Goal: Task Accomplishment & Management: Manage account settings

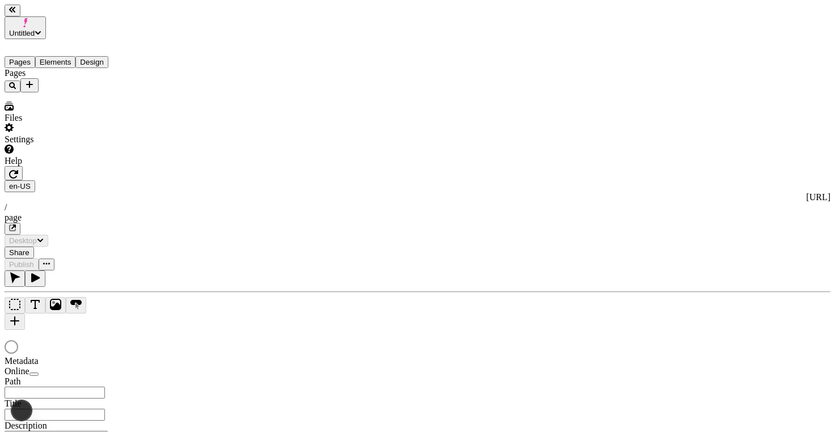
type input "/page"
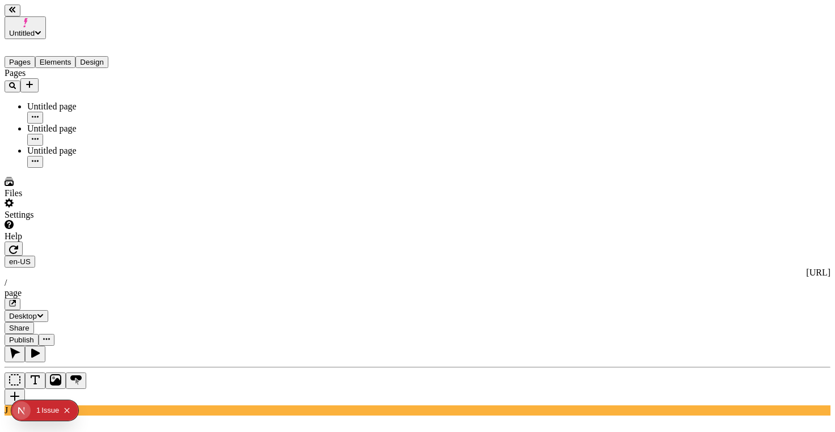
click at [35, 29] on span "Untitled" at bounding box center [22, 33] width 26 height 9
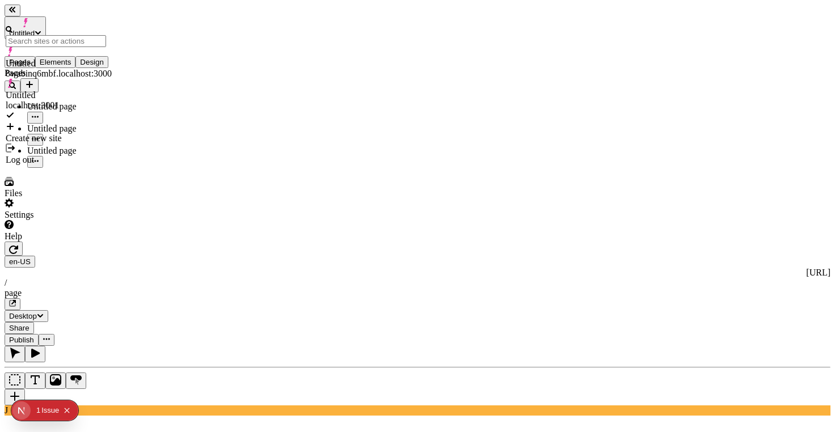
click at [112, 133] on div "Create new site" at bounding box center [59, 138] width 106 height 10
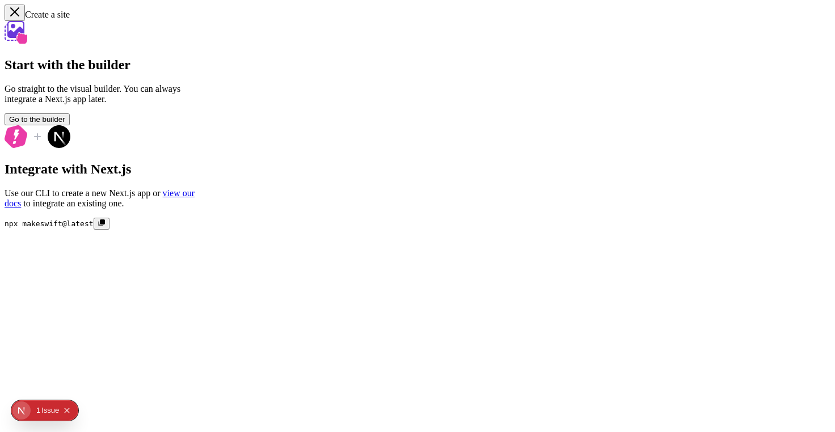
click at [362, 109] on div "Start with the builder Go straight to the visual builder. You can always integr…" at bounding box center [418, 125] width 826 height 209
click at [65, 124] on span "Go to the builder" at bounding box center [37, 119] width 56 height 9
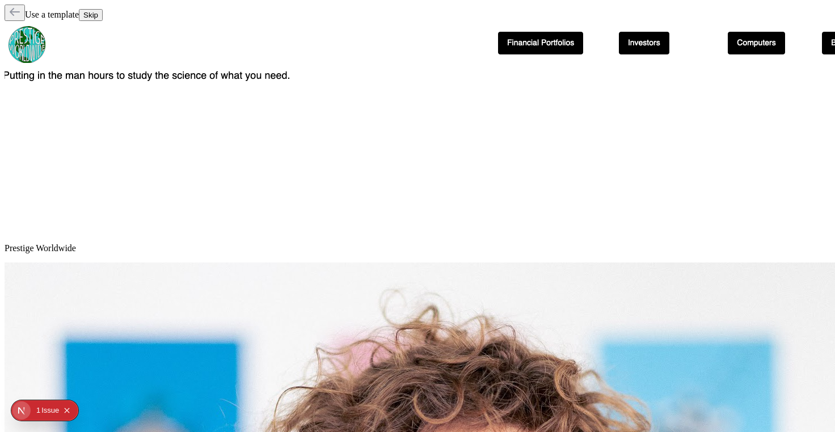
click at [98, 11] on span "Skip" at bounding box center [90, 15] width 15 height 9
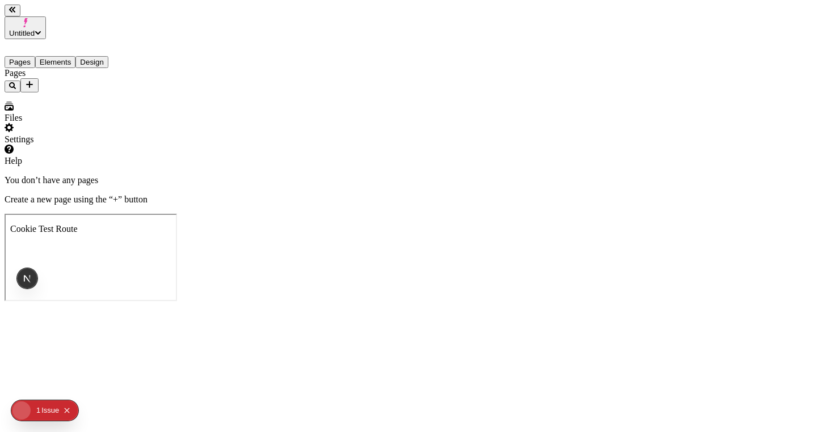
click at [162, 175] on div "You don’t have any pages Create a new page using the “+” button" at bounding box center [418, 189] width 826 height 29
click at [35, 29] on span "Untitled" at bounding box center [22, 33] width 26 height 9
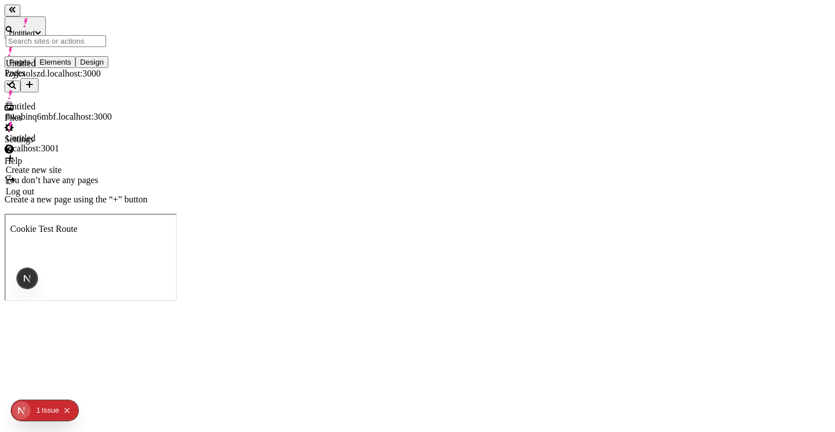
drag, startPoint x: 72, startPoint y: 168, endPoint x: 80, endPoint y: 155, distance: 14.8
click at [72, 92] on div "Pages" at bounding box center [73, 80] width 136 height 24
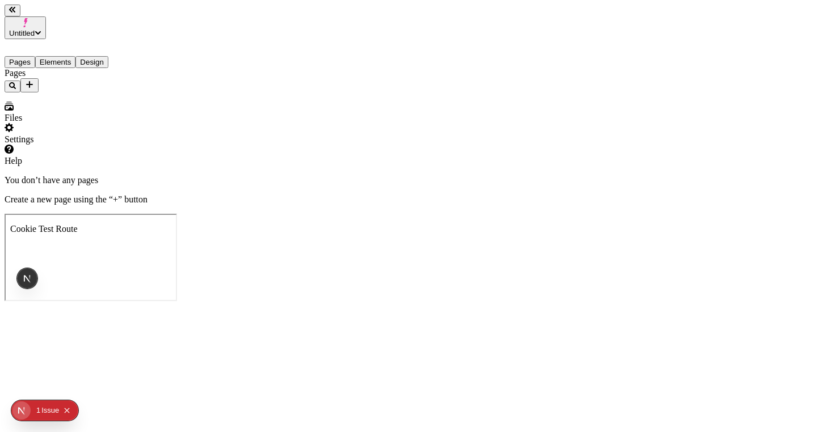
click at [102, 145] on div "Settings" at bounding box center [73, 134] width 136 height 22
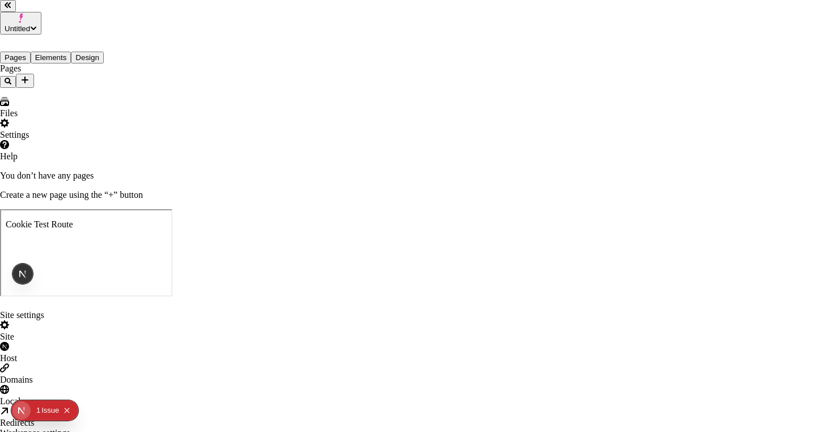
click at [184, 342] on div "Host" at bounding box center [417, 353] width 835 height 22
click at [173, 310] on div "Site settings Site Host Domains Locales Redirects" at bounding box center [417, 369] width 835 height 118
click at [204, 310] on div "Site settings" at bounding box center [417, 315] width 835 height 10
click at [204, 320] on div "Site" at bounding box center [417, 331] width 835 height 22
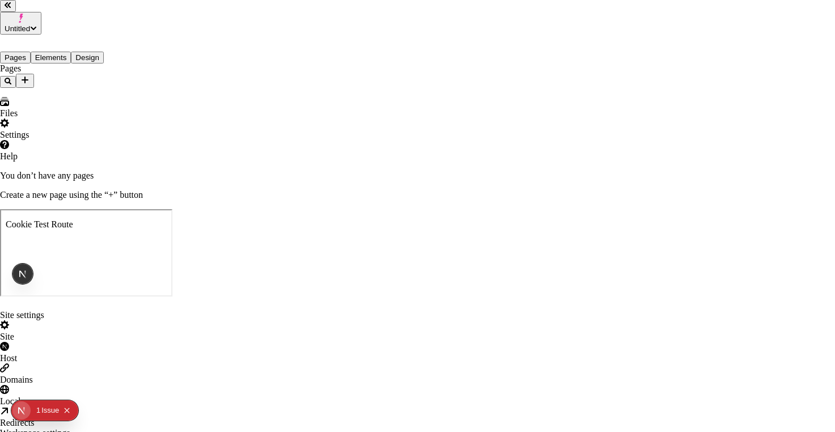
type input "Pages Router Test"
click at [211, 364] on div "Domains" at bounding box center [417, 375] width 835 height 22
click at [211, 342] on div "Host" at bounding box center [417, 353] width 835 height 22
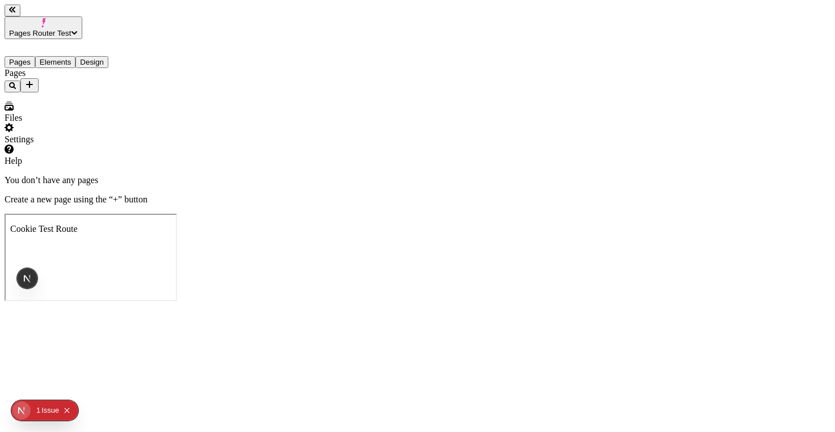
click at [285, 175] on div "You don’t have any pages Create a new page using the “+” button" at bounding box center [418, 189] width 826 height 29
click at [292, 175] on div "You don’t have any pages Create a new page using the “+” button" at bounding box center [418, 189] width 826 height 29
click at [119, 73] on div "Pages" at bounding box center [73, 80] width 136 height 24
click at [34, 80] on icon "Add new" at bounding box center [29, 84] width 9 height 9
click at [93, 88] on div "Blank page" at bounding box center [111, 89] width 38 height 32
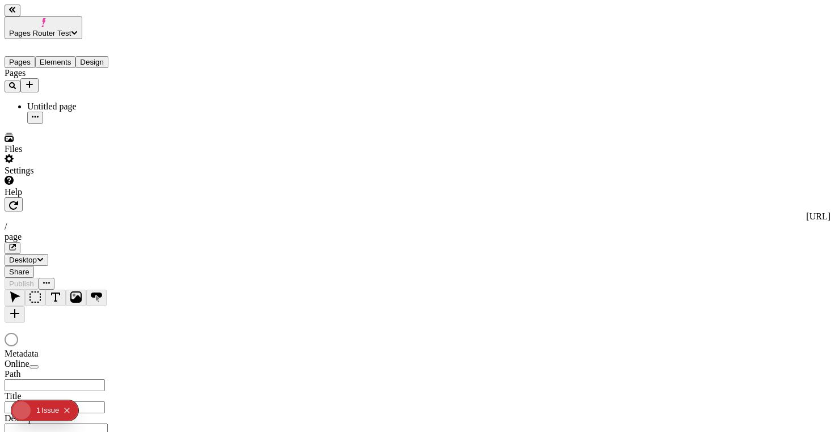
type input "/page"
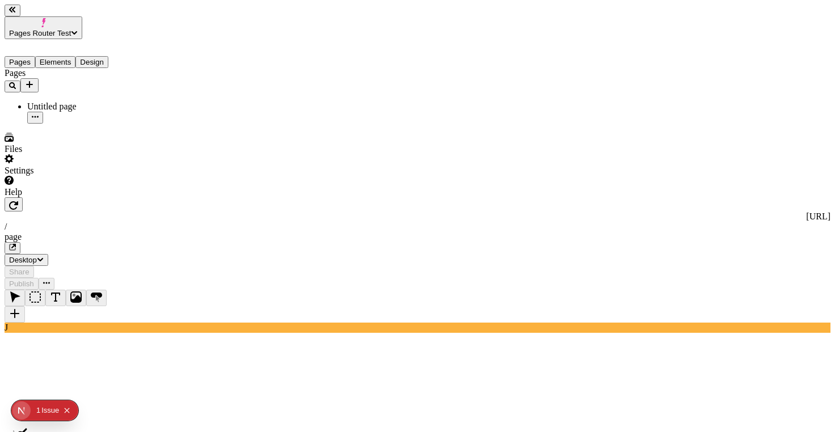
click at [18, 201] on icon "button" at bounding box center [13, 205] width 9 height 9
click at [91, 176] on div "Settings" at bounding box center [73, 165] width 136 height 22
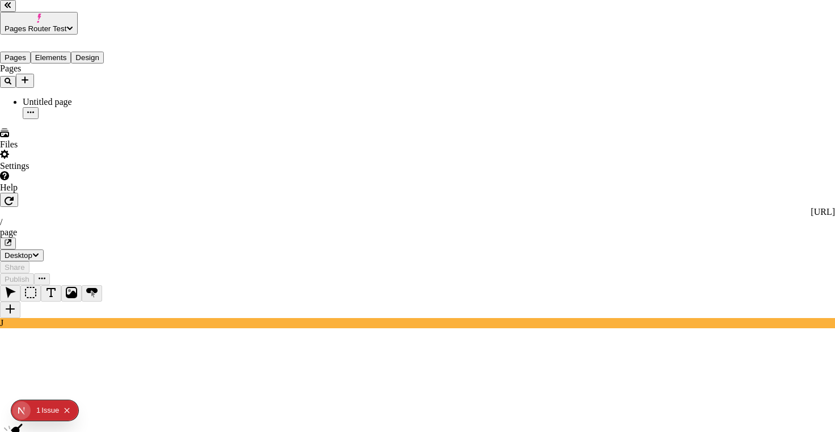
type input "[URL]"
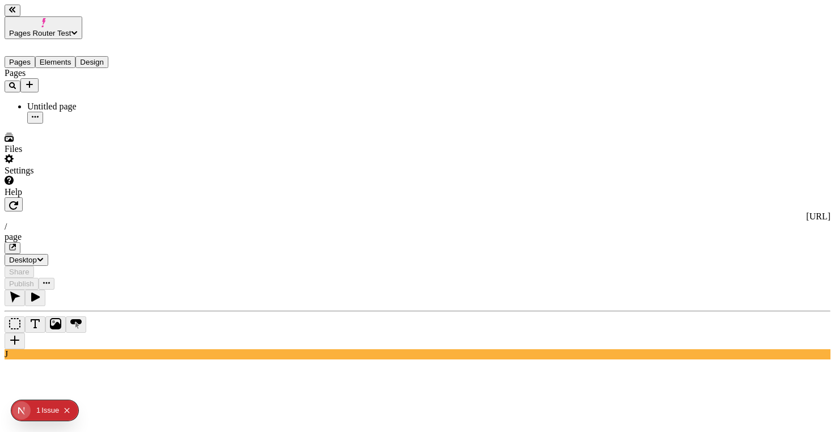
click at [18, 201] on icon "button" at bounding box center [13, 205] width 9 height 9
click at [295, 197] on div "http://localhost:3001 / page Desktop Share Publish" at bounding box center [418, 243] width 826 height 92
click at [295, 212] on div "http://localhost:3001 / page" at bounding box center [418, 233] width 826 height 43
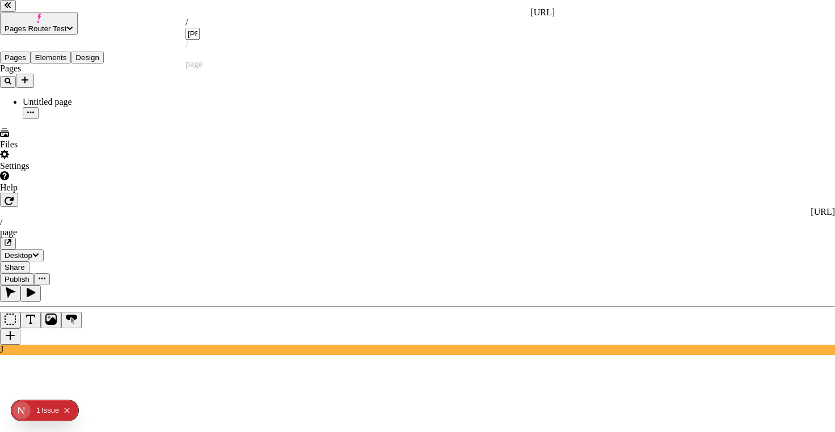
type input "[PERSON_NAME]"
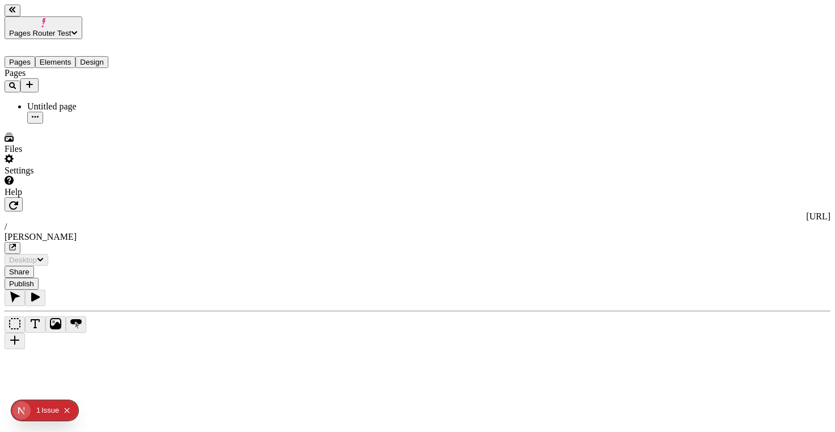
drag, startPoint x: 754, startPoint y: 212, endPoint x: 799, endPoint y: 233, distance: 49.0
drag, startPoint x: 771, startPoint y: 218, endPoint x: 737, endPoint y: 204, distance: 36.9
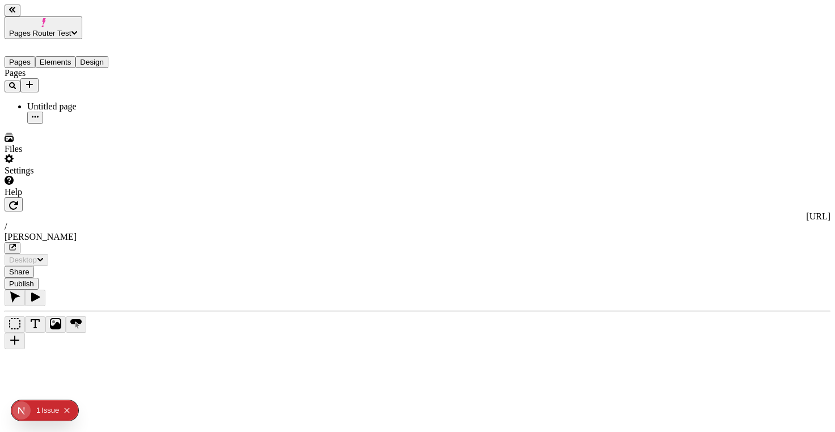
drag, startPoint x: 792, startPoint y: 235, endPoint x: 812, endPoint y: 234, distance: 20.4
click at [72, 56] on button "Elements" at bounding box center [55, 62] width 41 height 12
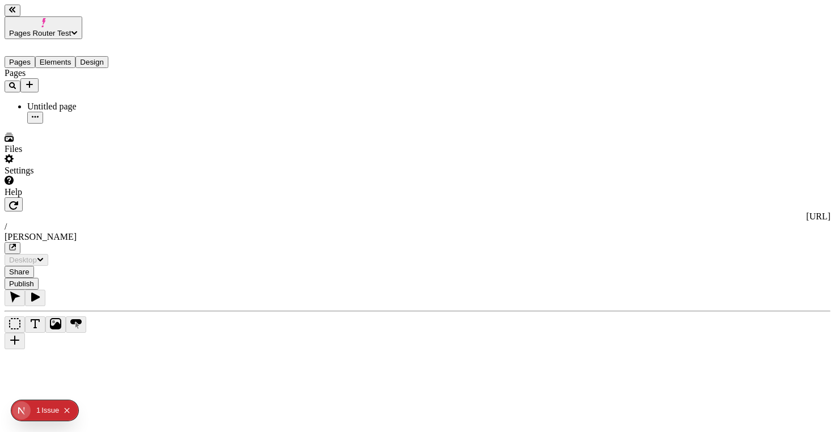
click at [23, 197] on button "button" at bounding box center [14, 204] width 18 height 14
click at [18, 201] on icon "button" at bounding box center [13, 205] width 9 height 9
drag, startPoint x: 791, startPoint y: 233, endPoint x: 797, endPoint y: 234, distance: 5.8
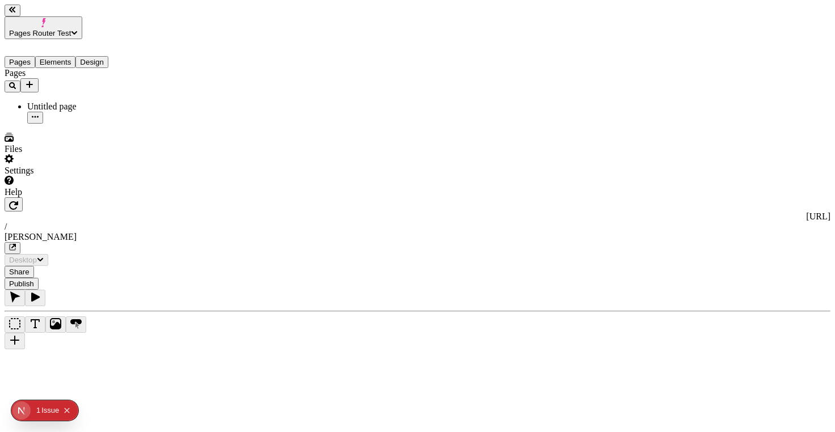
drag, startPoint x: 796, startPoint y: 233, endPoint x: 758, endPoint y: 216, distance: 41.6
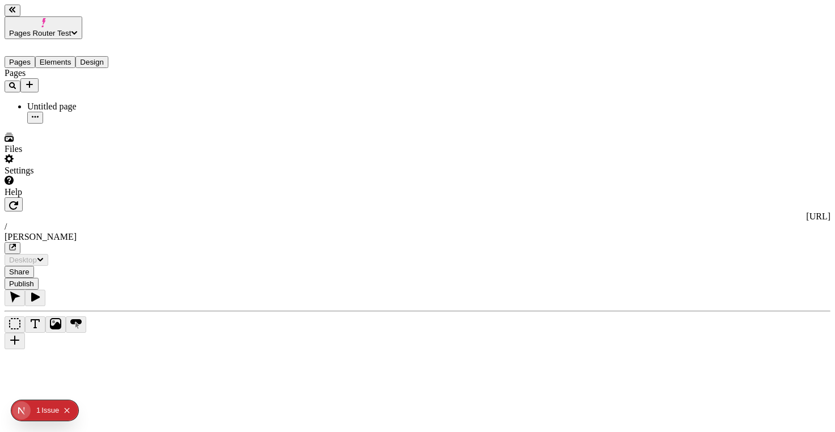
drag, startPoint x: 757, startPoint y: 221, endPoint x: 791, endPoint y: 231, distance: 36.2
drag, startPoint x: 778, startPoint y: 226, endPoint x: 724, endPoint y: 217, distance: 54.6
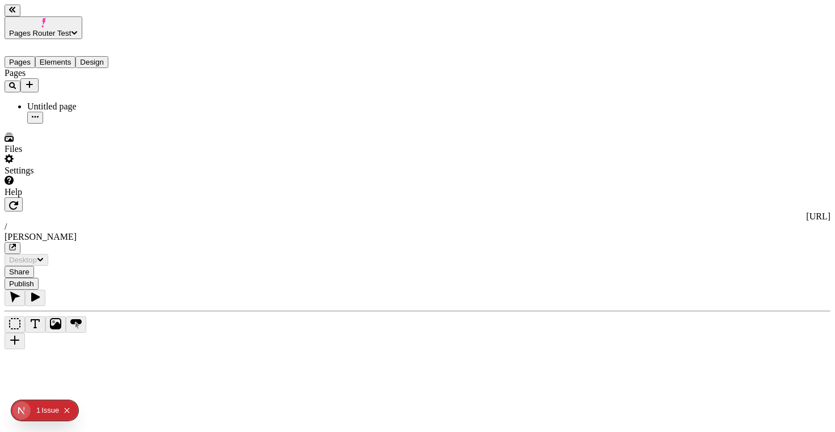
click at [39, 278] on button "Publish" at bounding box center [22, 284] width 34 height 12
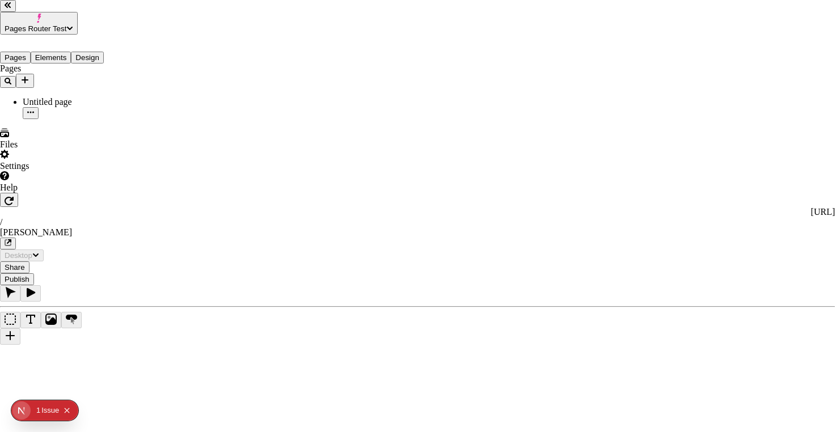
checkbox input "true"
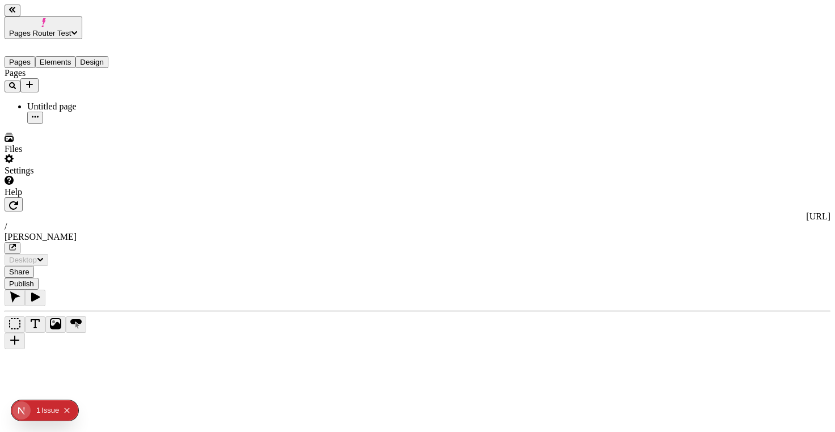
click at [18, 201] on icon "button" at bounding box center [13, 205] width 9 height 9
click at [69, 56] on button "Elements" at bounding box center [55, 62] width 41 height 12
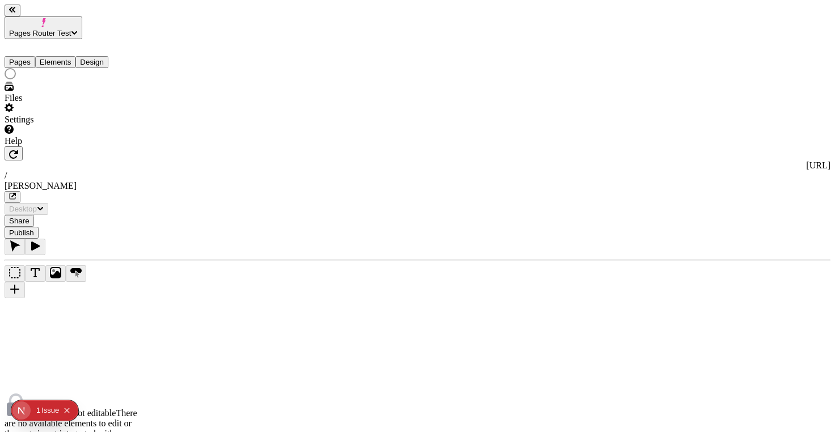
click at [70, 56] on button "Elements" at bounding box center [55, 62] width 41 height 12
click at [58, 56] on button "Elements" at bounding box center [55, 62] width 41 height 12
click at [33, 56] on button "Pages" at bounding box center [20, 62] width 31 height 12
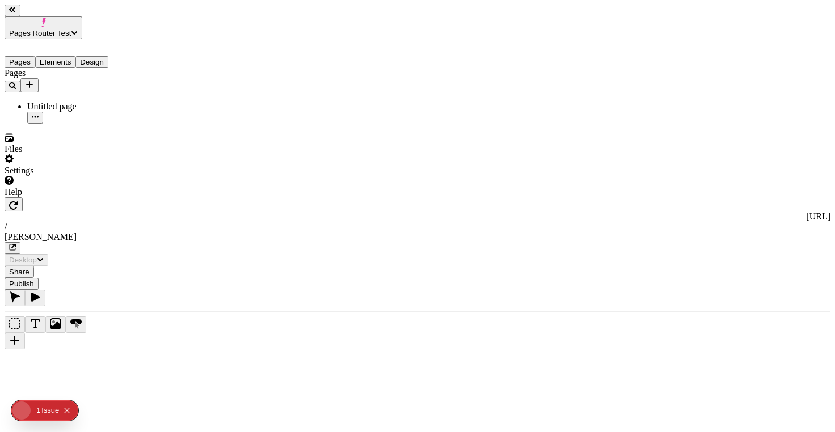
click at [59, 56] on button "Elements" at bounding box center [55, 62] width 41 height 12
click at [35, 56] on button "Pages" at bounding box center [20, 62] width 31 height 12
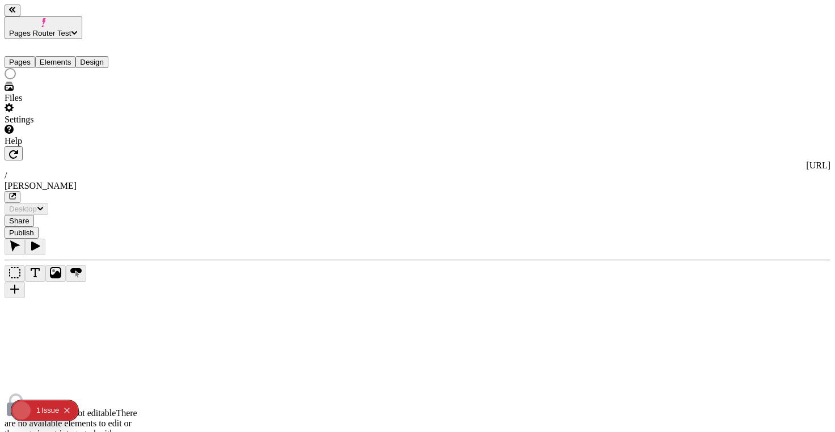
click at [74, 56] on button "Elements" at bounding box center [55, 62] width 41 height 12
click at [104, 56] on button "Design" at bounding box center [91, 62] width 33 height 12
click at [64, 56] on button "Elements" at bounding box center [55, 62] width 41 height 12
click at [90, 56] on button "Design" at bounding box center [91, 62] width 33 height 12
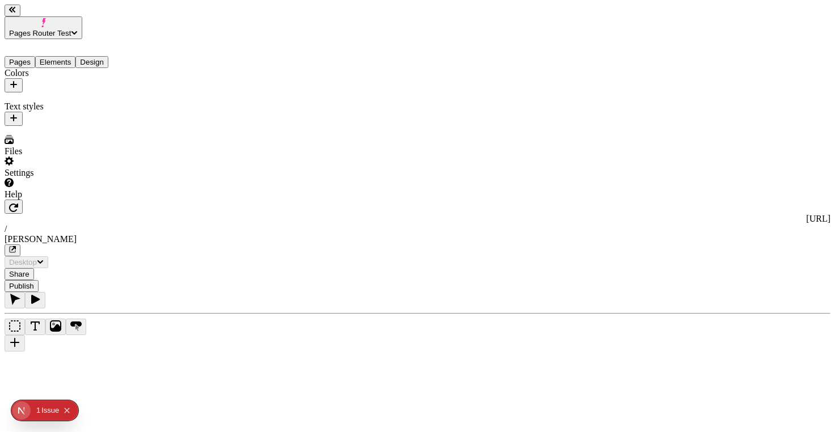
click at [65, 56] on button "Elements" at bounding box center [55, 62] width 41 height 12
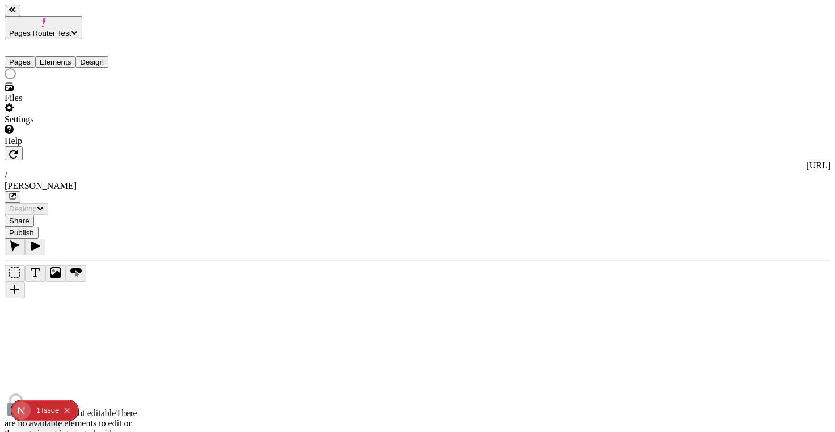
click at [103, 56] on button "Design" at bounding box center [91, 62] width 33 height 12
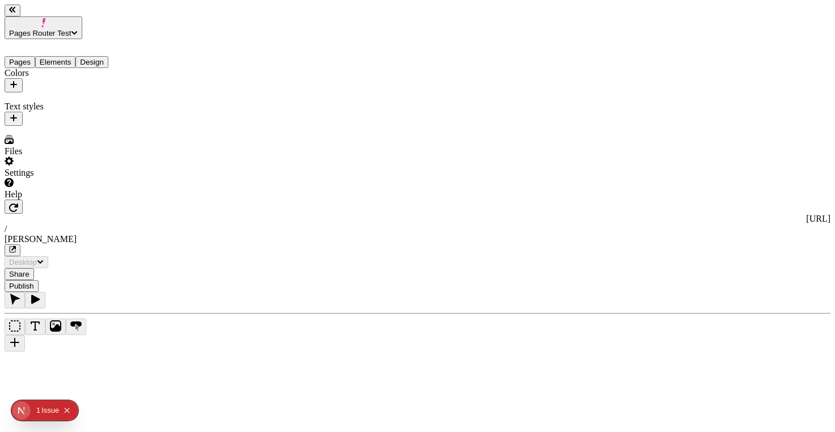
click at [74, 39] on div "Pages Elements Design" at bounding box center [73, 53] width 136 height 29
click at [71, 56] on button "Elements" at bounding box center [55, 62] width 41 height 12
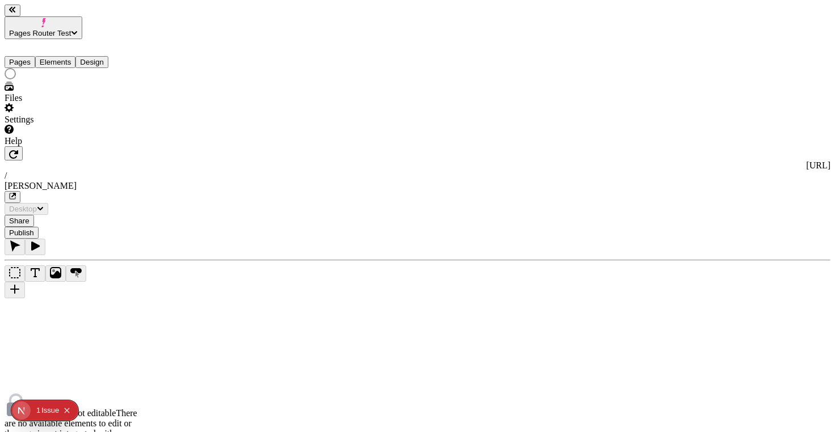
click at [69, 54] on div "Pages Elements Design" at bounding box center [73, 60] width 136 height 43
click at [66, 56] on button "Elements" at bounding box center [55, 62] width 41 height 12
click at [35, 56] on button "Pages" at bounding box center [20, 62] width 31 height 12
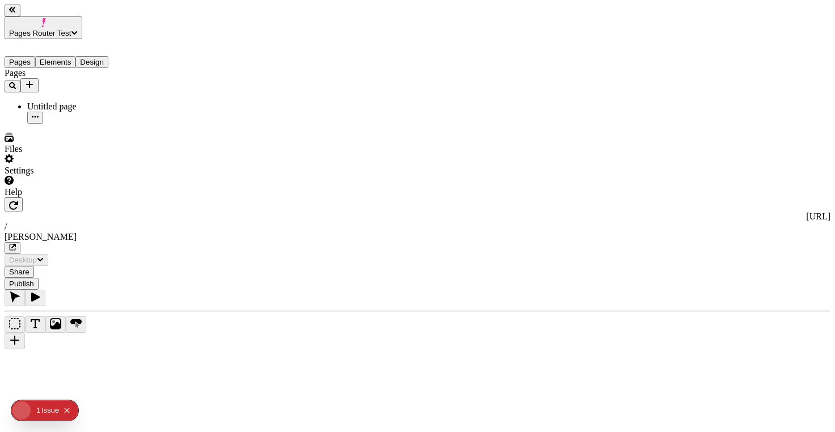
click at [70, 56] on button "Elements" at bounding box center [55, 62] width 41 height 12
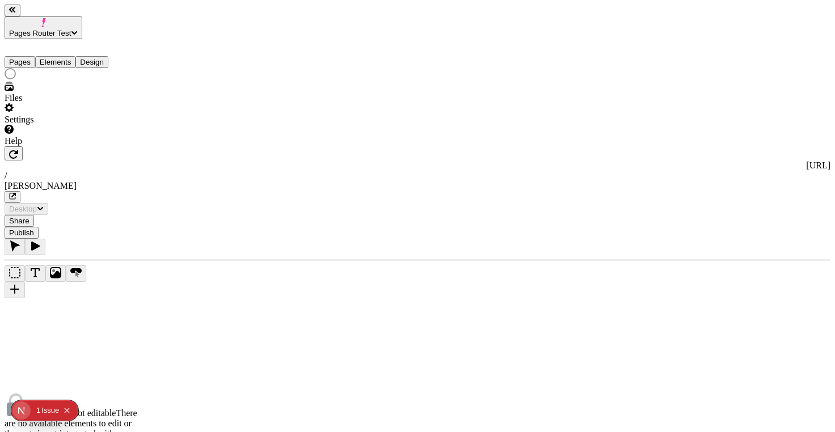
click at [44, 403] on div "Issue" at bounding box center [50, 410] width 18 height 20
click at [35, 56] on button "Pages" at bounding box center [20, 62] width 31 height 12
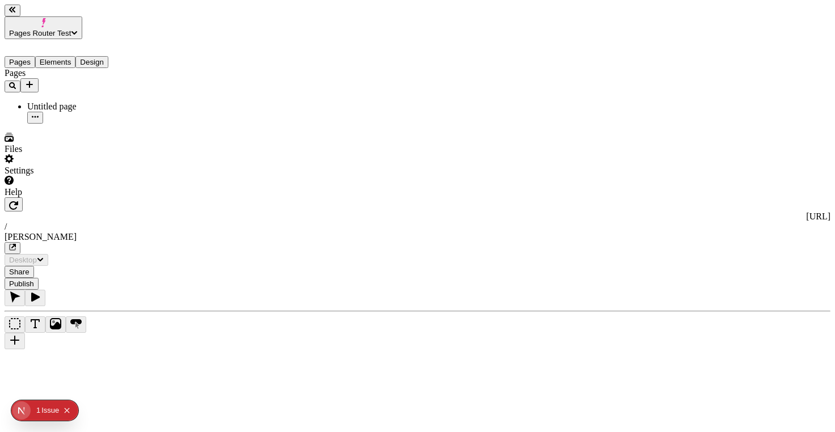
click at [64, 52] on div "Pages Elements Design" at bounding box center [73, 53] width 136 height 29
click at [63, 56] on button "Elements" at bounding box center [55, 62] width 41 height 12
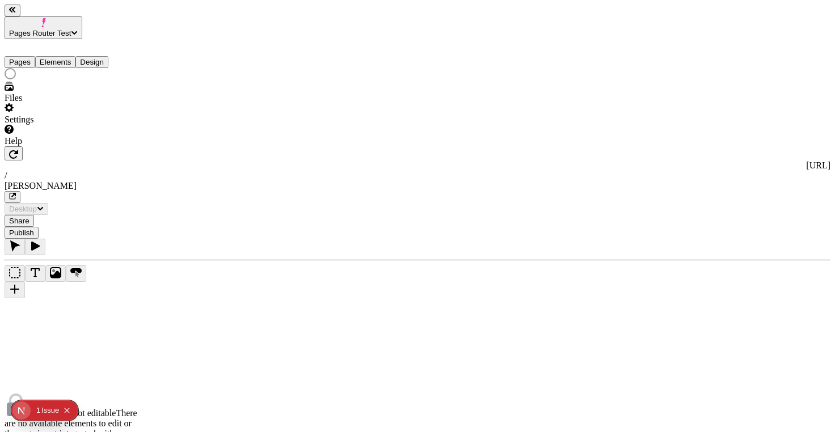
click at [29, 56] on button "Pages" at bounding box center [20, 62] width 31 height 12
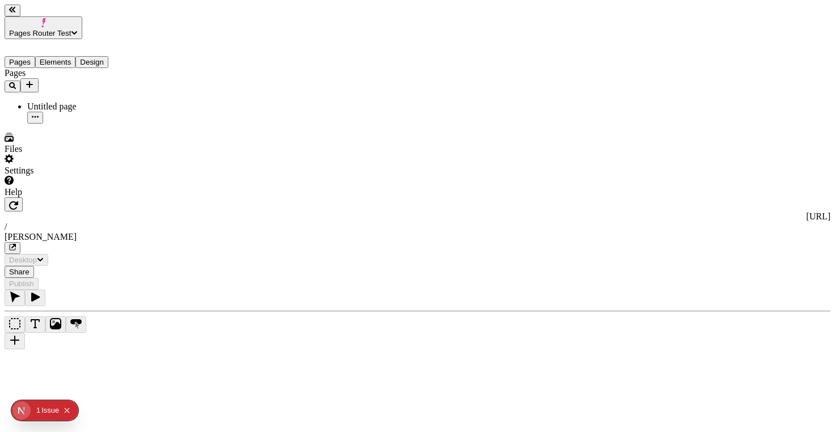
click at [58, 56] on button "Elements" at bounding box center [55, 62] width 41 height 12
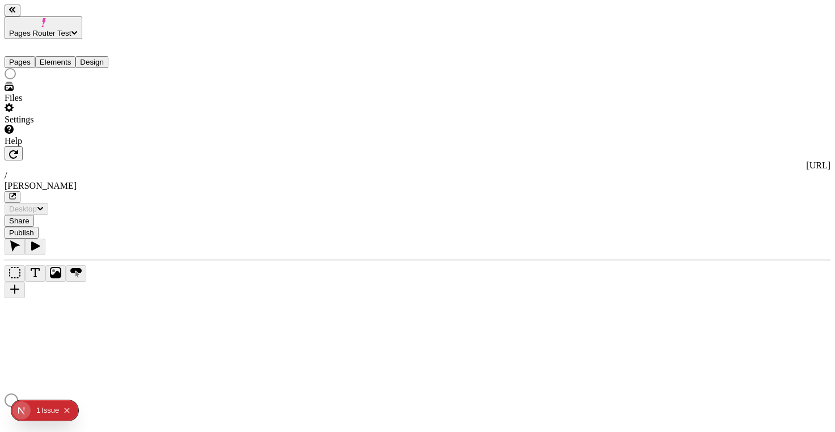
click at [22, 56] on button "Pages" at bounding box center [20, 62] width 31 height 12
click at [59, 56] on button "Elements" at bounding box center [55, 62] width 41 height 12
click at [29, 56] on button "Pages" at bounding box center [20, 62] width 31 height 12
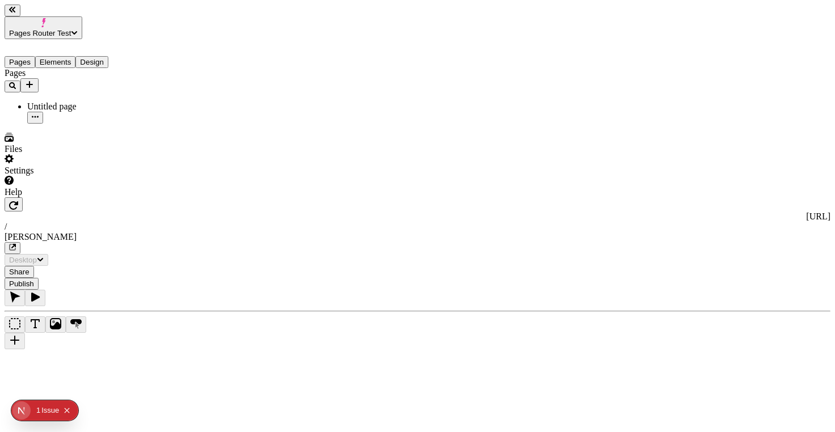
click at [93, 124] on div "Pages Untitled page" at bounding box center [73, 96] width 136 height 56
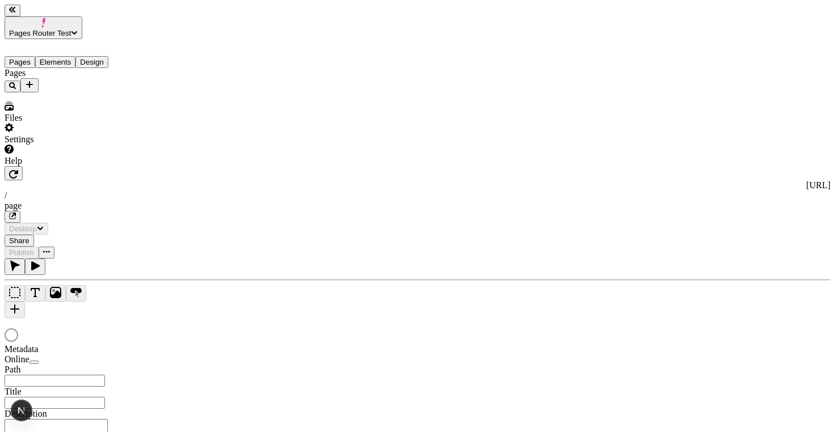
type input "/page"
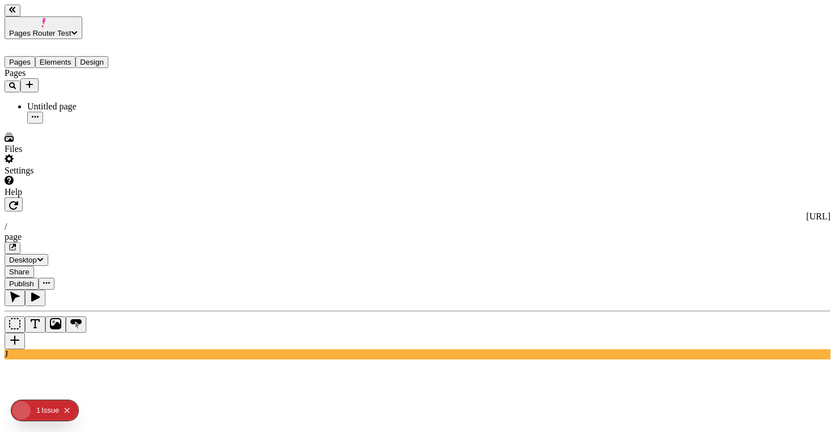
type input "18"
type input "1.5"
type textarea "Seamlessly network virtual functionalities, then dynamically unleash user-centr…"
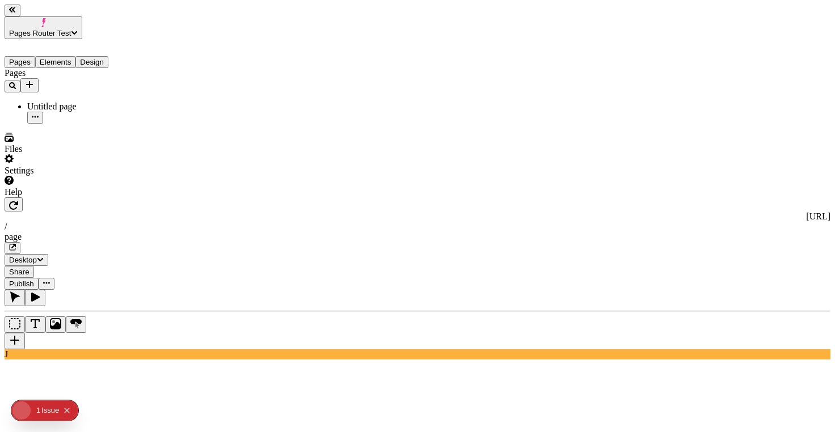
type input "0"
click at [319, 212] on div "http://localhost:3001 / page" at bounding box center [418, 233] width 826 height 43
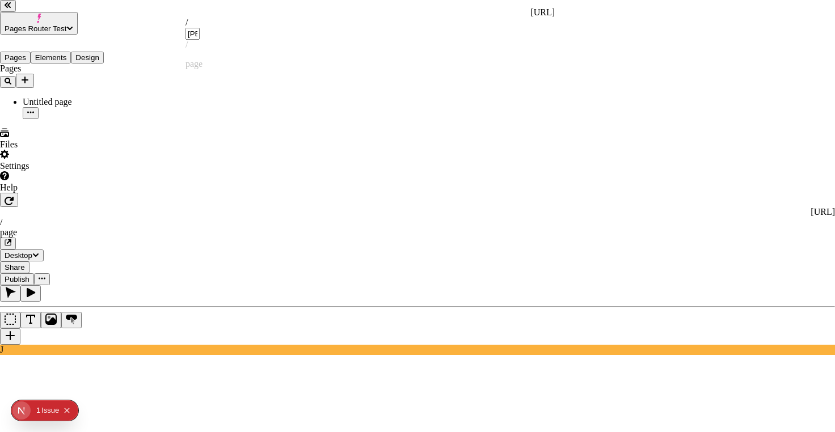
type input "[PERSON_NAME]"
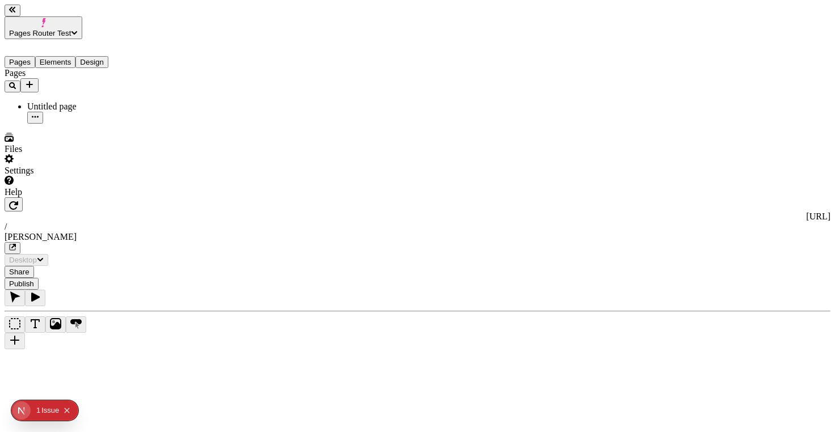
click at [64, 56] on button "Elements" at bounding box center [55, 62] width 41 height 12
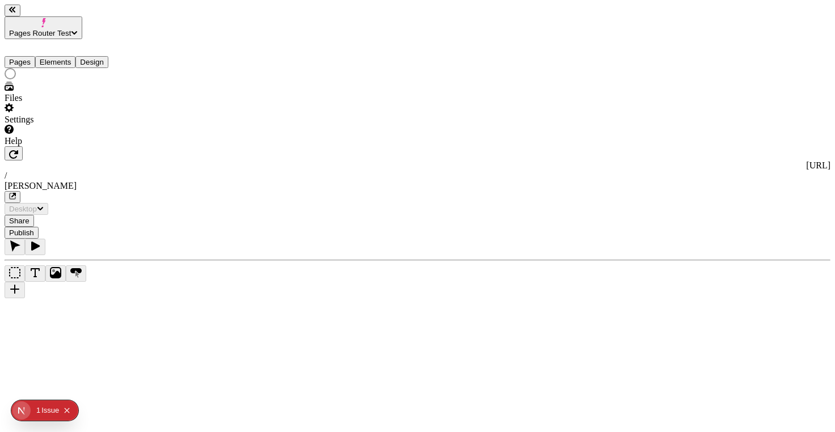
click at [16, 193] on icon "button" at bounding box center [13, 195] width 5 height 5
click at [59, 56] on button "Elements" at bounding box center [55, 62] width 41 height 12
drag, startPoint x: 755, startPoint y: 214, endPoint x: 778, endPoint y: 229, distance: 27.4
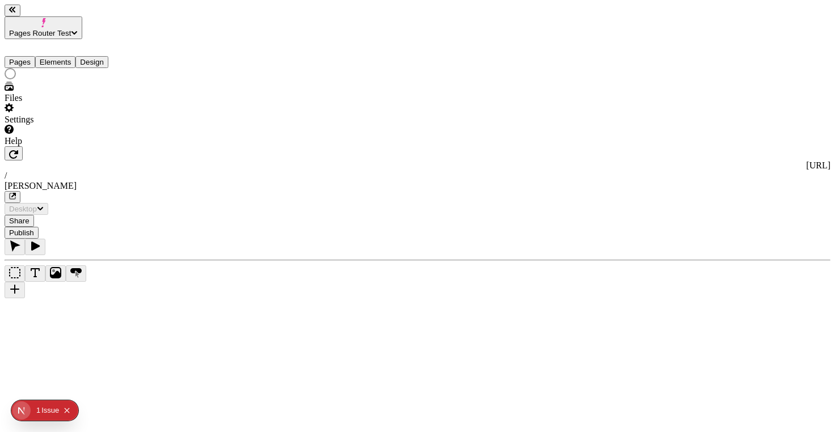
click at [29, 56] on button "Pages" at bounding box center [20, 62] width 31 height 12
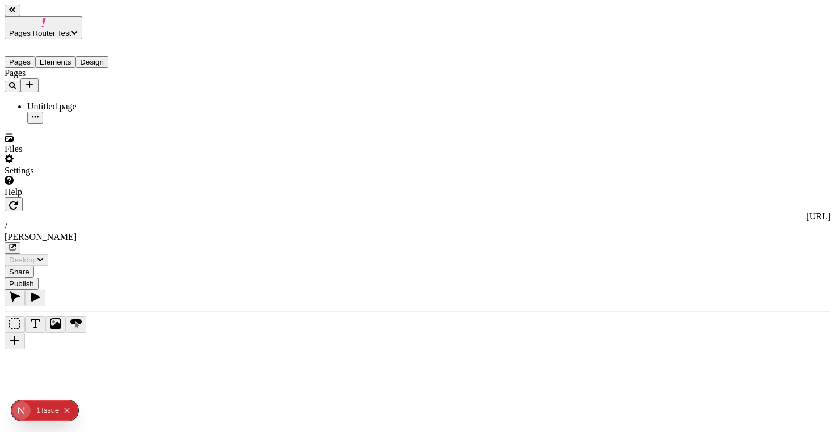
click at [66, 56] on button "Elements" at bounding box center [55, 62] width 41 height 12
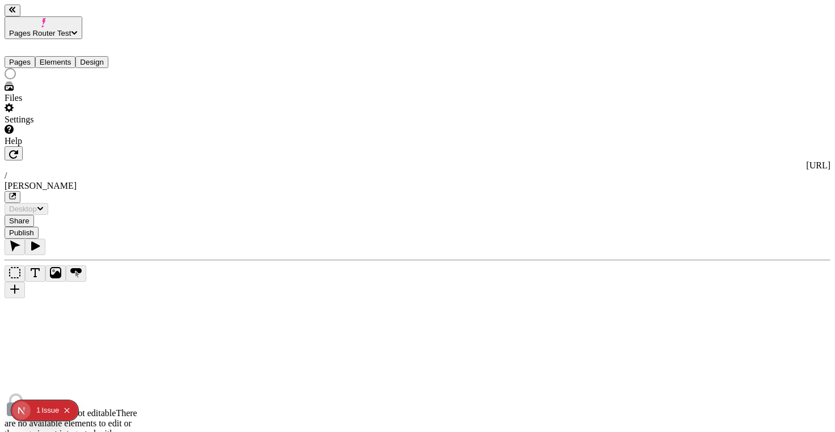
click at [30, 56] on button "Pages" at bounding box center [20, 62] width 31 height 12
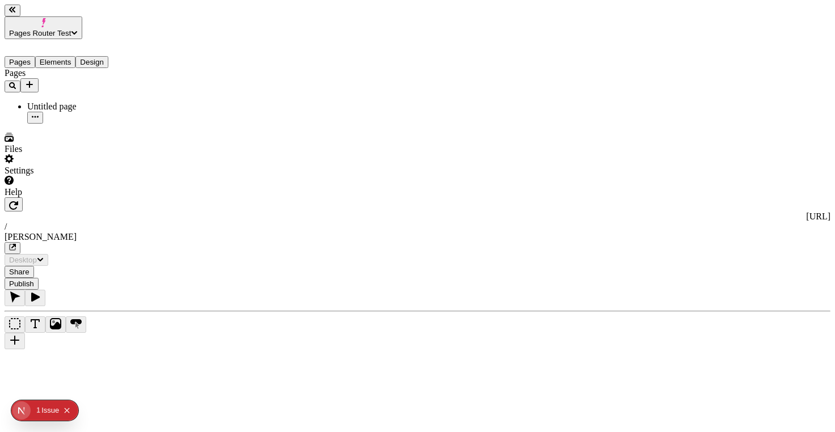
click at [75, 56] on button "Elements" at bounding box center [55, 62] width 41 height 12
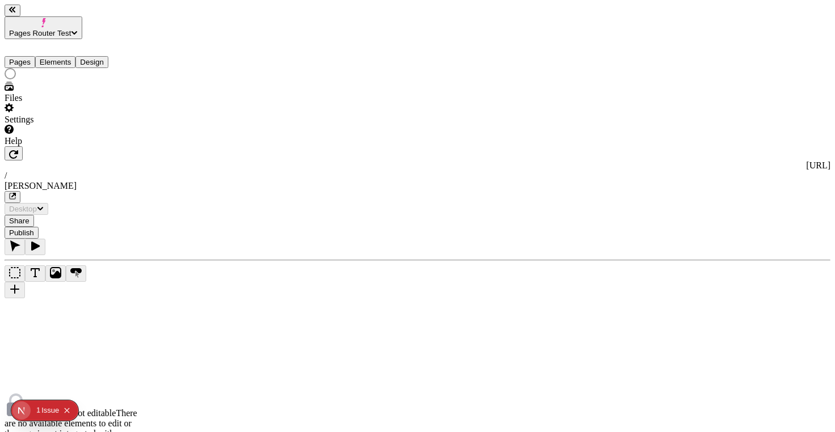
click at [24, 56] on button "Pages" at bounding box center [20, 62] width 31 height 12
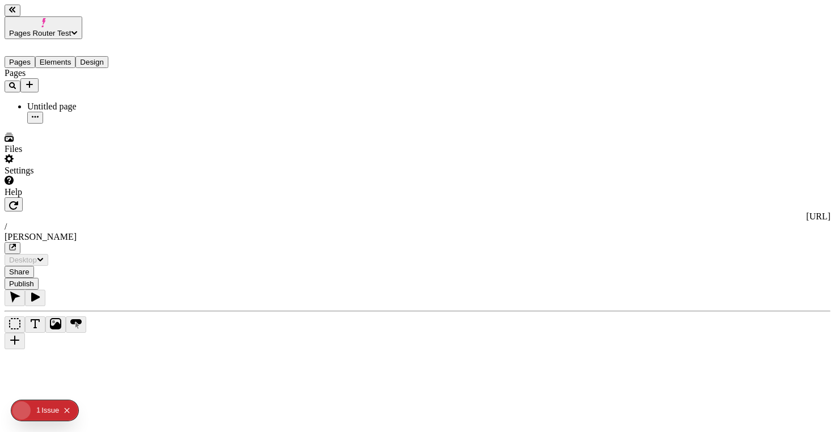
click at [76, 56] on button "Elements" at bounding box center [55, 62] width 41 height 12
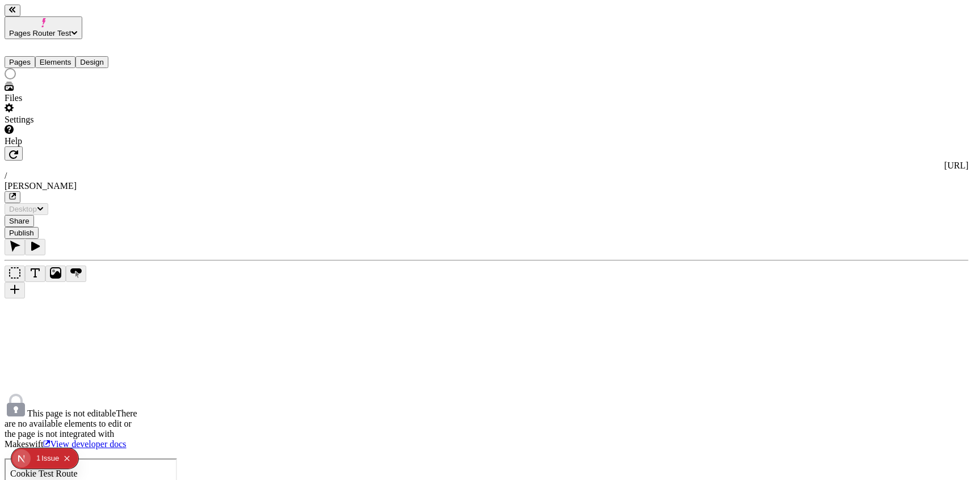
click at [5, 52] on div "Pages Elements Design" at bounding box center [73, 53] width 136 height 29
click at [20, 56] on button "Pages" at bounding box center [20, 62] width 31 height 12
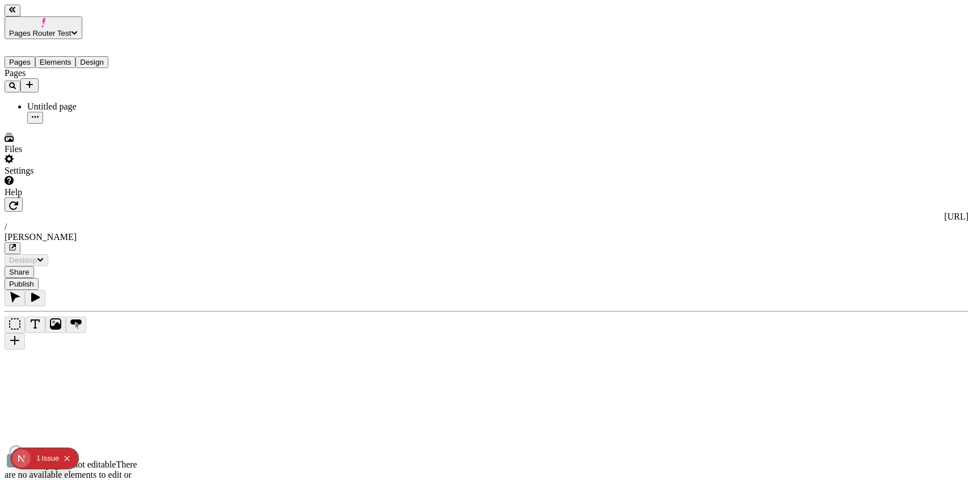
click at [61, 56] on button "Elements" at bounding box center [55, 62] width 41 height 12
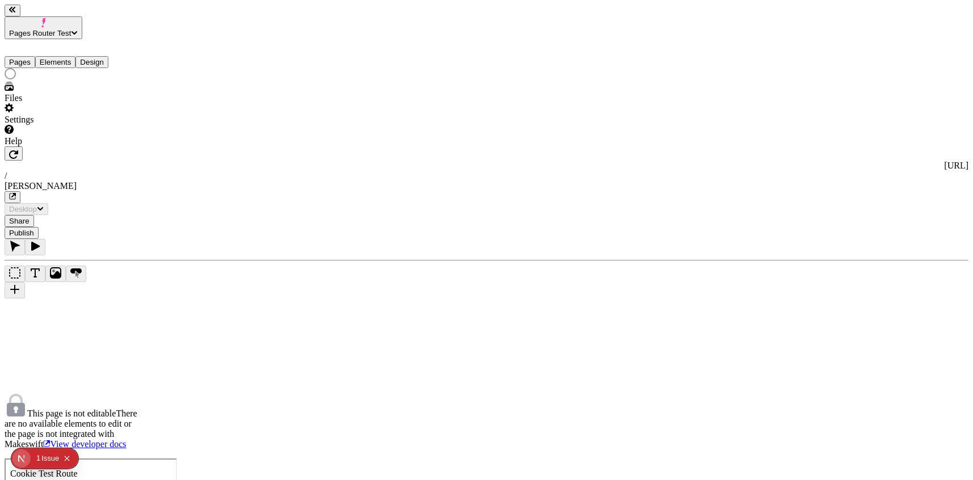
click at [20, 191] on button "button" at bounding box center [13, 197] width 16 height 12
click at [28, 52] on div "Pages Elements Design" at bounding box center [73, 53] width 136 height 29
click at [26, 56] on button "Pages" at bounding box center [20, 62] width 31 height 12
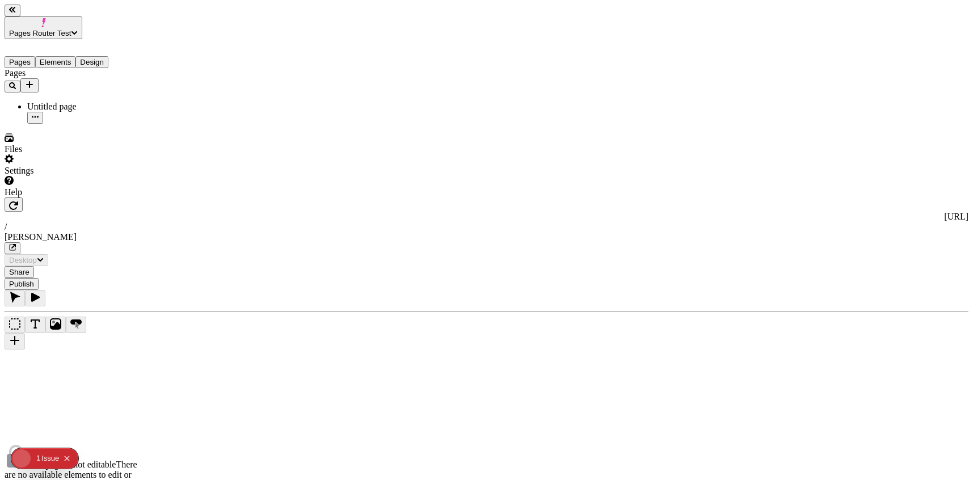
click at [45, 102] on div "Untitled page" at bounding box center [83, 107] width 113 height 10
type input "/page"
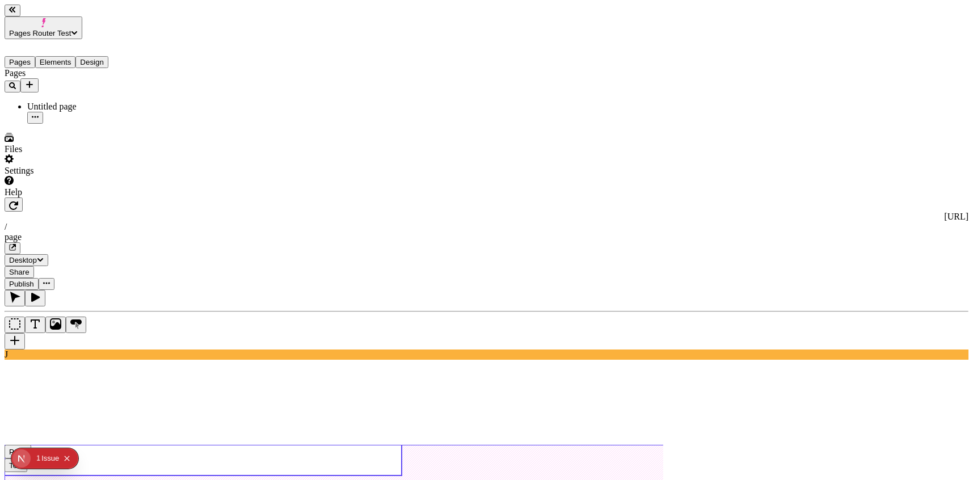
click at [302, 432] on use at bounding box center [203, 460] width 397 height 31
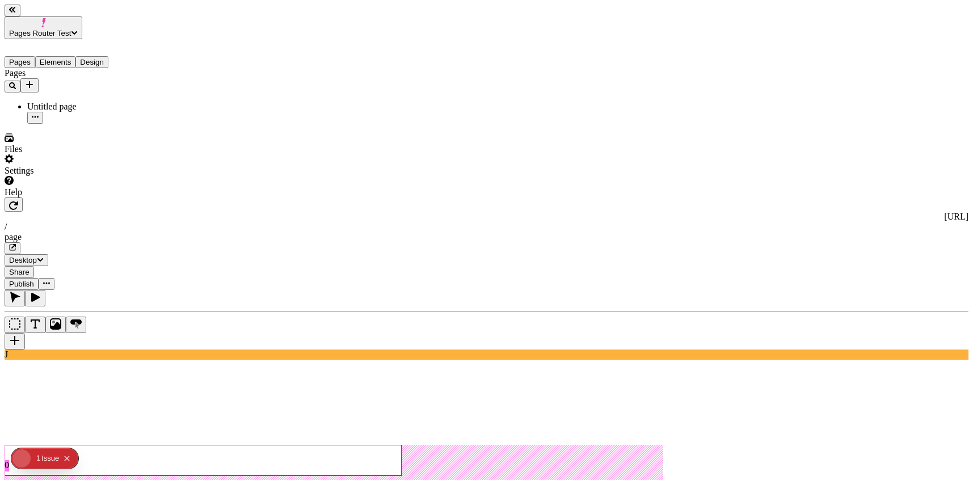
type input "215"
type input "0"
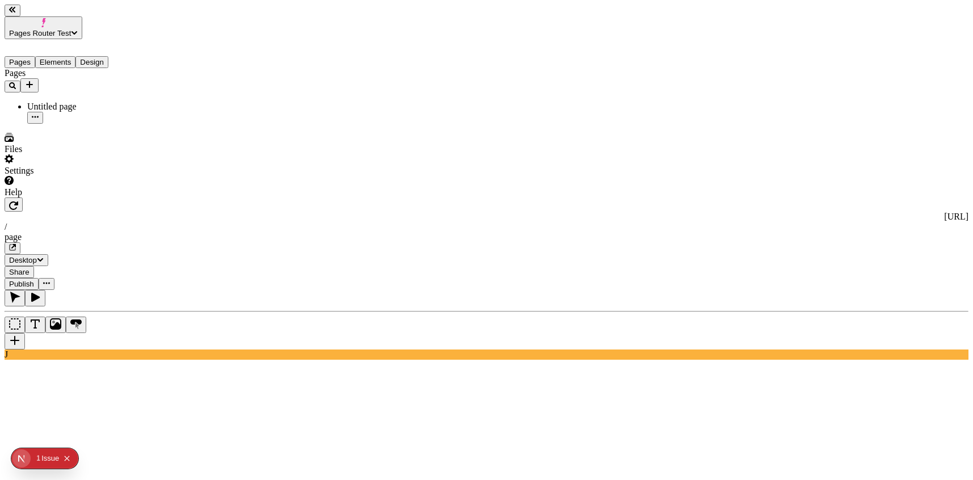
click at [306, 232] on div "page" at bounding box center [487, 237] width 964 height 10
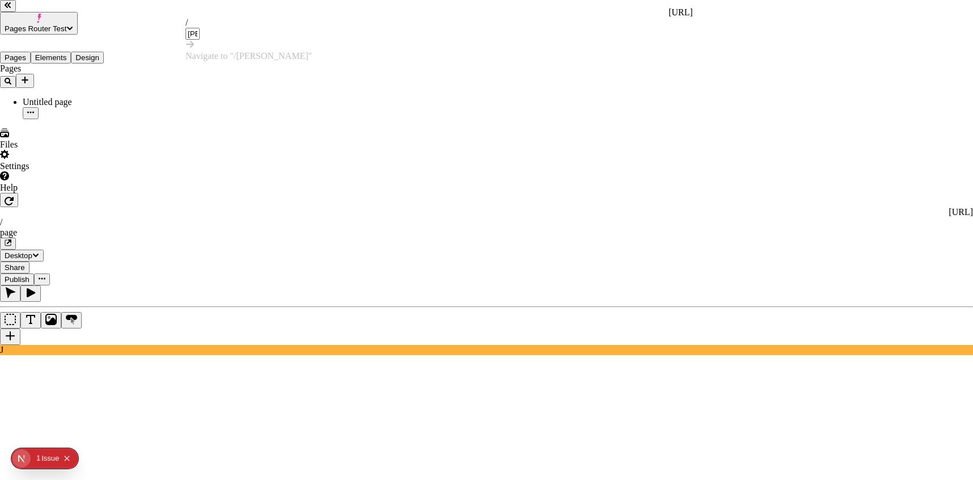
type input "[PERSON_NAME]"
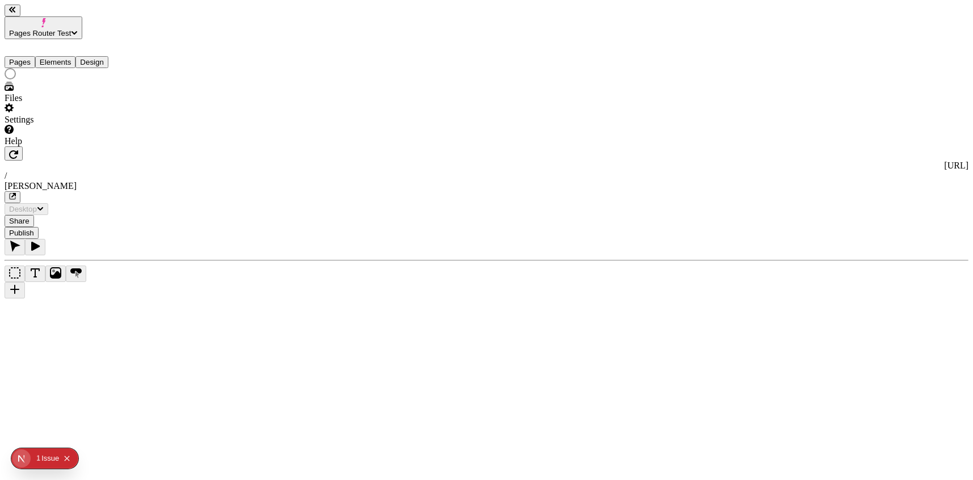
click at [67, 56] on button "Elements" at bounding box center [55, 62] width 41 height 12
click at [75, 68] on div at bounding box center [73, 75] width 136 height 14
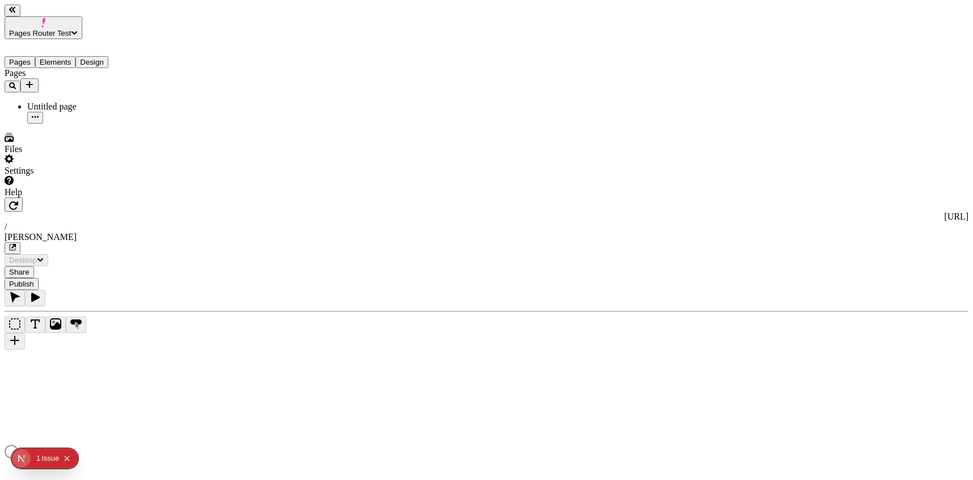
click at [456, 445] on div at bounding box center [487, 453] width 964 height 16
click at [141, 445] on div "This page is not editable There are no available elements to edit or the page i…" at bounding box center [73, 473] width 136 height 56
click at [62, 56] on button "Elements" at bounding box center [55, 62] width 41 height 12
click at [235, 445] on use at bounding box center [368, 467] width 727 height 45
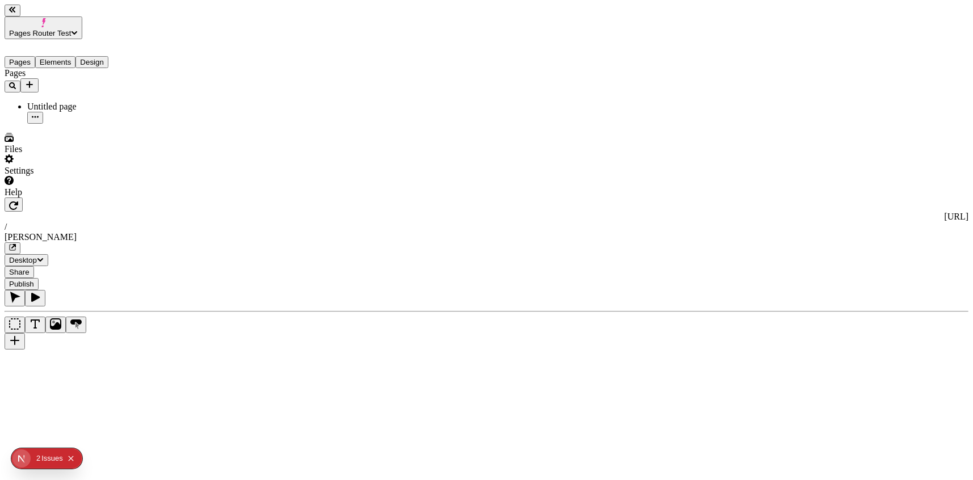
click at [76, 56] on button "Elements" at bounding box center [55, 62] width 41 height 12
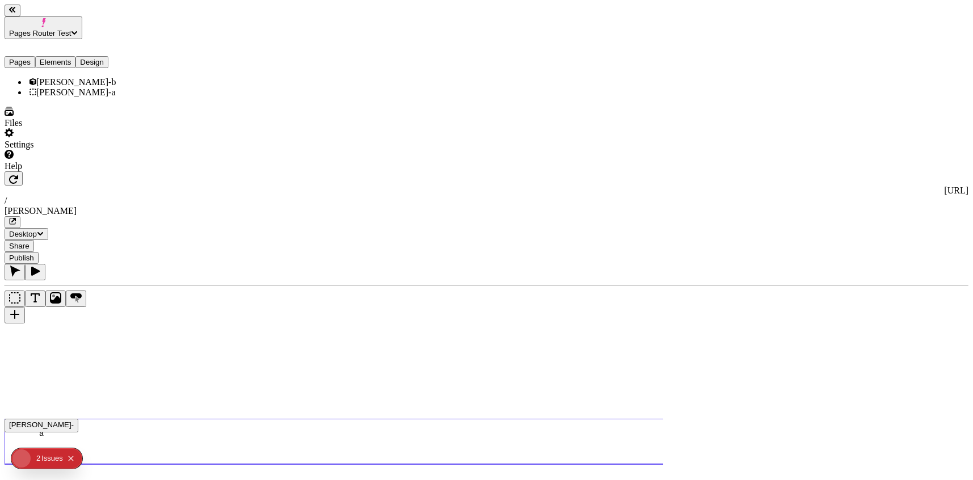
click at [69, 87] on div "joey-a" at bounding box center [83, 92] width 113 height 10
click at [69, 77] on div "[PERSON_NAME]-b" at bounding box center [83, 82] width 113 height 10
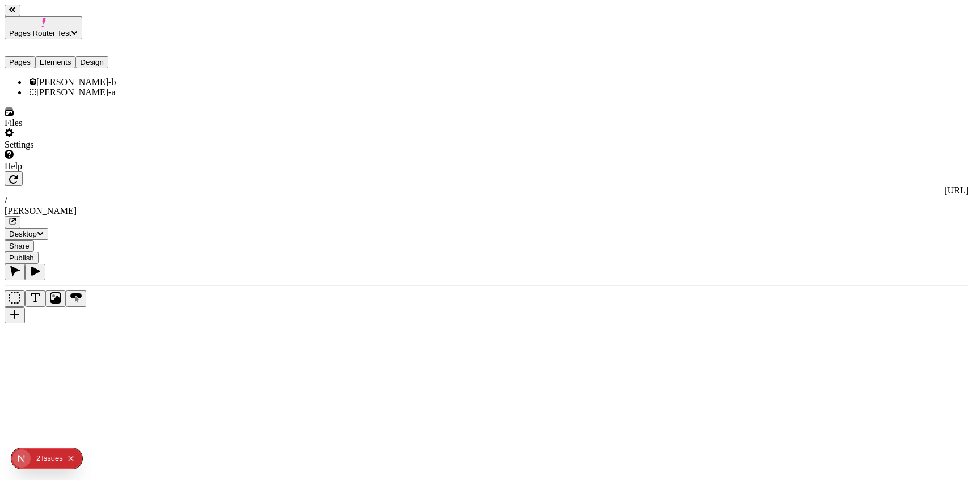
click at [69, 88] on div "[PERSON_NAME]-a" at bounding box center [83, 92] width 113 height 10
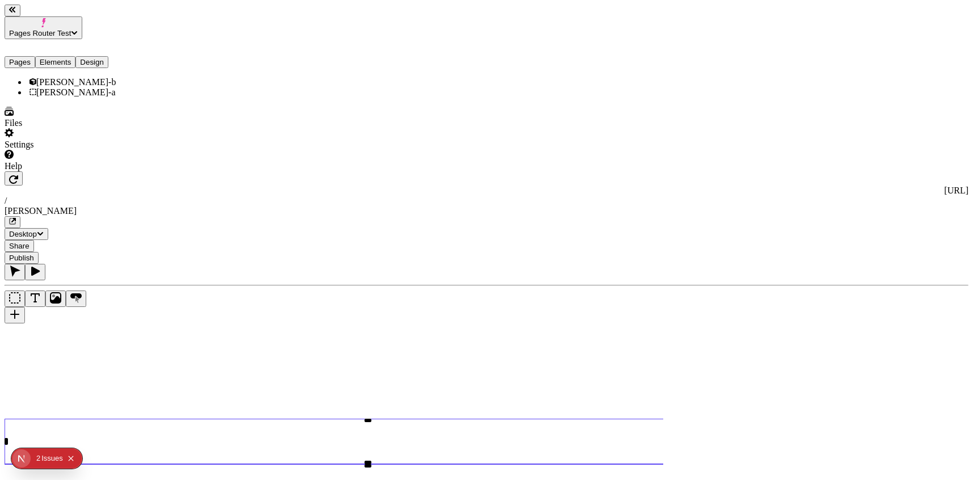
click at [35, 56] on button "Pages" at bounding box center [20, 62] width 31 height 12
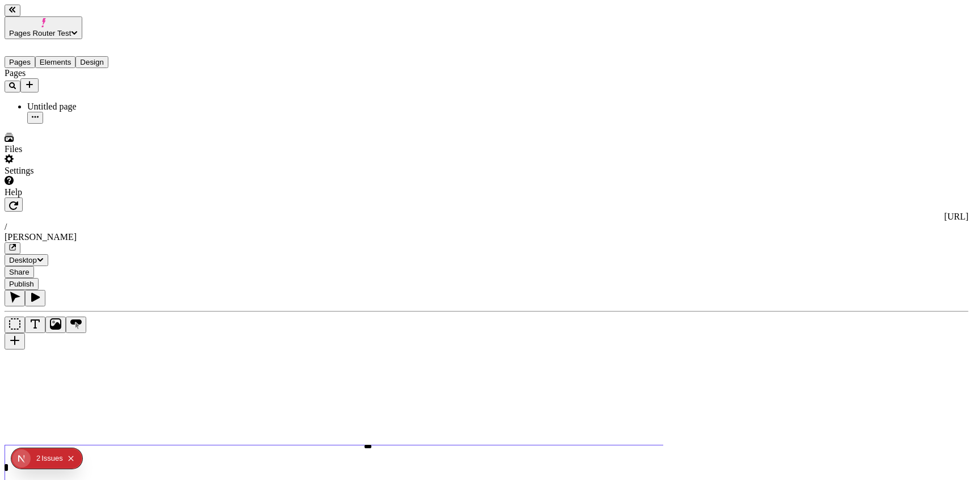
click at [201, 445] on use at bounding box center [368, 467] width 727 height 45
click at [66, 56] on button "Elements" at bounding box center [55, 62] width 41 height 12
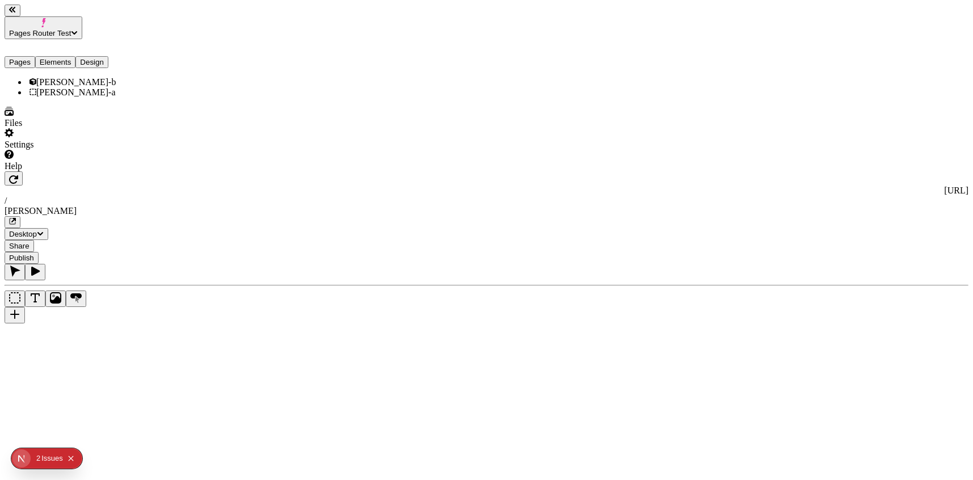
click at [58, 77] on div "[PERSON_NAME]-b" at bounding box center [83, 82] width 113 height 10
click at [66, 88] on div "[PERSON_NAME]-a" at bounding box center [83, 92] width 113 height 10
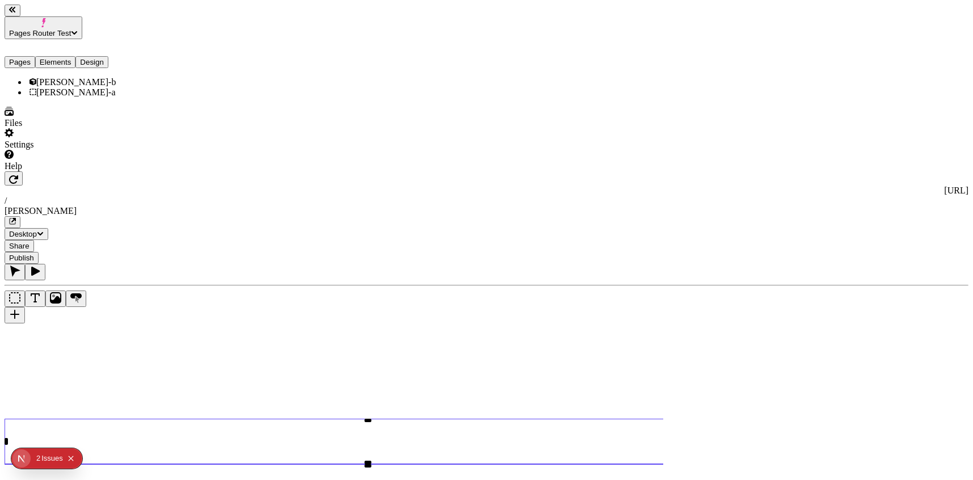
click at [96, 87] on div "[PERSON_NAME]-a" at bounding box center [83, 92] width 113 height 10
click at [92, 77] on div "[PERSON_NAME]-b" at bounding box center [83, 82] width 113 height 10
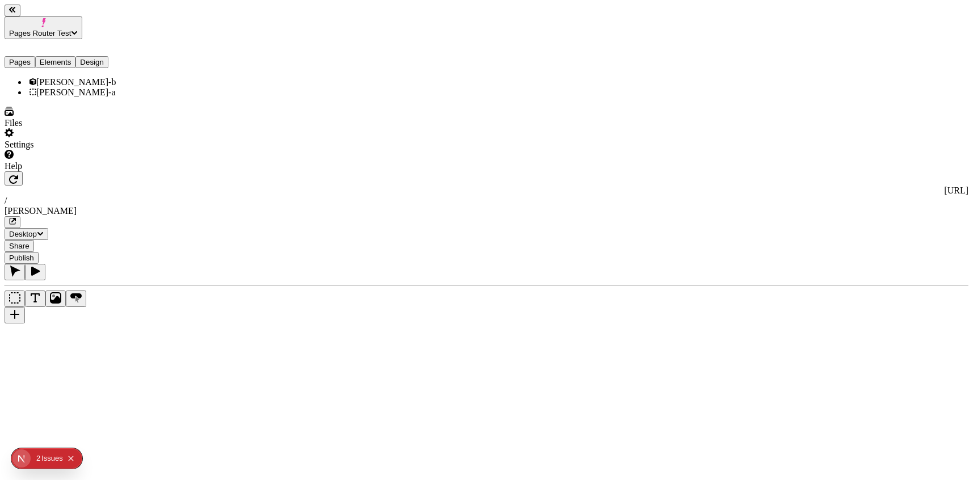
click at [92, 91] on div "[PERSON_NAME]-a" at bounding box center [83, 92] width 113 height 10
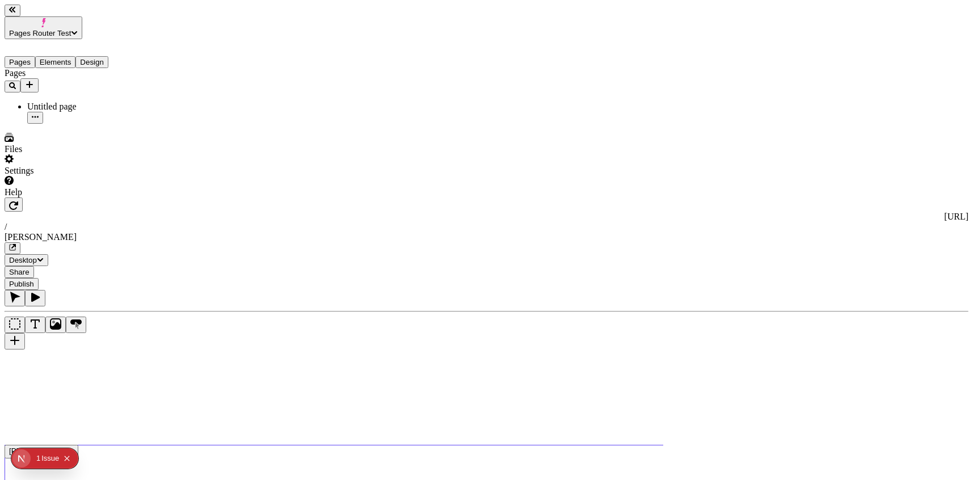
click at [346, 445] on use at bounding box center [368, 467] width 727 height 45
click at [76, 56] on button "Elements" at bounding box center [55, 62] width 41 height 12
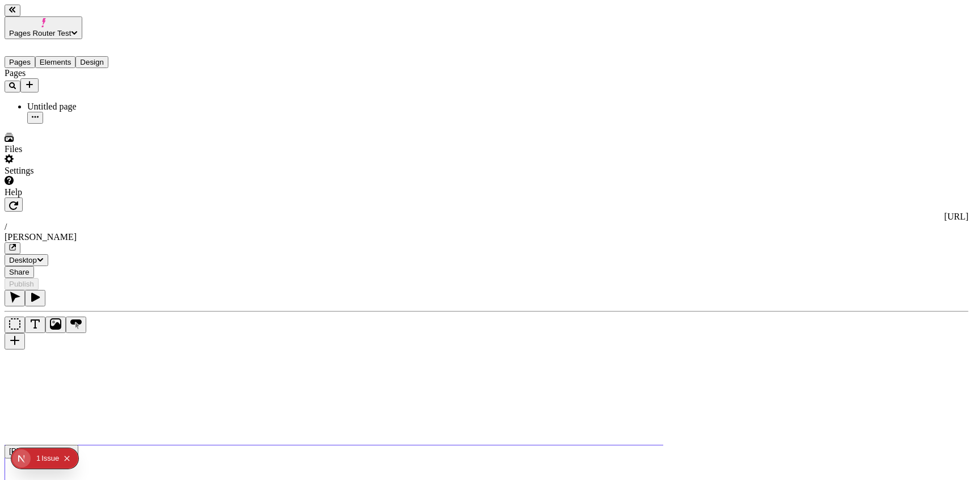
click at [327, 445] on use at bounding box center [368, 467] width 727 height 45
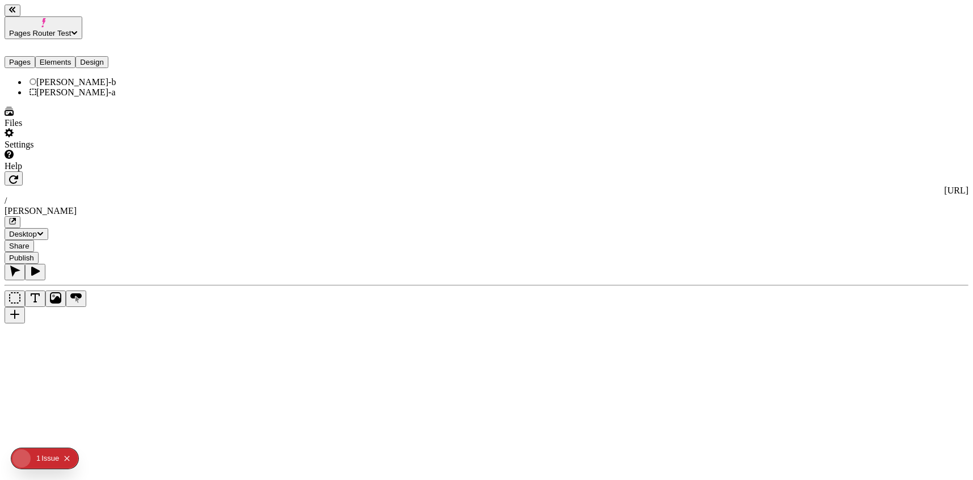
click at [76, 56] on button "Elements" at bounding box center [55, 62] width 41 height 12
click at [27, 56] on button "Pages" at bounding box center [20, 62] width 31 height 12
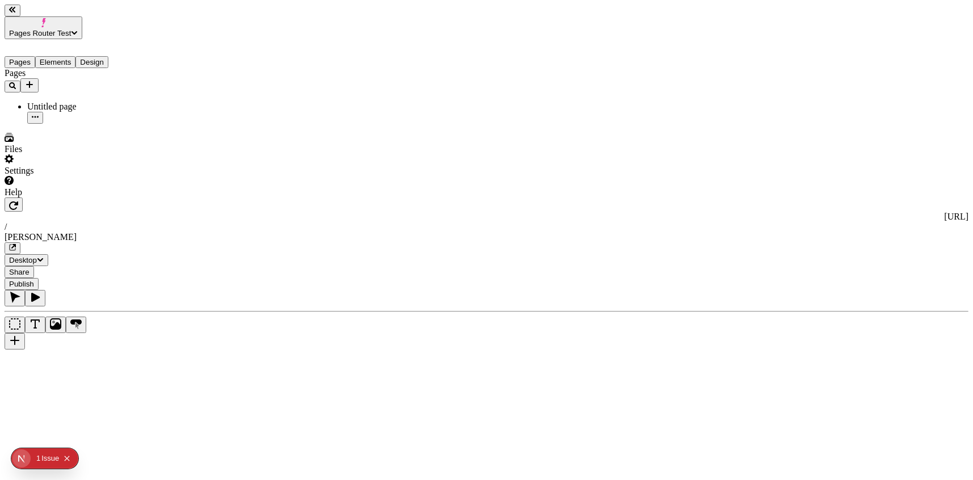
click at [45, 316] on button "Text" at bounding box center [35, 324] width 20 height 16
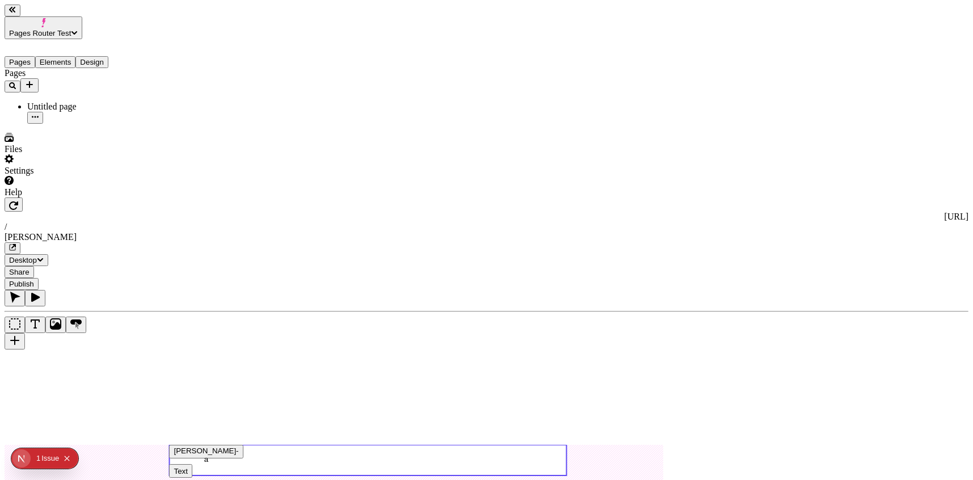
click at [402, 445] on use at bounding box center [367, 460] width 397 height 31
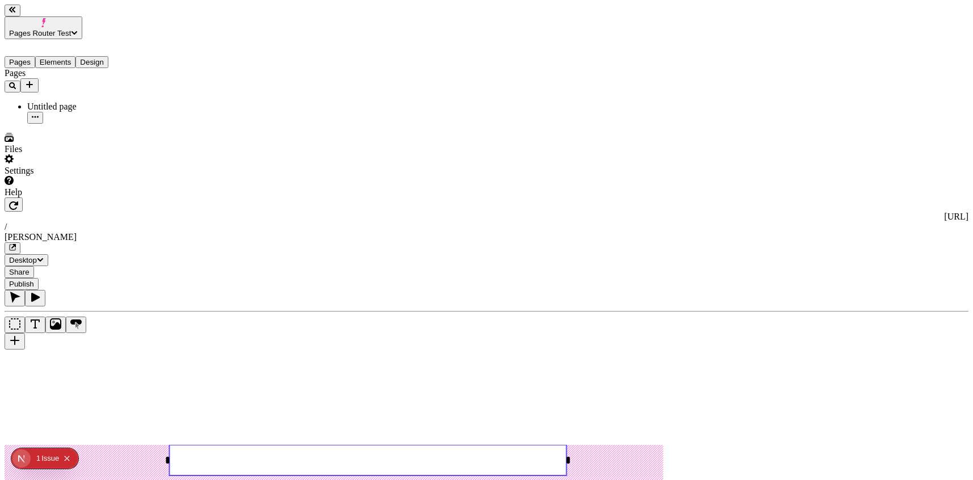
type input "5"
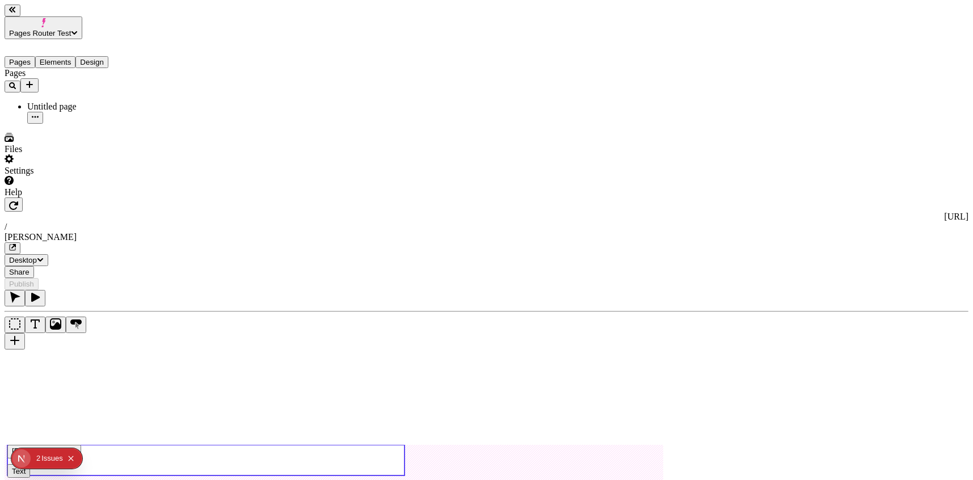
click at [404, 445] on use at bounding box center [205, 460] width 397 height 31
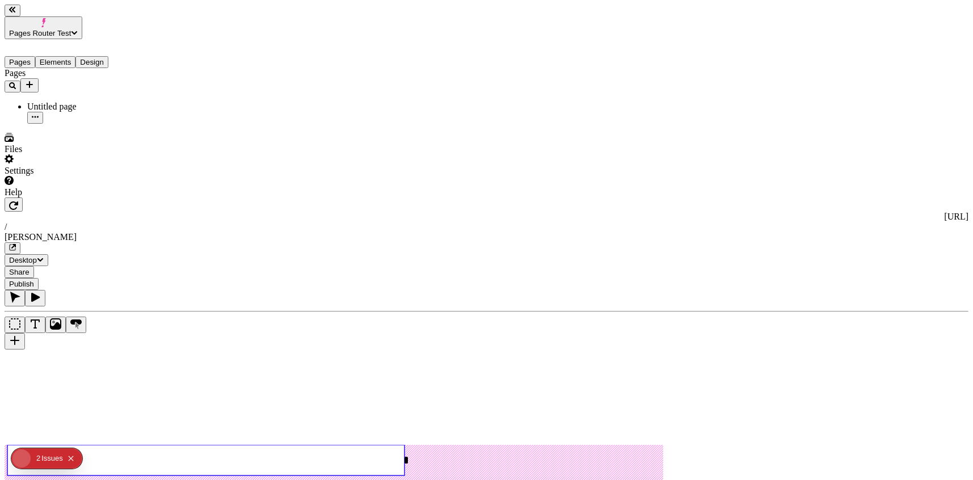
type input "215"
type input "180"
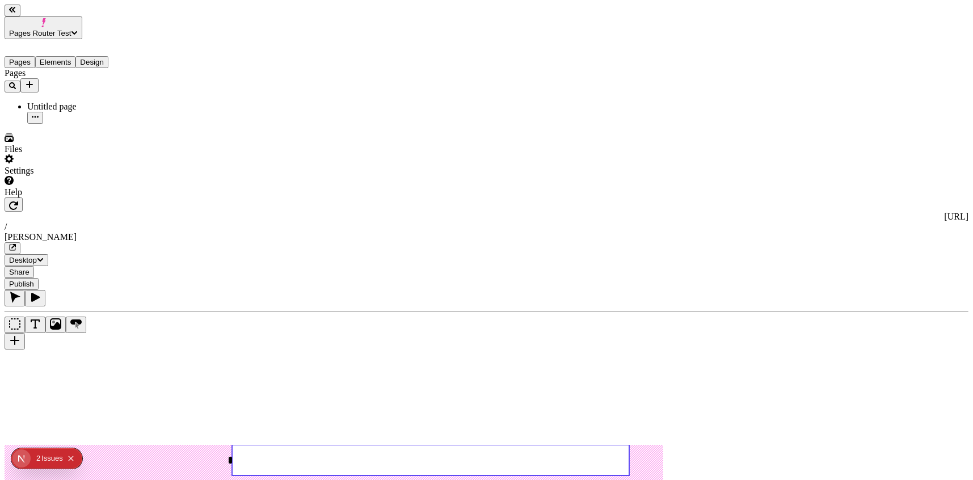
click at [48, 455] on div "Issue s" at bounding box center [52, 458] width 22 height 20
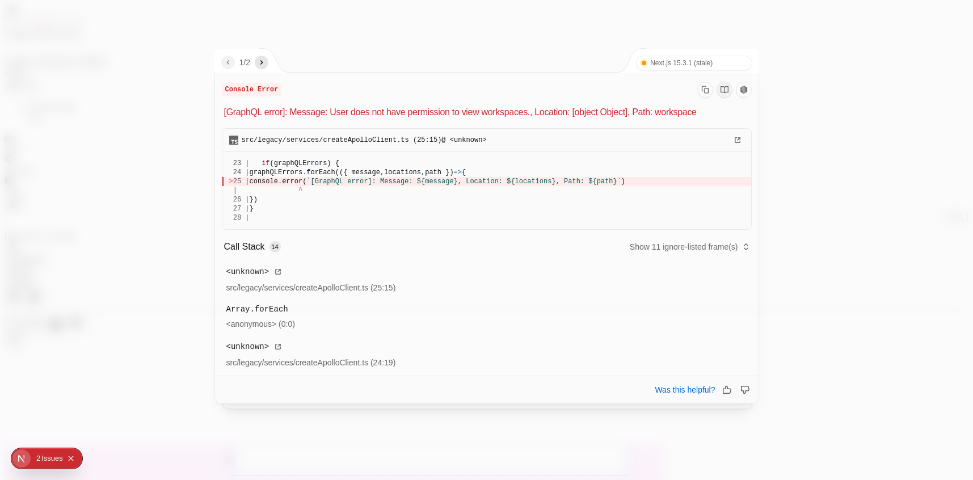
click at [272, 63] on div "1 / 2 Next.js 15.3.1 (stale) Turbopack" at bounding box center [487, 61] width 544 height 24
click at [266, 61] on icon "next" at bounding box center [261, 62] width 9 height 9
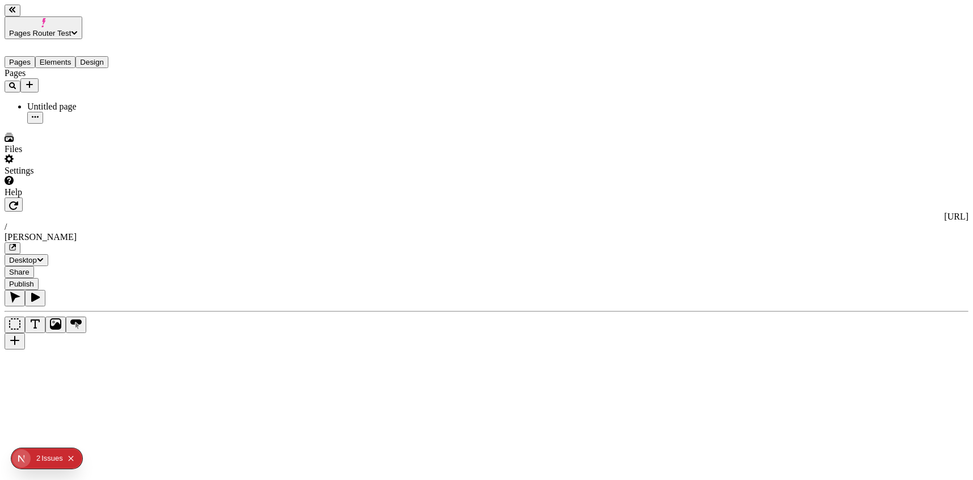
click at [16, 244] on icon "button" at bounding box center [12, 247] width 7 height 7
click at [35, 56] on button "Pages" at bounding box center [20, 62] width 31 height 12
click at [76, 56] on button "Elements" at bounding box center [55, 62] width 41 height 12
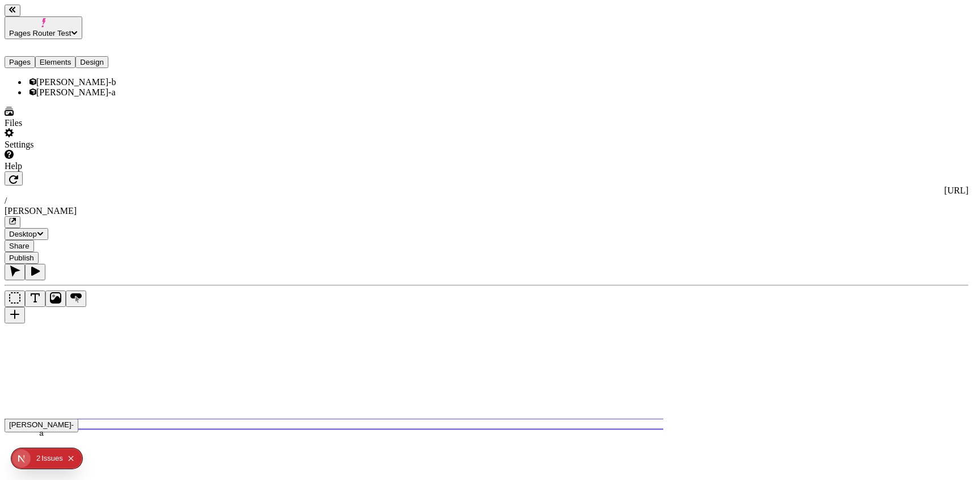
click at [65, 95] on ul "[PERSON_NAME]-b [PERSON_NAME]-a" at bounding box center [73, 87] width 136 height 20
click at [66, 89] on div "[PERSON_NAME]-a" at bounding box center [83, 92] width 113 height 10
checkbox input "false"
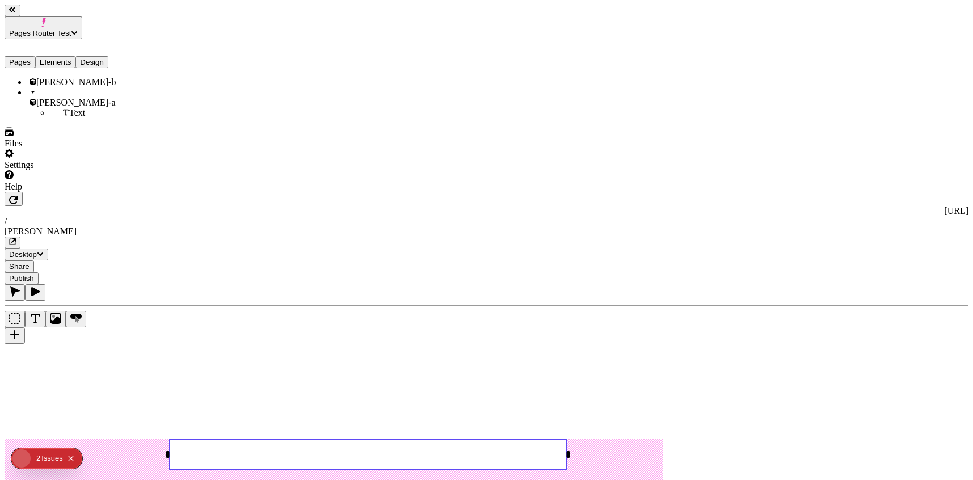
type input "40"
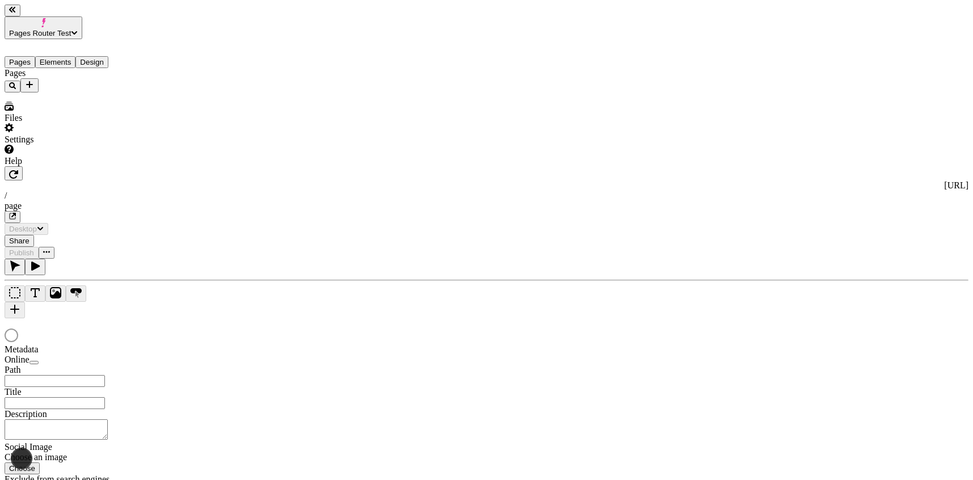
type input "/page"
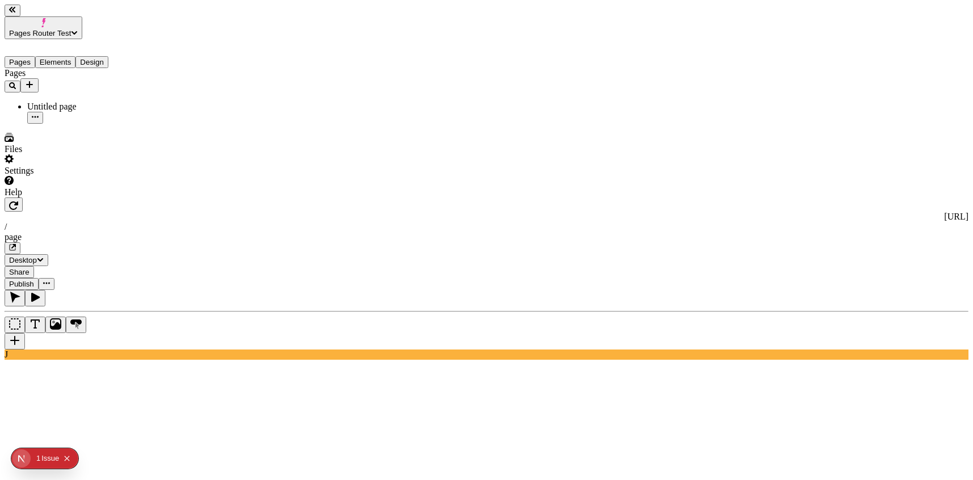
click at [341, 232] on div "page" at bounding box center [487, 237] width 964 height 10
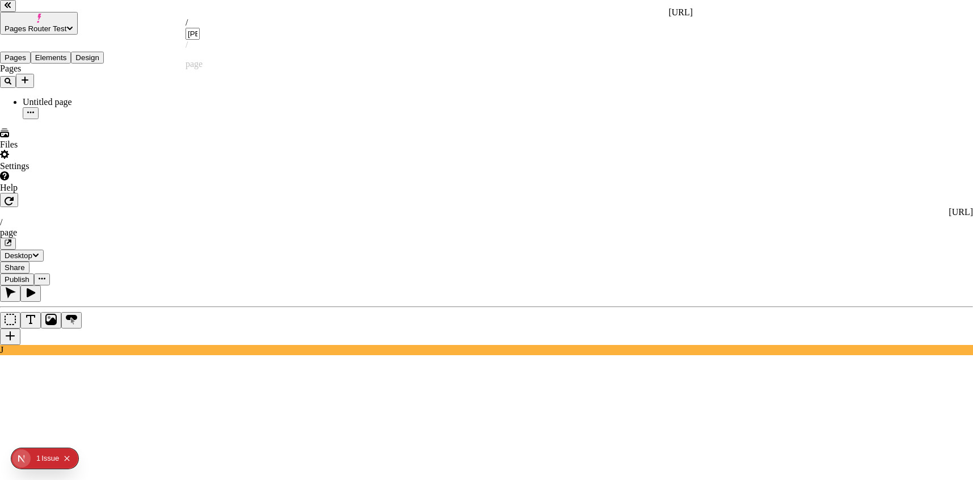
type input "[PERSON_NAME]"
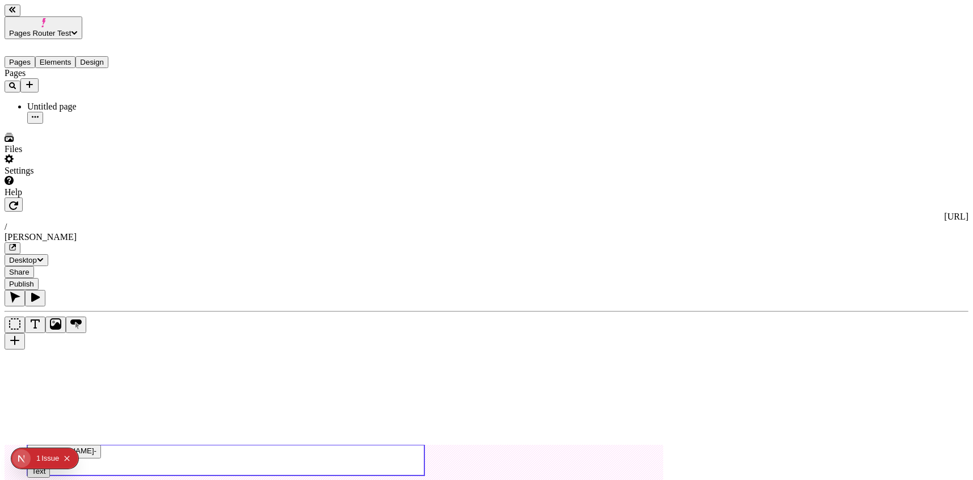
click at [295, 445] on use at bounding box center [225, 460] width 397 height 31
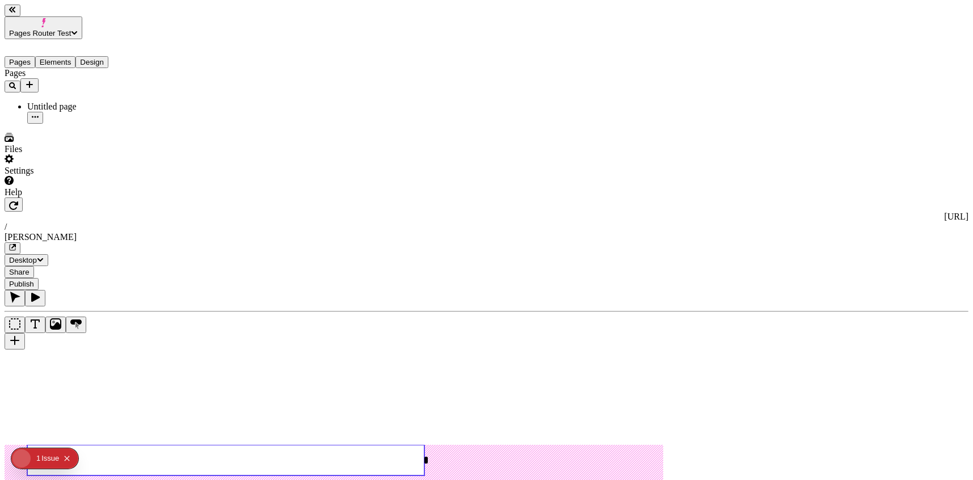
type input "250"
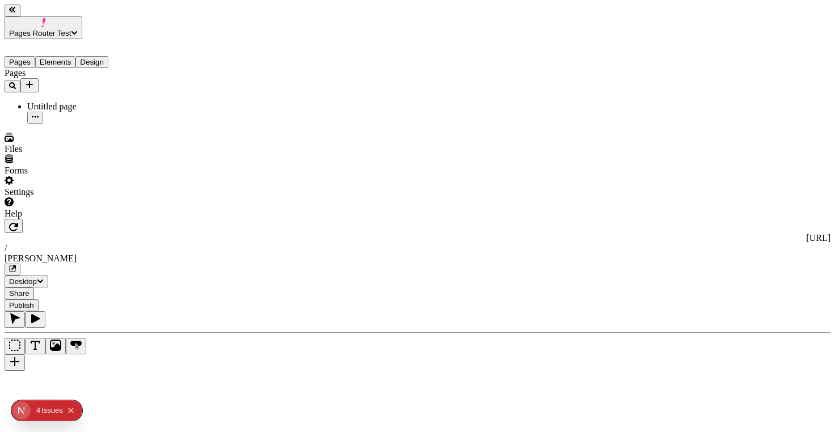
click at [48, 413] on div "Issue s" at bounding box center [52, 410] width 22 height 20
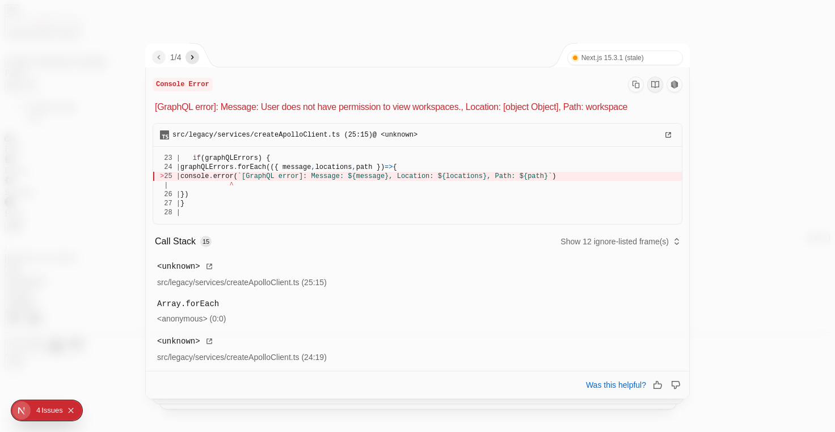
click at [197, 58] on icon "next" at bounding box center [192, 57] width 9 height 9
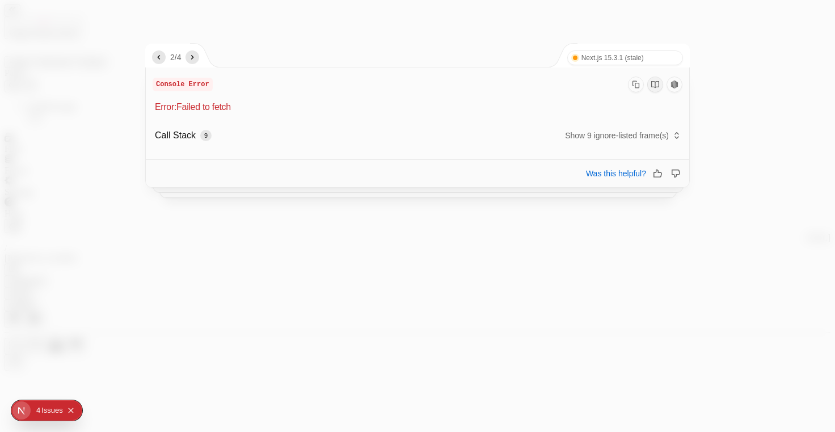
click at [197, 58] on icon "next" at bounding box center [192, 57] width 9 height 9
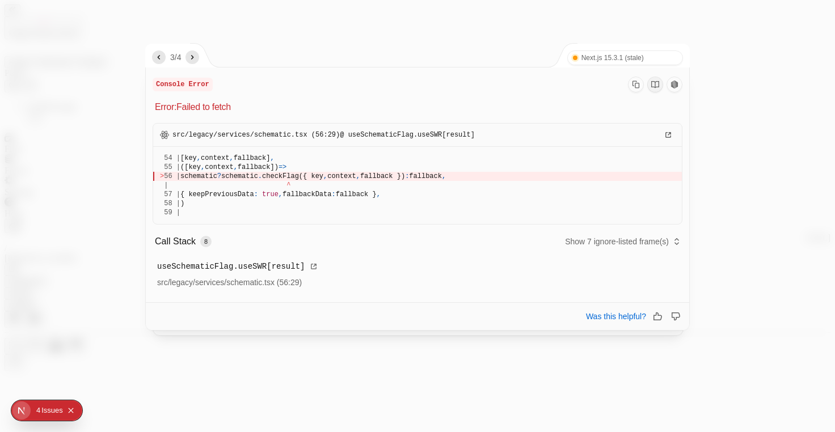
click at [197, 57] on icon "next" at bounding box center [192, 57] width 9 height 9
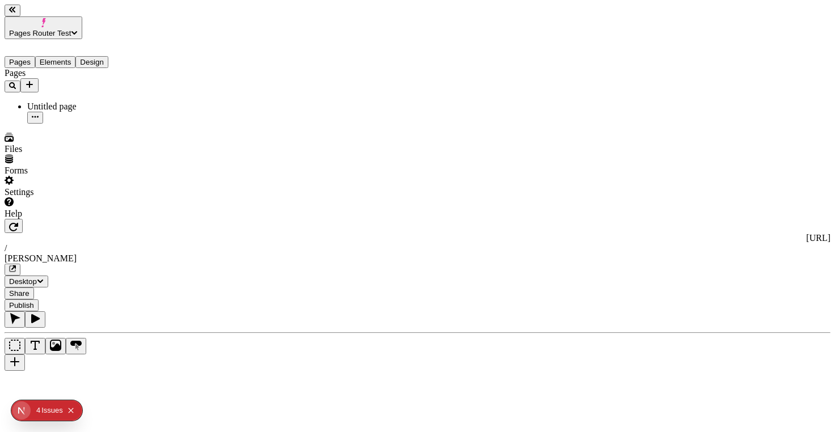
scroll to position [0, 1]
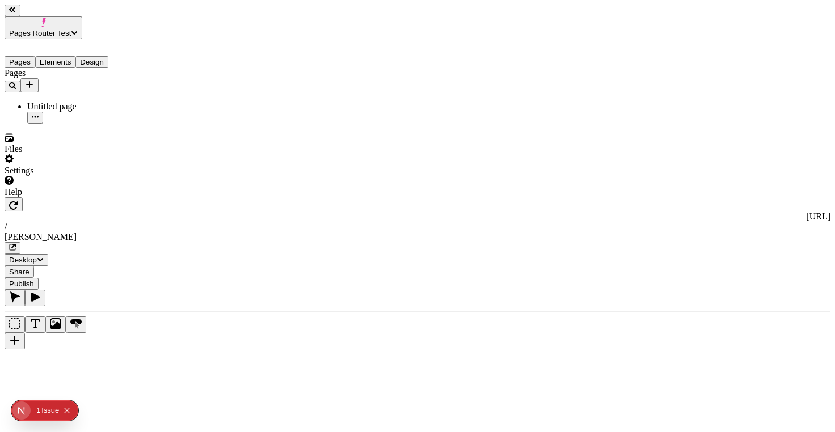
click at [113, 176] on div "Settings" at bounding box center [73, 165] width 136 height 22
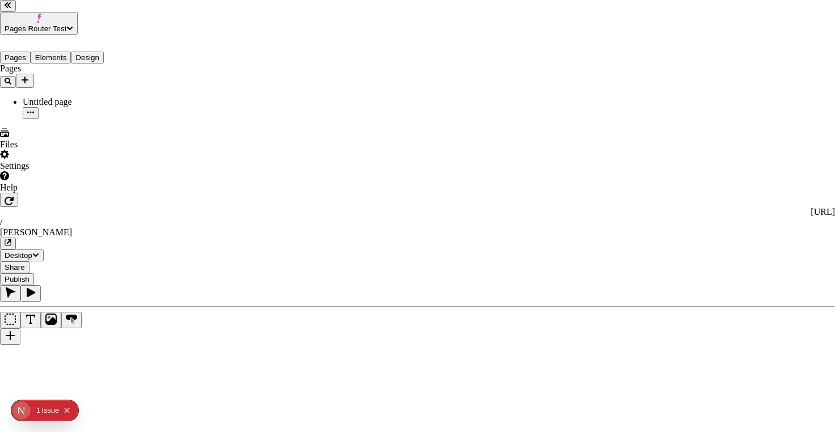
type input "fre"
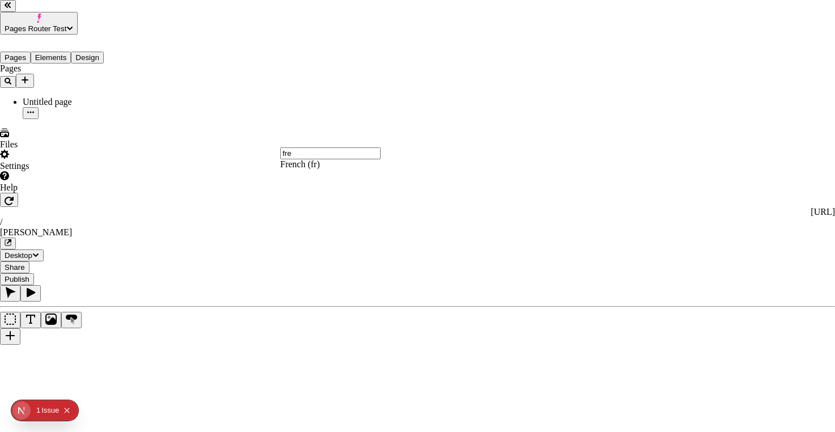
click at [335, 170] on div "French (fr)" at bounding box center [338, 164] width 116 height 10
type input "fra"
click at [452, 180] on div "France (FR)" at bounding box center [459, 169] width 116 height 20
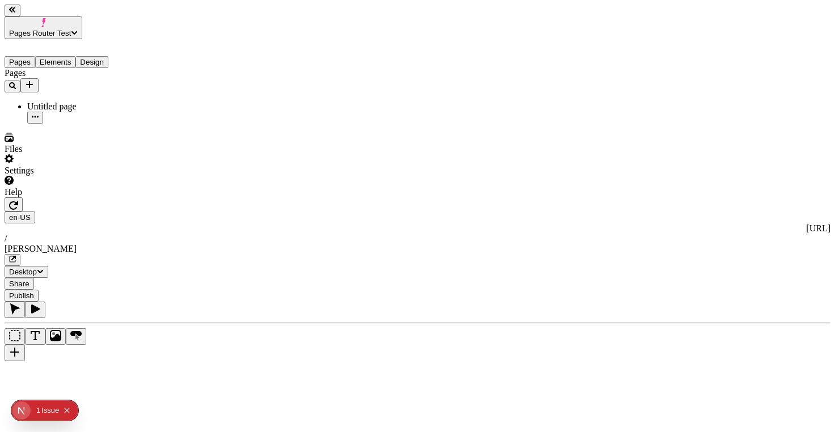
type input "0"
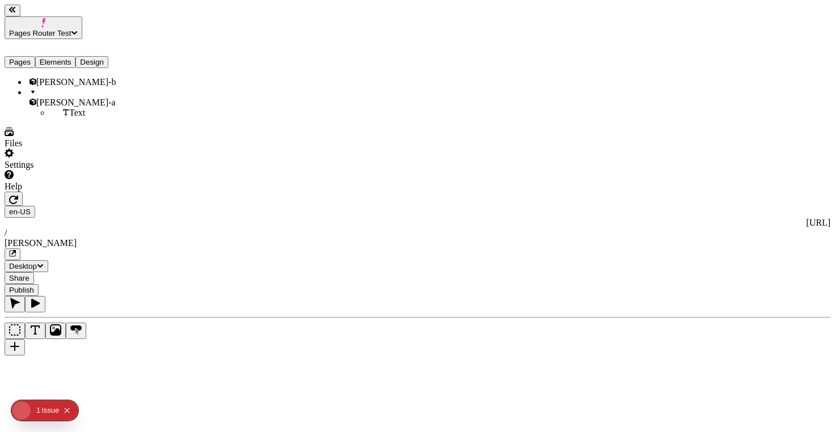
click at [75, 56] on button "Elements" at bounding box center [55, 62] width 41 height 12
click at [35, 56] on button "Pages" at bounding box center [20, 62] width 31 height 12
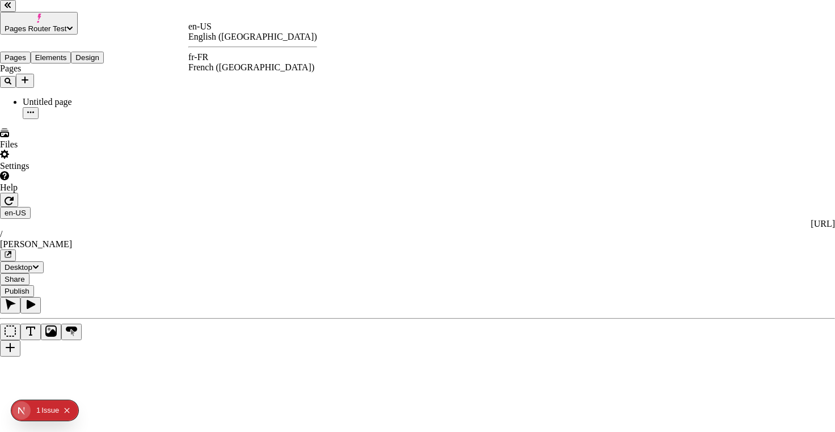
click at [222, 61] on div "fr-FR" at bounding box center [252, 57] width 129 height 10
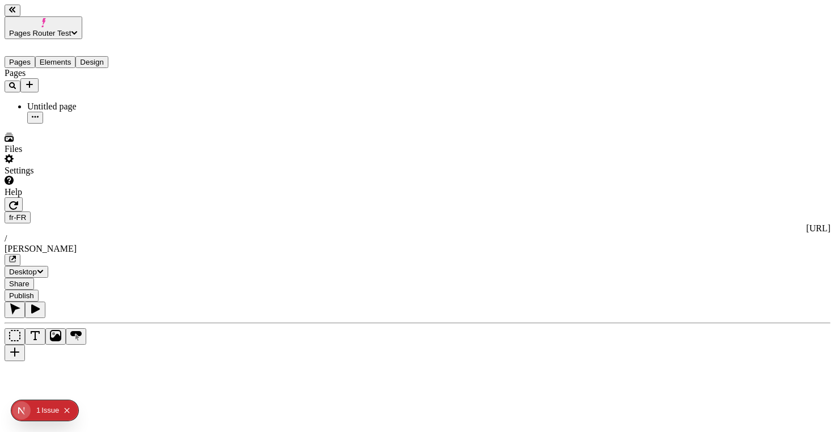
click at [67, 56] on button "Elements" at bounding box center [55, 62] width 41 height 12
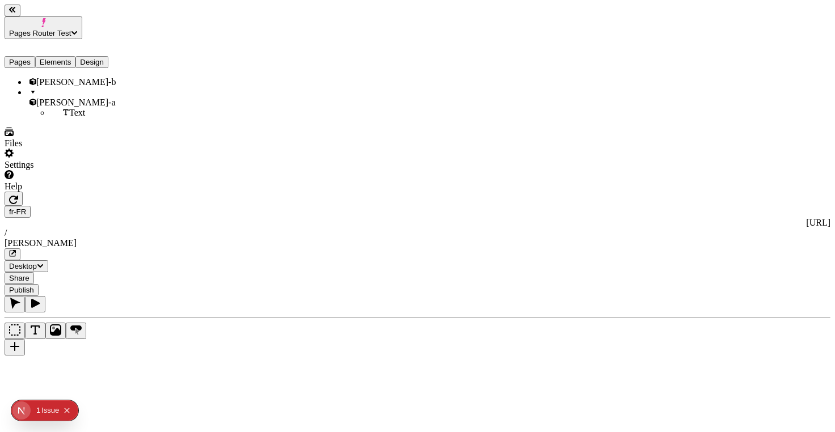
click at [53, 88] on div "[PERSON_NAME]-a" at bounding box center [83, 97] width 113 height 20
click at [57, 77] on div "[PERSON_NAME]-b" at bounding box center [83, 82] width 113 height 10
drag, startPoint x: 826, startPoint y: 41, endPoint x: 813, endPoint y: 44, distance: 13.3
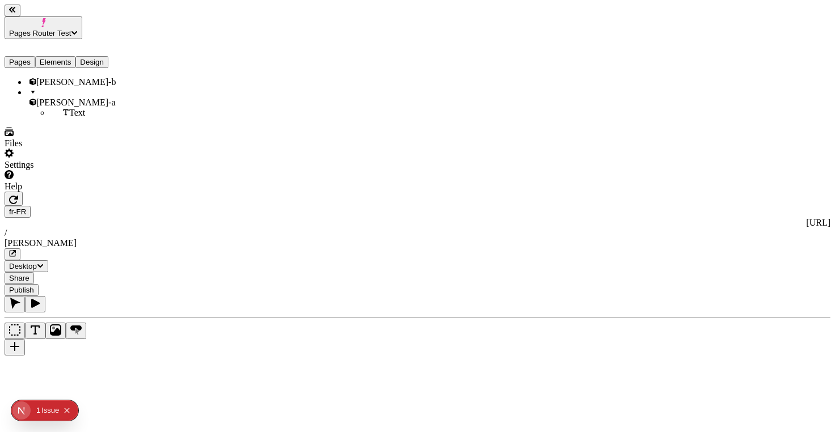
checkbox input "false"
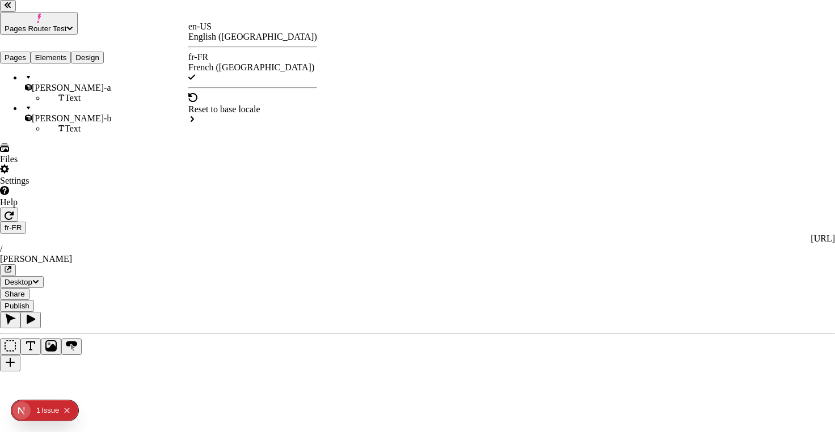
click at [217, 42] on div "en-US English ([GEOGRAPHIC_DATA])" at bounding box center [252, 32] width 129 height 20
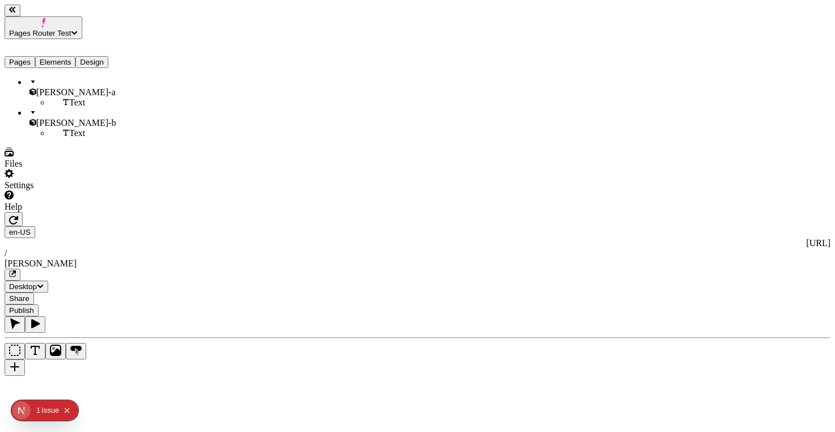
type input "0"
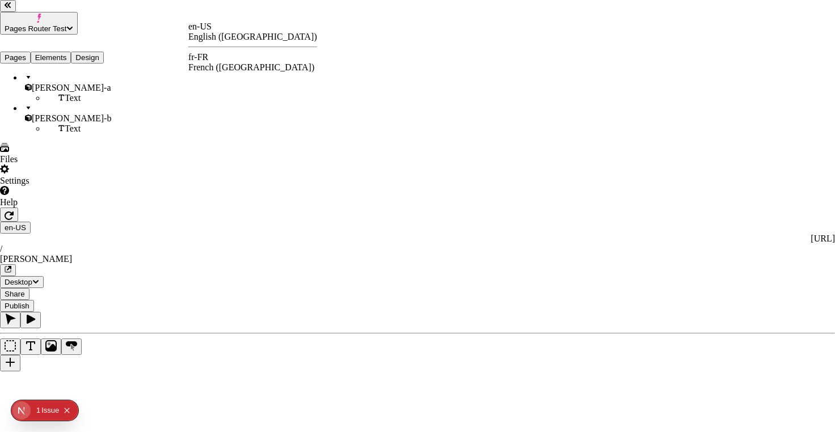
click at [217, 56] on div "fr-FR French ([GEOGRAPHIC_DATA])" at bounding box center [252, 62] width 129 height 20
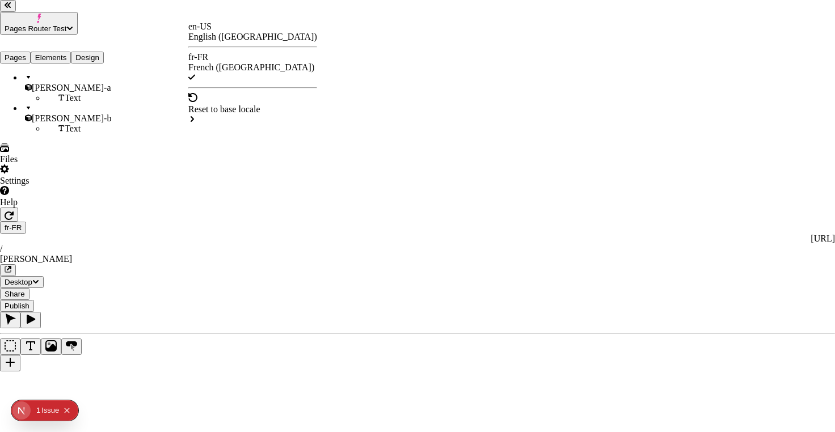
drag, startPoint x: 208, startPoint y: 24, endPoint x: 209, endPoint y: 36, distance: 12.0
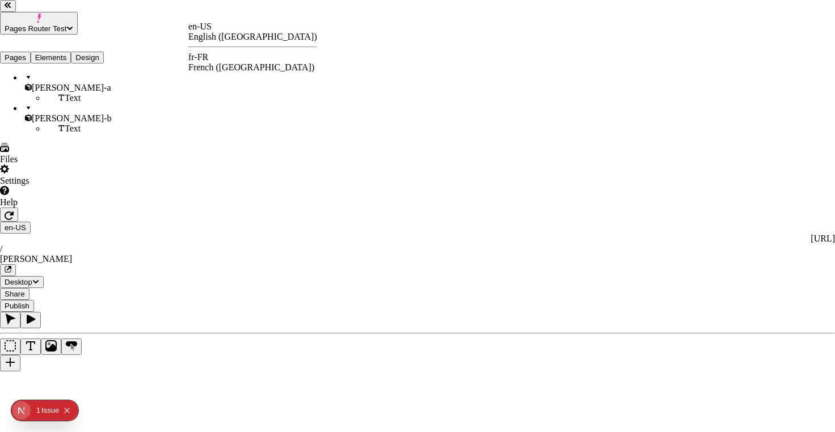
click at [205, 53] on div "fr-FR French ([GEOGRAPHIC_DATA])" at bounding box center [252, 62] width 129 height 20
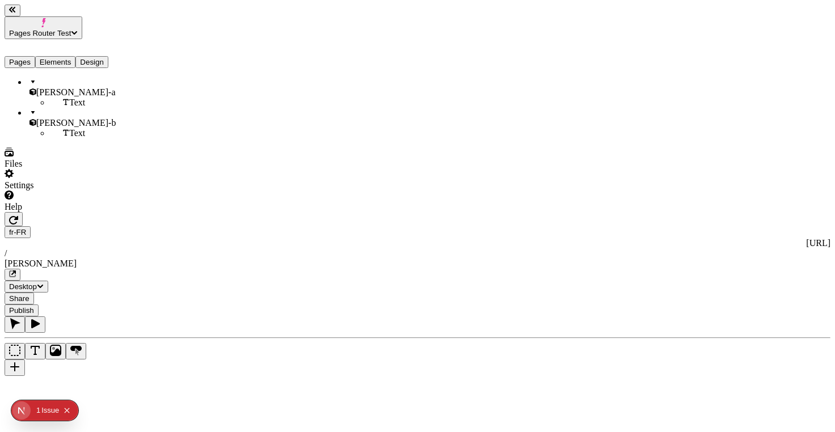
type input "265"
type input "250"
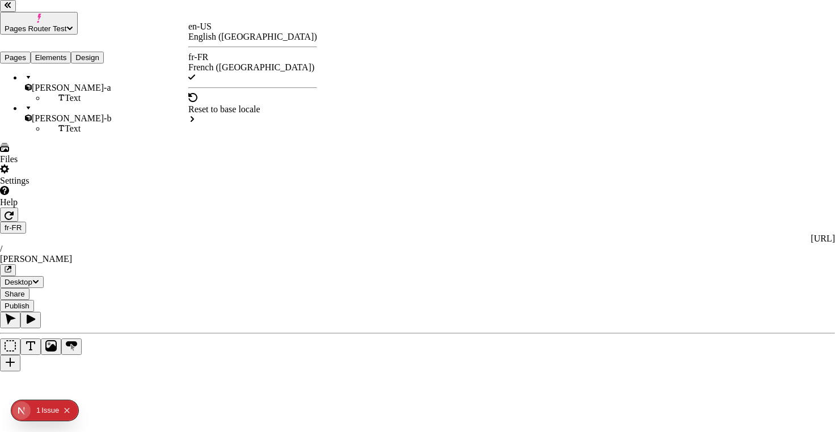
click at [226, 41] on div "en-US English ([GEOGRAPHIC_DATA])" at bounding box center [252, 32] width 129 height 20
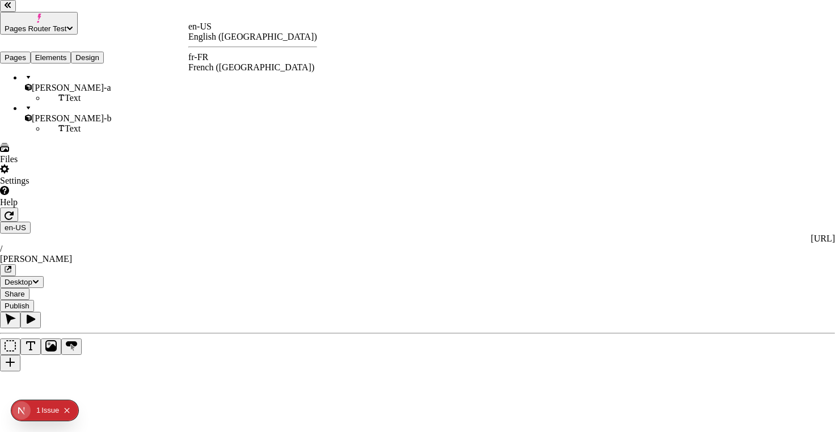
click at [222, 54] on div "fr-FR French ([GEOGRAPHIC_DATA])" at bounding box center [252, 62] width 129 height 20
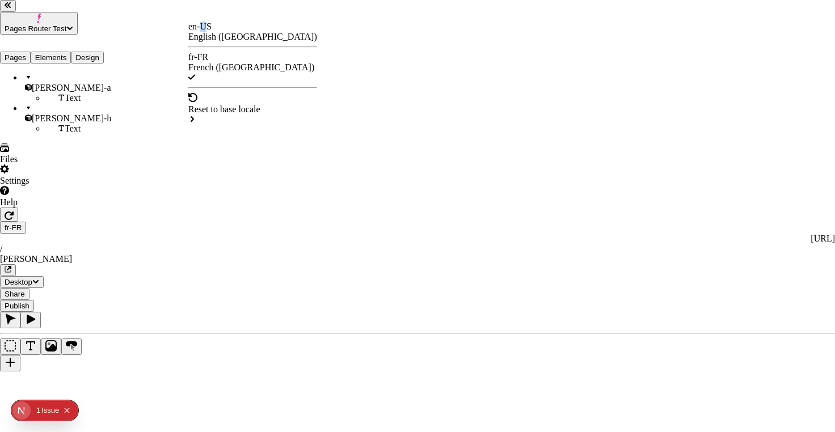
click at [213, 30] on div "en-US" at bounding box center [252, 27] width 129 height 10
click at [218, 62] on div "fr-FR" at bounding box center [252, 57] width 129 height 10
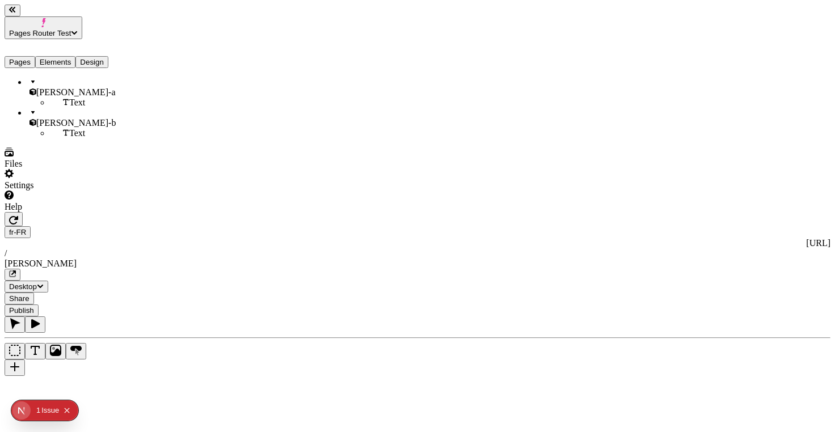
type input "275"
type input "265"
type input "0"
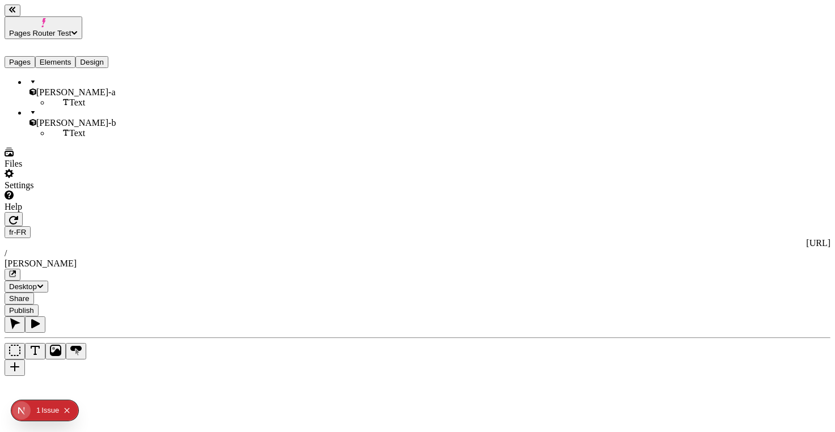
click at [194, 226] on div "fr-FR http://localhost:3001/fr-FR / joseph" at bounding box center [418, 253] width 826 height 54
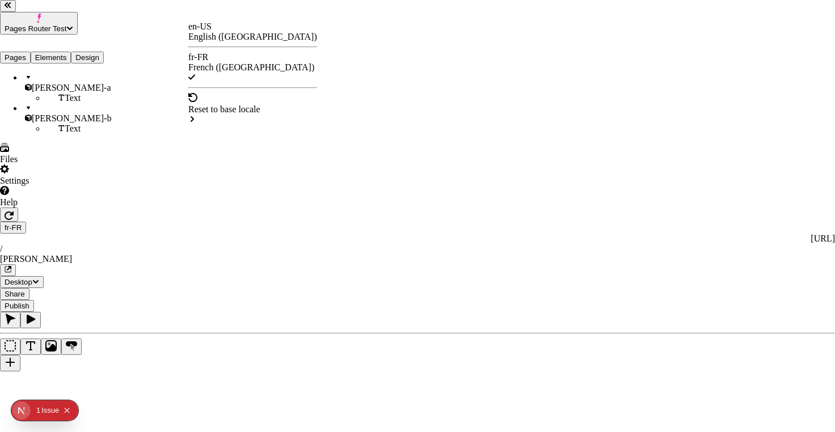
click at [213, 28] on div "en-US English ([GEOGRAPHIC_DATA])" at bounding box center [252, 32] width 129 height 20
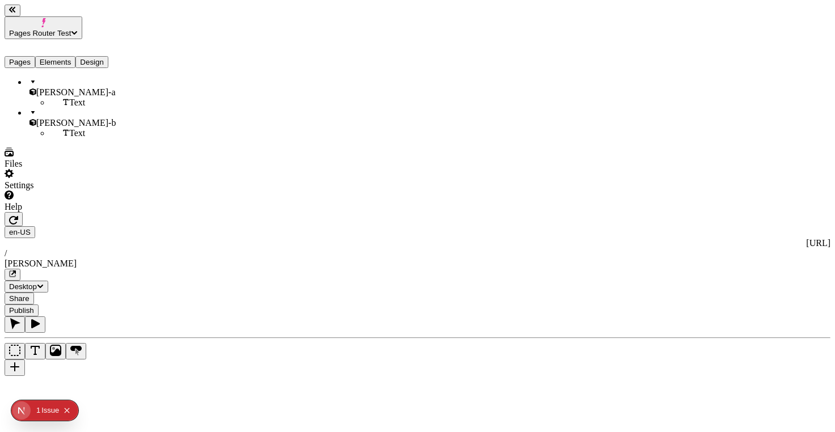
click at [188, 226] on div "en-US http://localhost:3001 / joseph" at bounding box center [418, 253] width 826 height 54
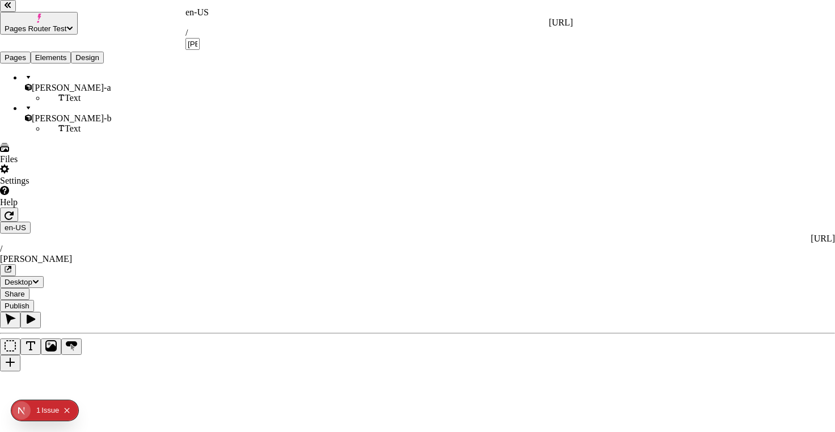
click at [202, 13] on div "en-US" at bounding box center [378, 12] width 387 height 10
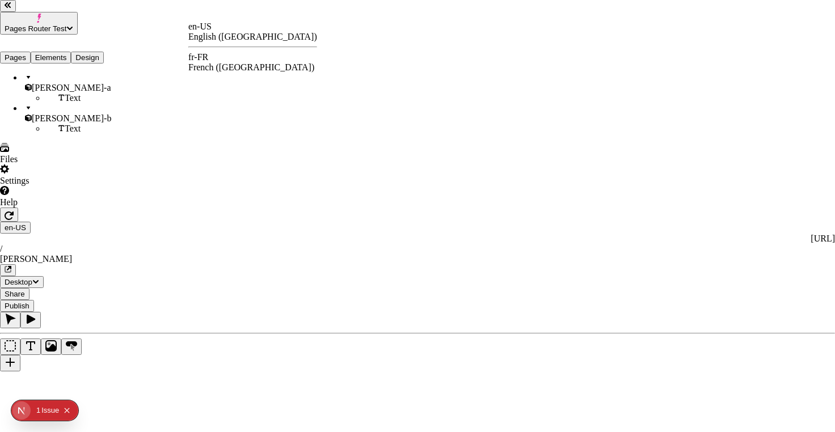
click at [205, 56] on div "fr-FR" at bounding box center [252, 57] width 129 height 10
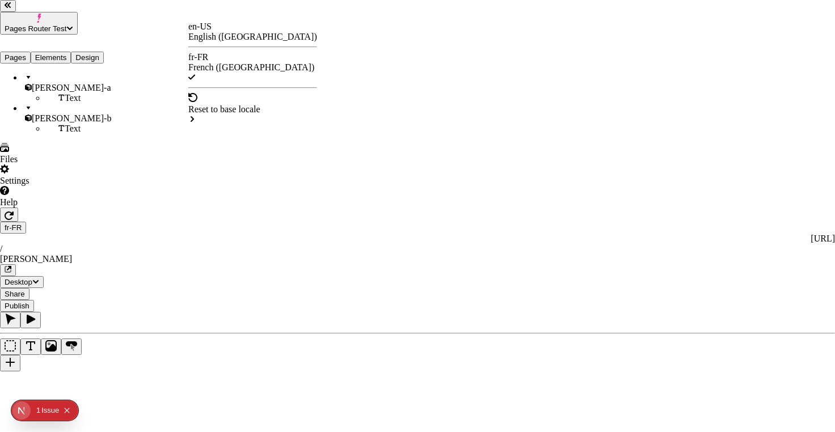
click at [223, 56] on div "fr-FR French ([GEOGRAPHIC_DATA])" at bounding box center [252, 67] width 129 height 31
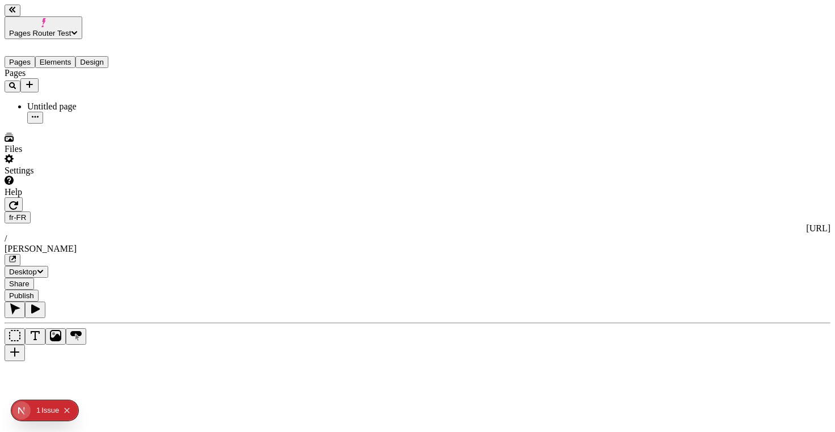
click at [320, 212] on div "fr-FR http://localhost:3001/fr-FR / joseph" at bounding box center [418, 239] width 826 height 54
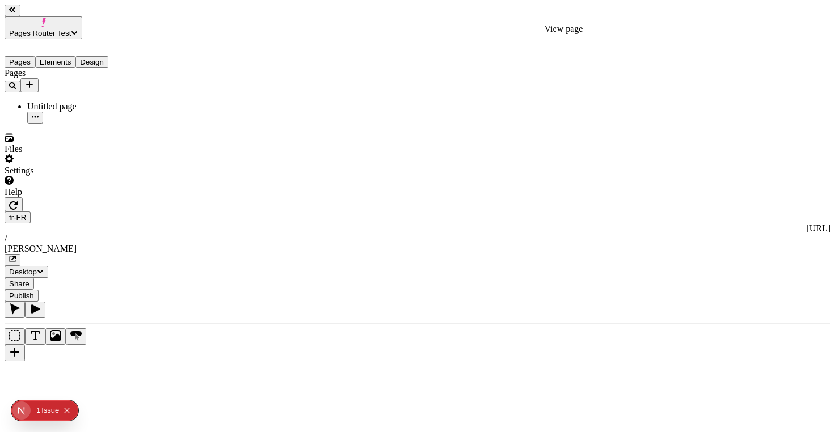
click at [16, 256] on icon "button" at bounding box center [13, 258] width 5 height 5
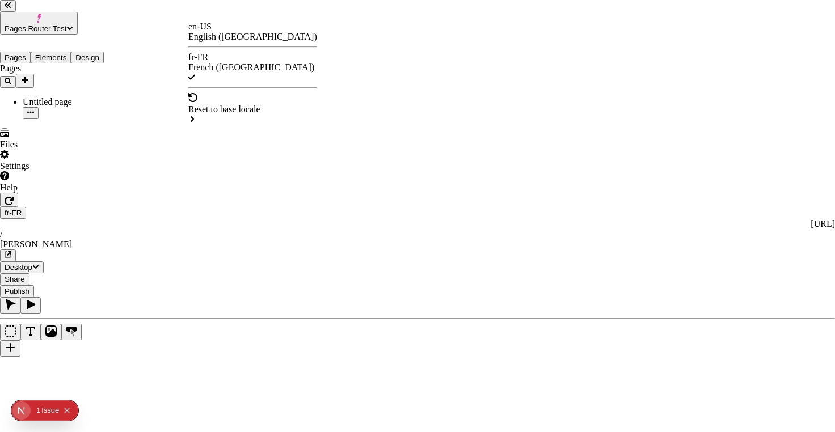
click at [218, 32] on div "en-US" at bounding box center [252, 27] width 129 height 10
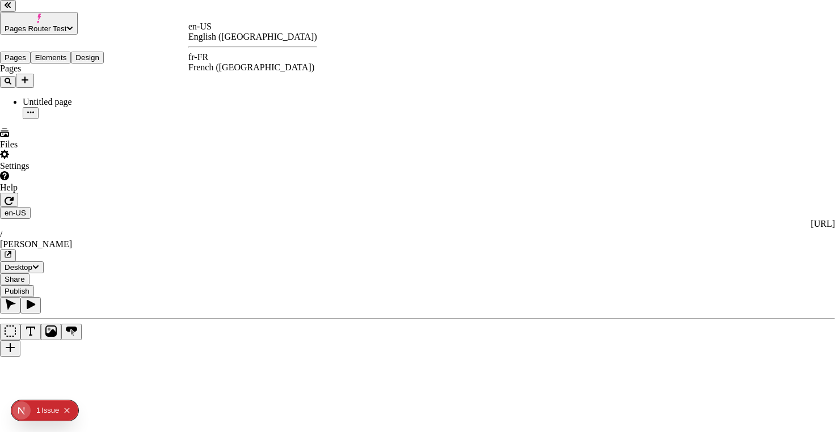
click at [214, 59] on div "fr-FR" at bounding box center [252, 57] width 129 height 10
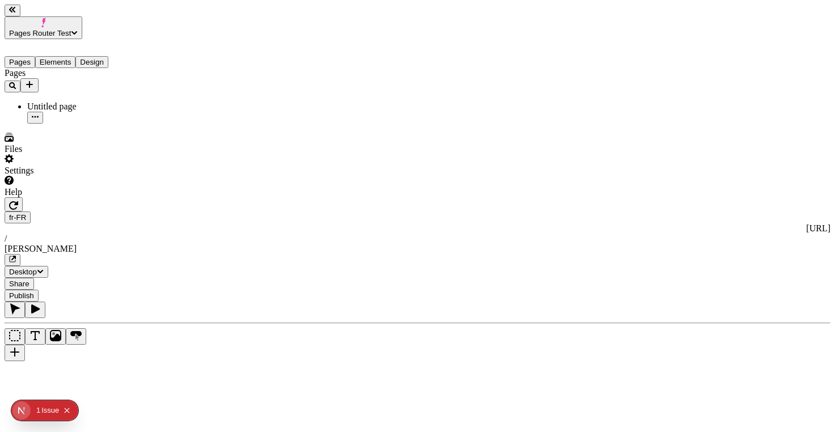
click at [18, 201] on icon "button" at bounding box center [13, 205] width 9 height 9
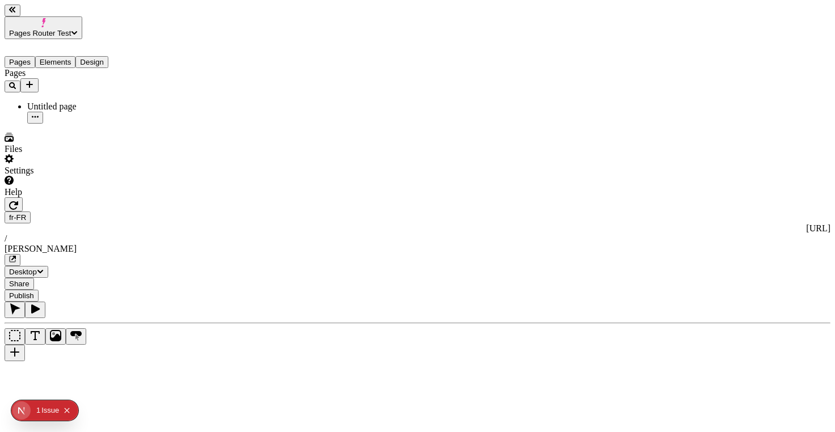
scroll to position [0, 1]
click at [18, 201] on icon "button" at bounding box center [13, 205] width 9 height 9
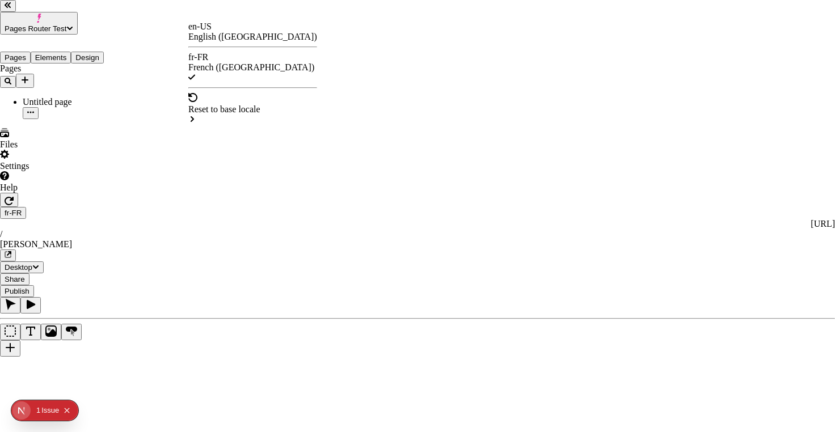
click at [216, 29] on div "en-US" at bounding box center [252, 27] width 129 height 10
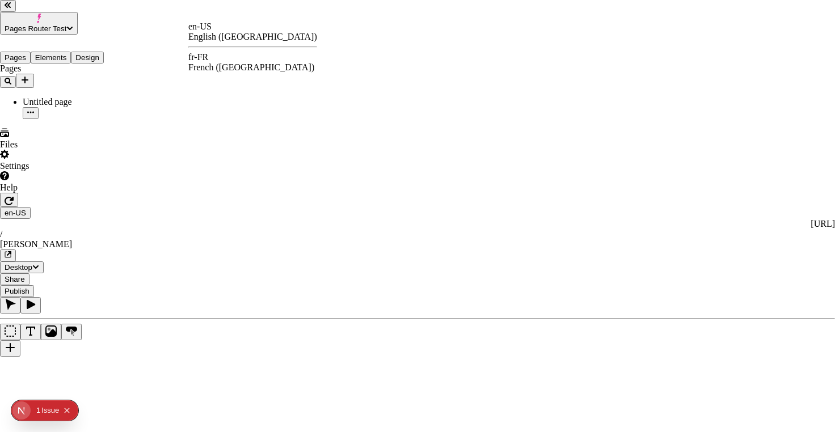
click at [232, 62] on div "French ([GEOGRAPHIC_DATA])" at bounding box center [252, 67] width 129 height 10
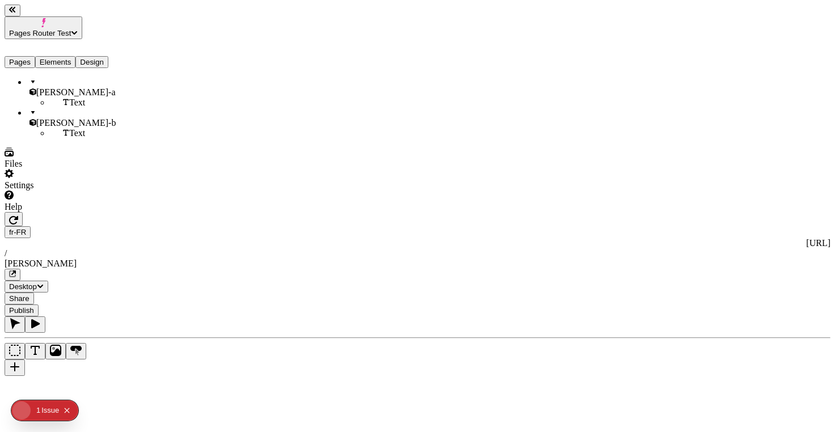
click at [66, 56] on button "Elements" at bounding box center [55, 62] width 41 height 12
click at [78, 98] on div "Text" at bounding box center [95, 103] width 91 height 10
click at [86, 77] on div "[PERSON_NAME]-a" at bounding box center [83, 87] width 113 height 20
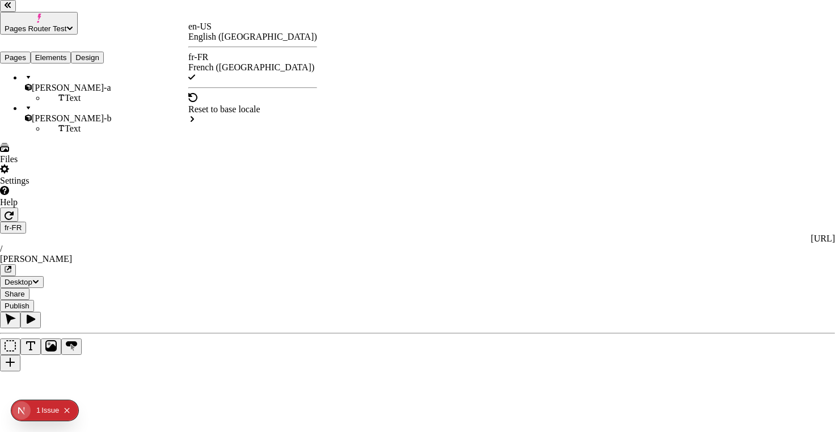
click at [218, 30] on div "en-US" at bounding box center [252, 27] width 129 height 10
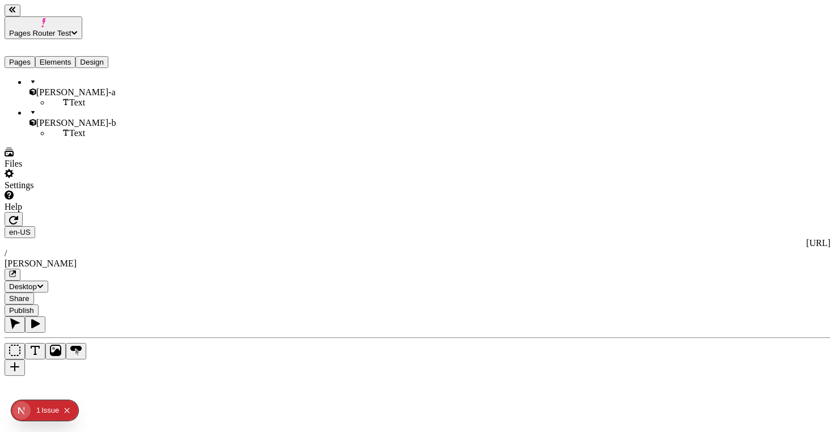
click at [89, 191] on div "Settings" at bounding box center [73, 180] width 136 height 22
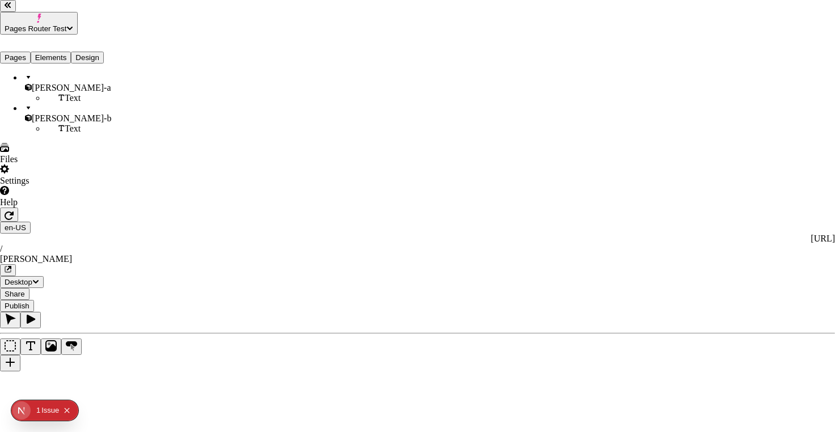
drag, startPoint x: 325, startPoint y: 33, endPoint x: 404, endPoint y: 162, distance: 151.5
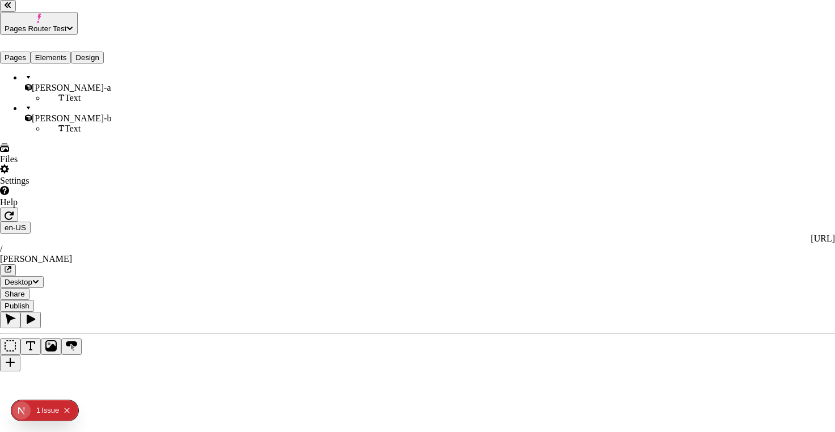
drag, startPoint x: 407, startPoint y: 166, endPoint x: 388, endPoint y: 41, distance: 126.2
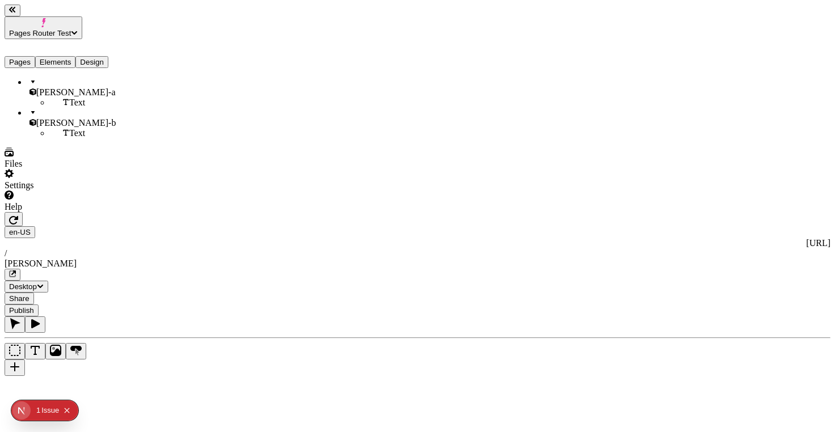
click at [23, 212] on button "button" at bounding box center [14, 219] width 18 height 14
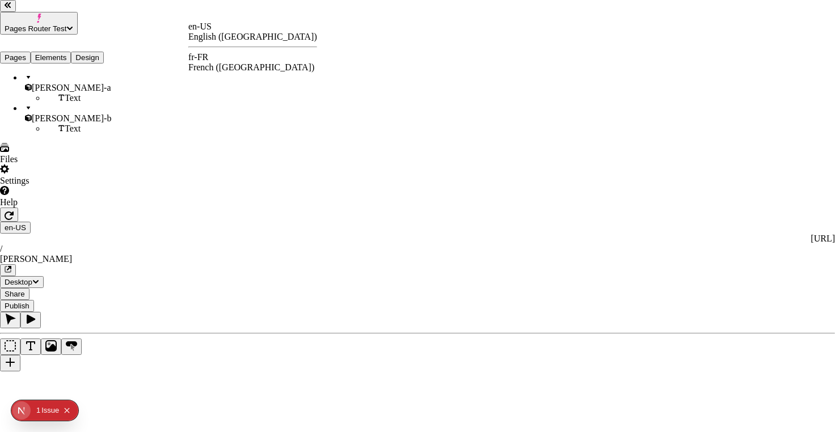
click at [218, 54] on div "fr-FR French ([GEOGRAPHIC_DATA])" at bounding box center [252, 62] width 129 height 20
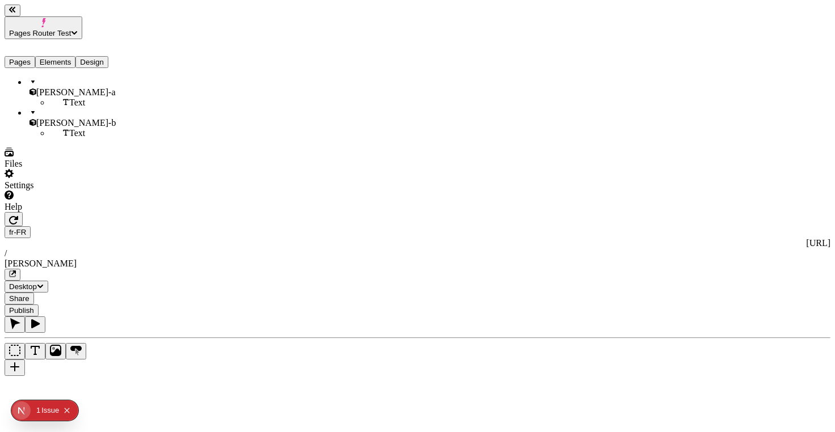
click at [320, 259] on div "[PERSON_NAME]" at bounding box center [418, 264] width 826 height 10
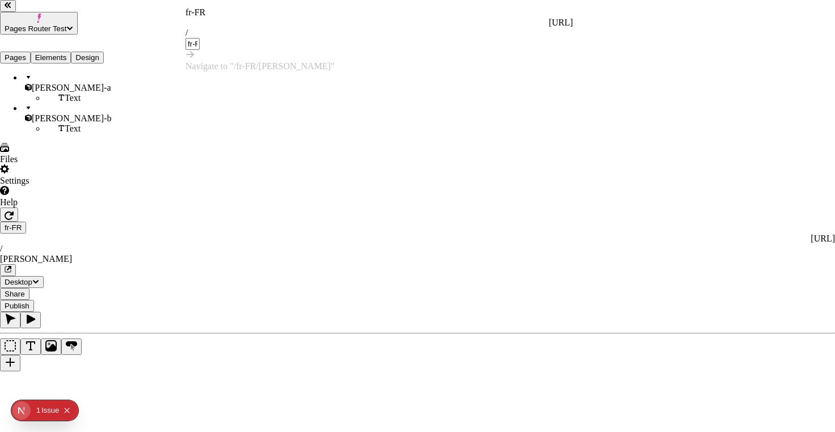
type input "fr-FR/[PERSON_NAME]"
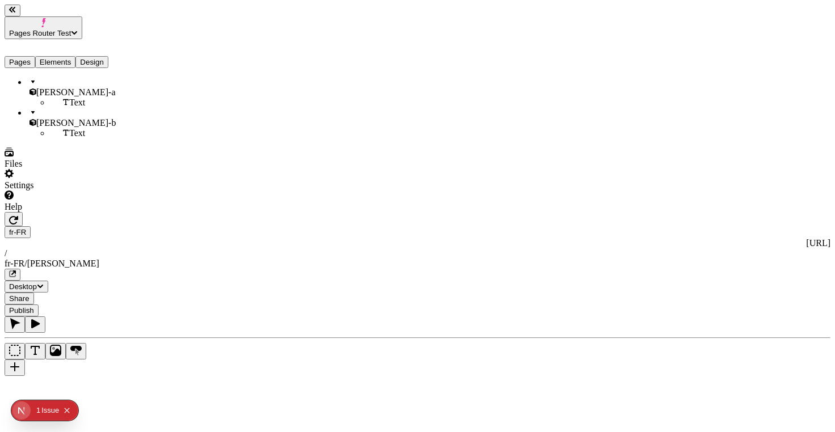
click at [335, 259] on div "fr-FR/[PERSON_NAME]" at bounding box center [418, 264] width 826 height 10
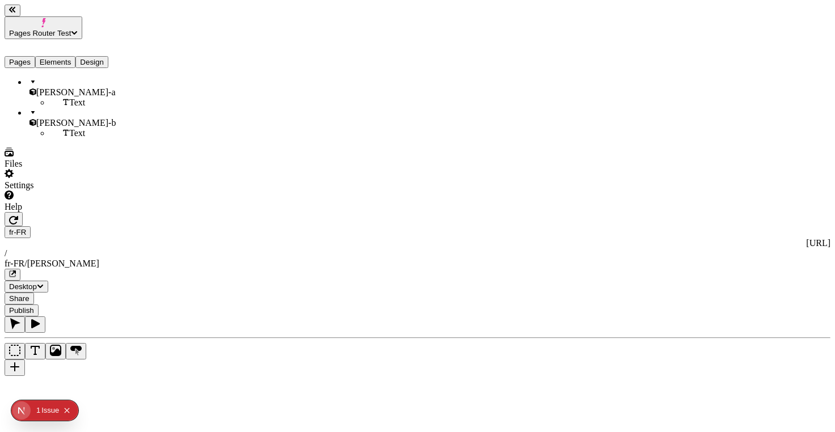
click at [372, 259] on div "fr-FR/[PERSON_NAME]" at bounding box center [418, 264] width 826 height 10
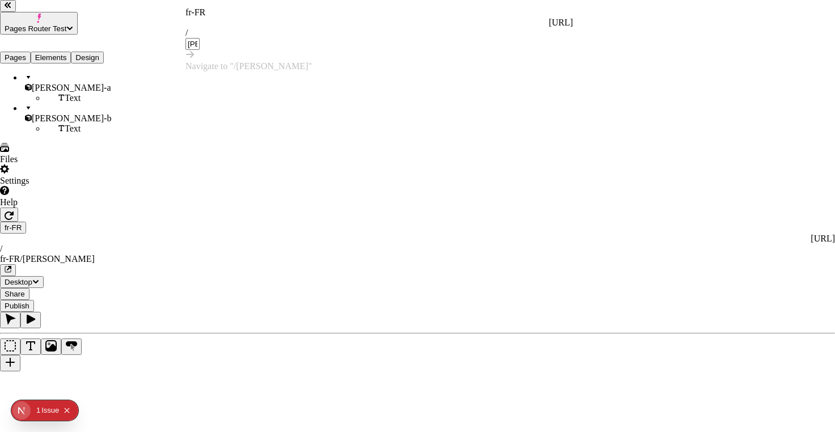
type input "[PERSON_NAME]"
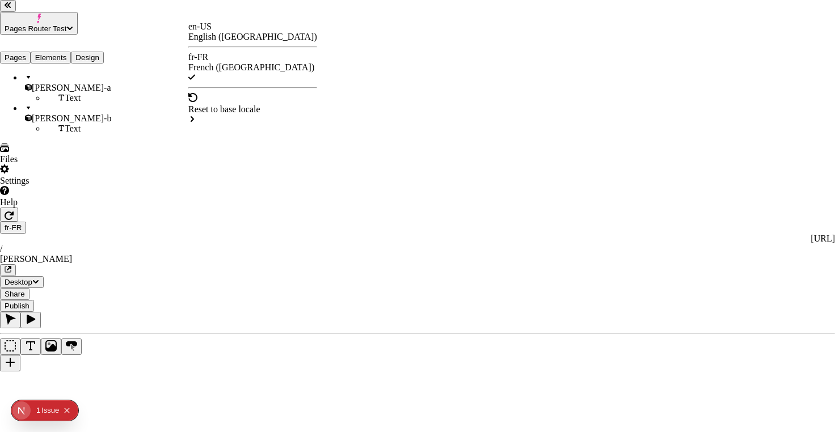
click at [230, 35] on div "en-US English ([GEOGRAPHIC_DATA])" at bounding box center [252, 32] width 129 height 20
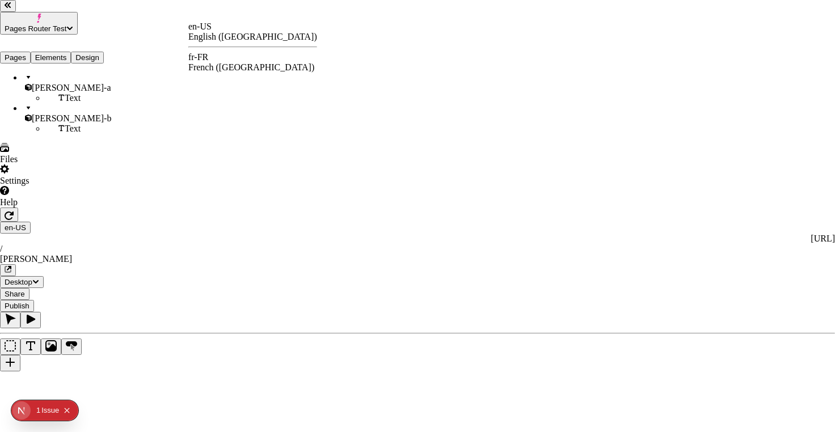
click at [226, 54] on div "fr-FR French ([GEOGRAPHIC_DATA])" at bounding box center [252, 62] width 129 height 20
click at [216, 32] on div "en-US" at bounding box center [252, 27] width 129 height 10
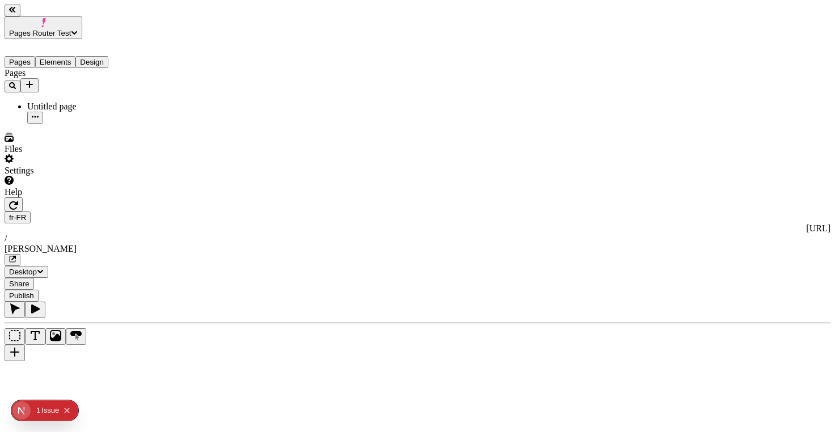
click at [18, 201] on icon "button" at bounding box center [13, 205] width 9 height 9
click at [71, 29] on span "Pages Router Test" at bounding box center [40, 33] width 62 height 9
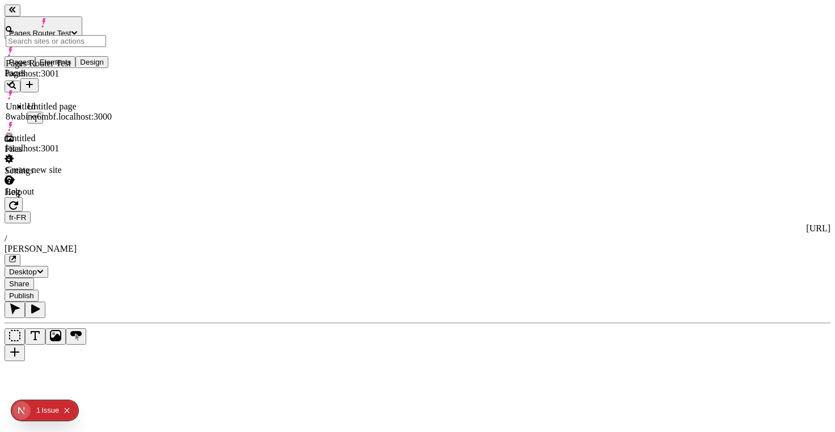
click at [71, 29] on span "Pages Router Test" at bounding box center [40, 33] width 62 height 9
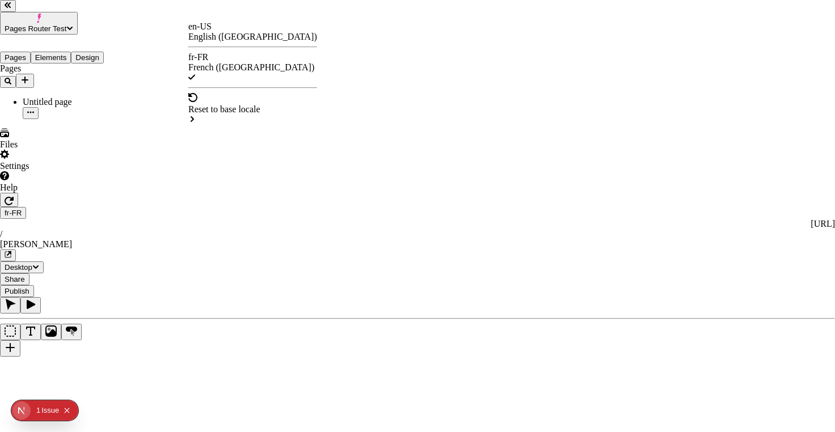
click at [219, 28] on div "en-US English ([GEOGRAPHIC_DATA])" at bounding box center [252, 32] width 129 height 20
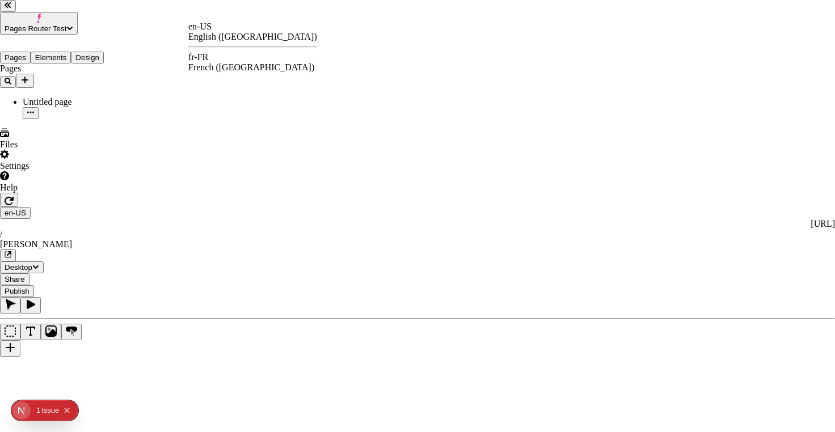
click at [231, 56] on div "fr-FR French ([GEOGRAPHIC_DATA])" at bounding box center [252, 62] width 129 height 20
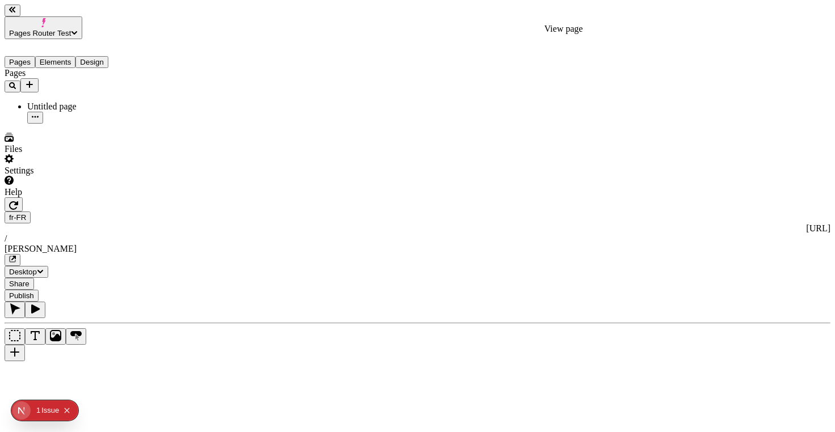
click at [15, 256] on icon "button" at bounding box center [13, 259] width 6 height 6
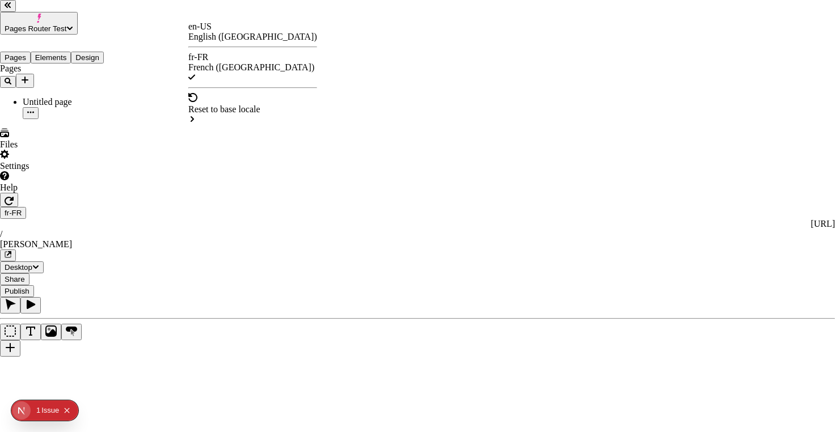
click at [216, 32] on div "en-US" at bounding box center [252, 27] width 129 height 10
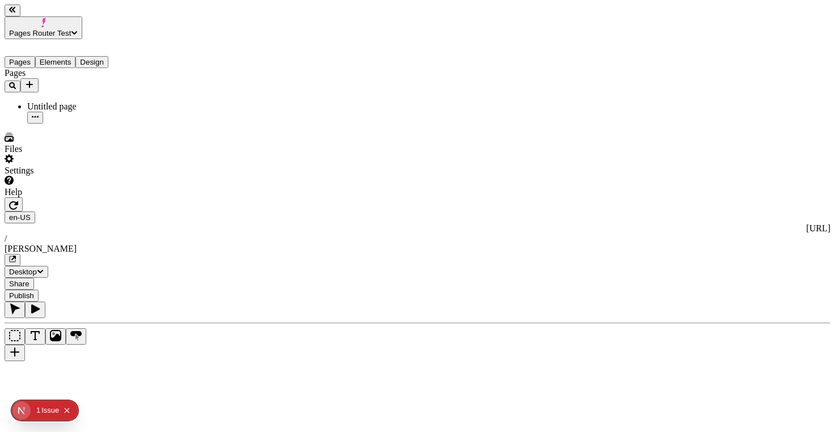
click at [15, 256] on icon "button" at bounding box center [13, 259] width 6 height 6
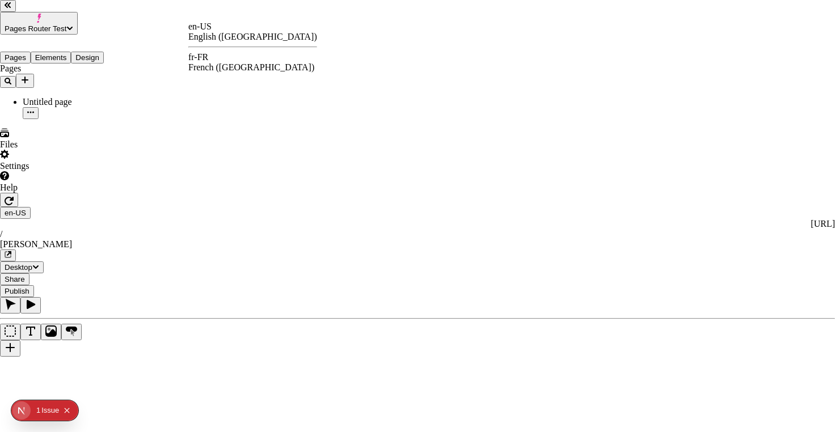
click at [223, 55] on div "fr-FR French ([GEOGRAPHIC_DATA])" at bounding box center [252, 62] width 129 height 20
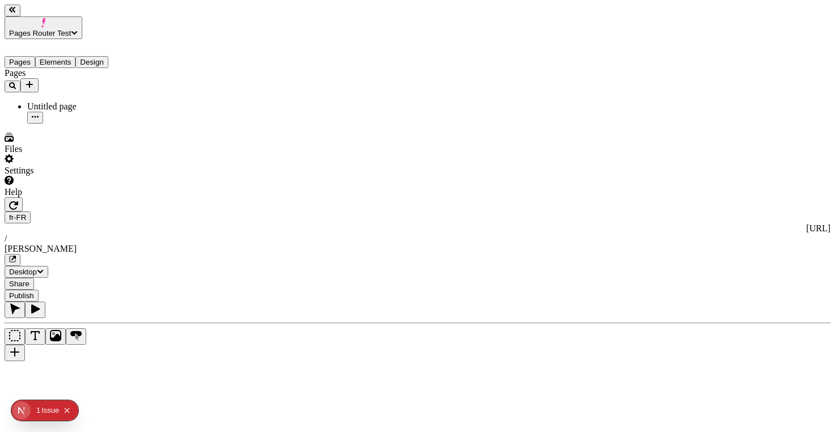
click at [16, 256] on icon "button" at bounding box center [12, 259] width 7 height 7
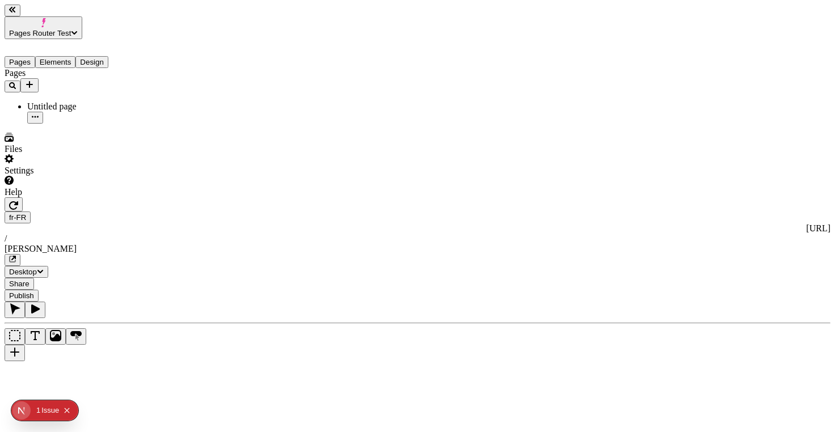
click at [72, 56] on button "Elements" at bounding box center [55, 62] width 41 height 12
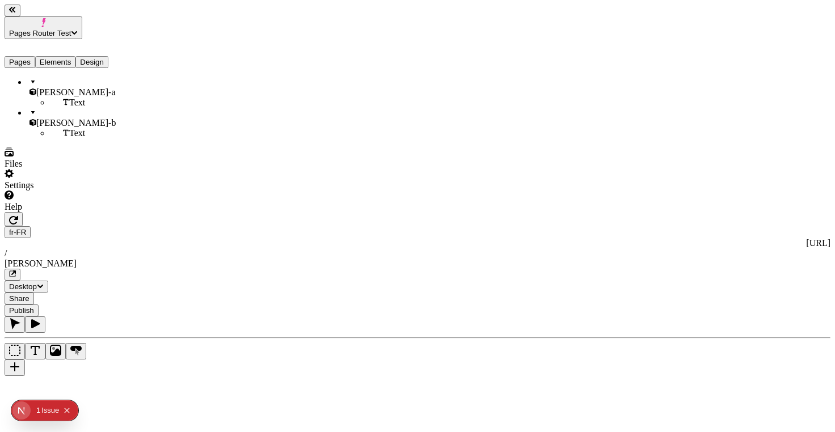
click at [65, 98] on div "Text" at bounding box center [95, 103] width 91 height 10
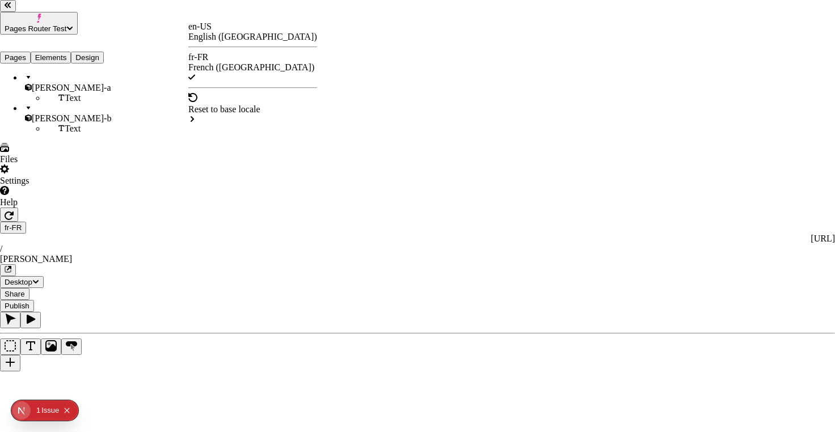
click at [217, 28] on div "en-US English (United States)" at bounding box center [252, 32] width 129 height 20
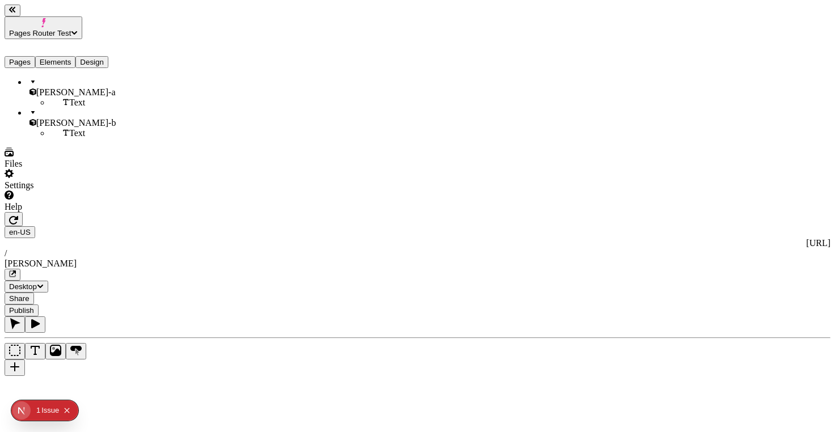
type input "95"
type input "195"
type input "0"
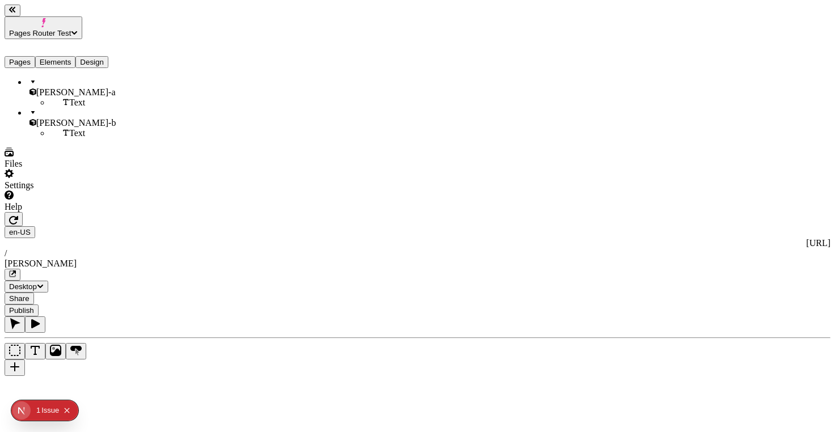
type input "25"
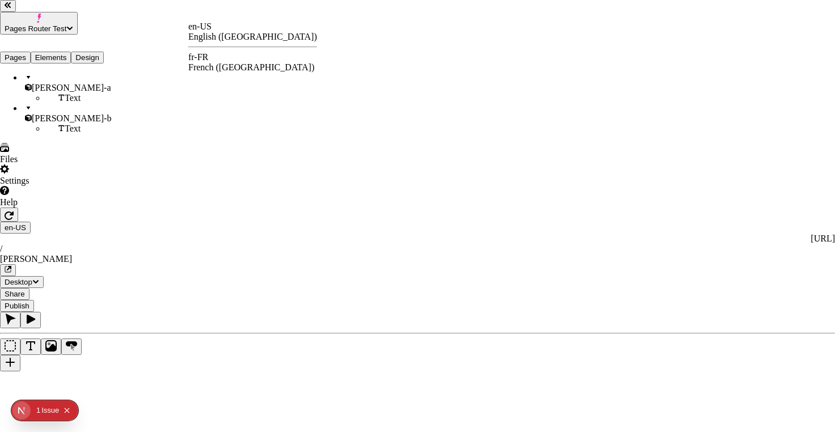
click at [214, 54] on div "fr-FR French ([GEOGRAPHIC_DATA])" at bounding box center [252, 62] width 129 height 20
click at [330, 90] on div "[PERSON_NAME]-a" at bounding box center [349, 89] width 79 height 20
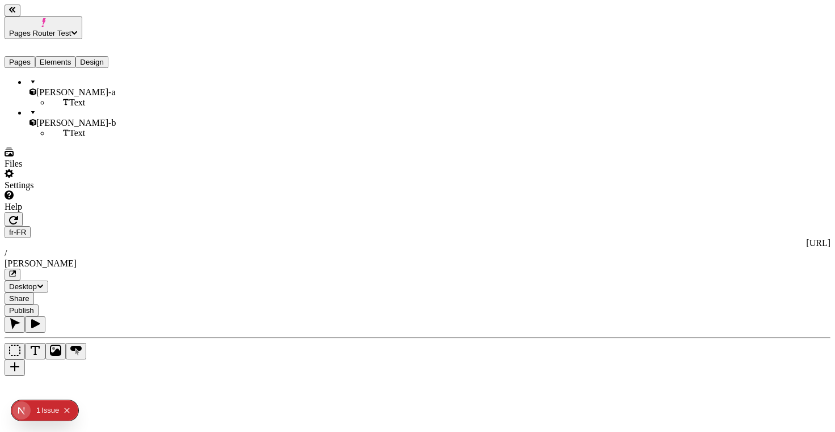
click at [18, 216] on icon "button" at bounding box center [13, 220] width 9 height 9
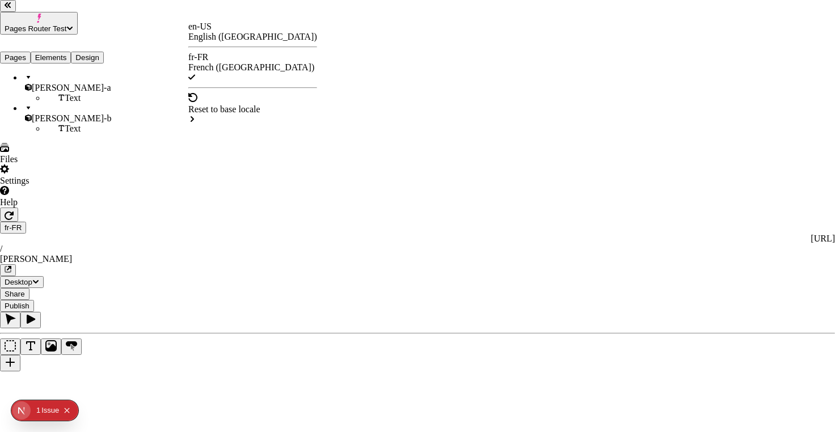
click at [208, 30] on div "en-US" at bounding box center [252, 27] width 129 height 10
click at [213, 32] on div "en-US" at bounding box center [252, 27] width 129 height 10
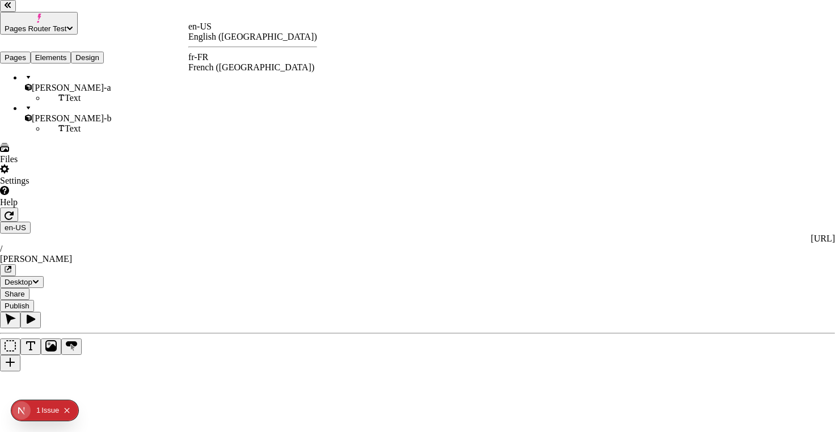
click at [248, 51] on div "en-US English ([GEOGRAPHIC_DATA]) fr-FR French ([GEOGRAPHIC_DATA])" at bounding box center [252, 47] width 129 height 51
click at [250, 55] on div "fr-FR French ([GEOGRAPHIC_DATA])" at bounding box center [252, 62] width 129 height 20
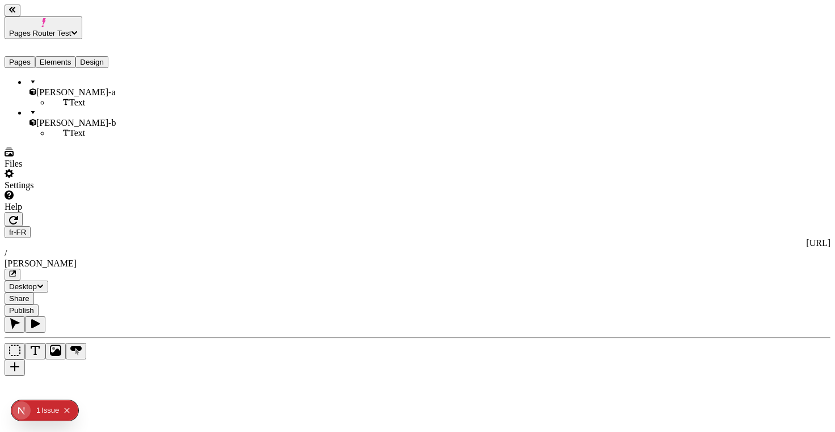
click at [339, 259] on div "[PERSON_NAME]" at bounding box center [418, 264] width 826 height 10
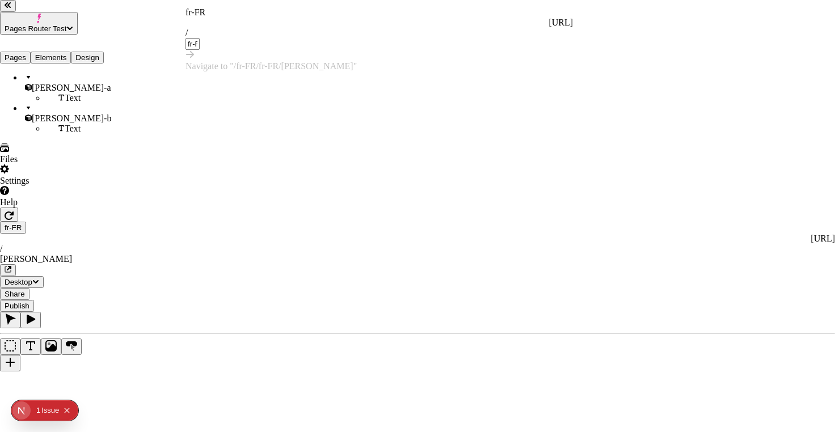
type input "fr-FR/fr-FR/joseph"
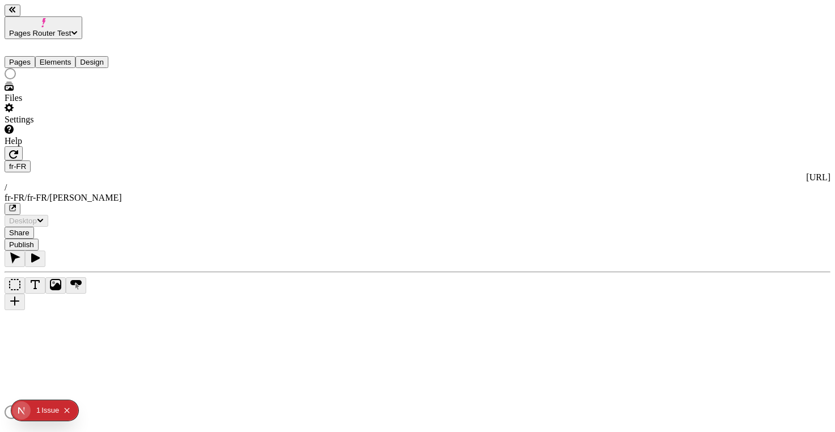
click at [383, 161] on div "fr-FR http://localhost:3001/fr-FR / fr-FR/fr-FR/joseph" at bounding box center [418, 188] width 826 height 54
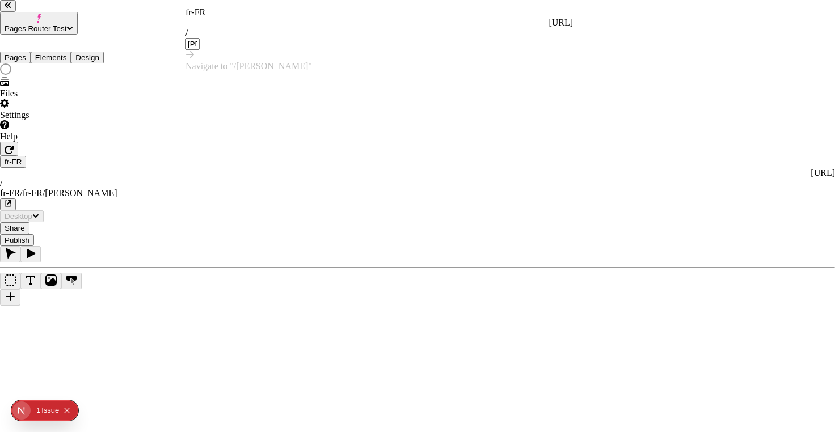
type input "[PERSON_NAME]"
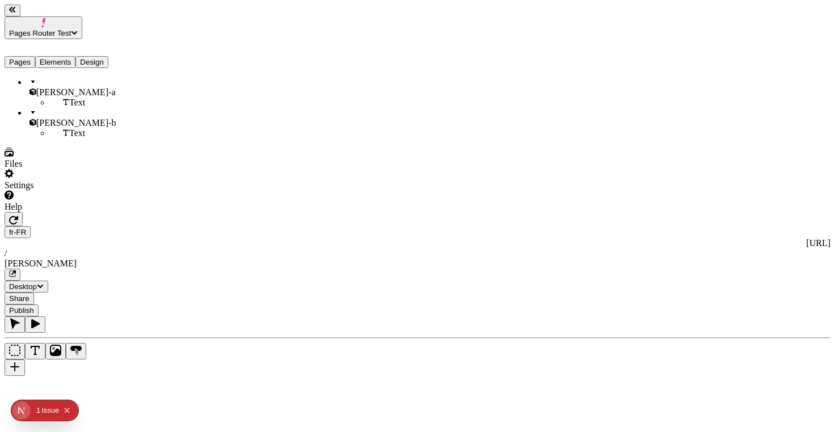
click at [20, 269] on button "button" at bounding box center [13, 275] width 16 height 12
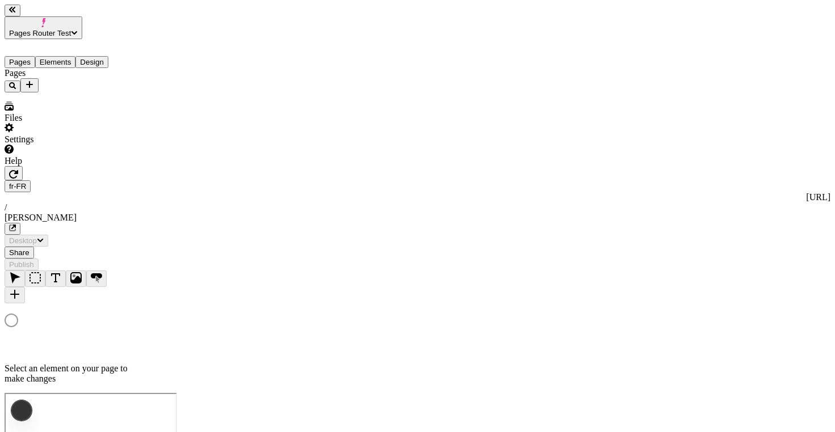
drag, startPoint x: 415, startPoint y: 119, endPoint x: 407, endPoint y: 118, distance: 8.6
click at [412, 314] on div at bounding box center [418, 322] width 826 height 16
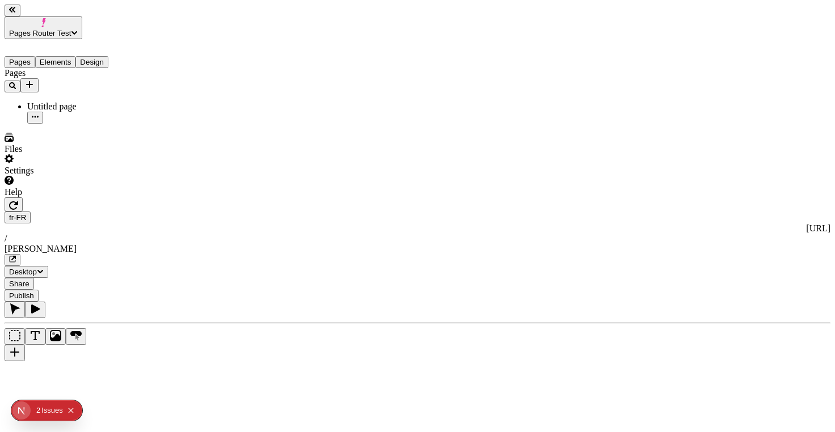
click at [103, 176] on div "Settings" at bounding box center [73, 165] width 136 height 22
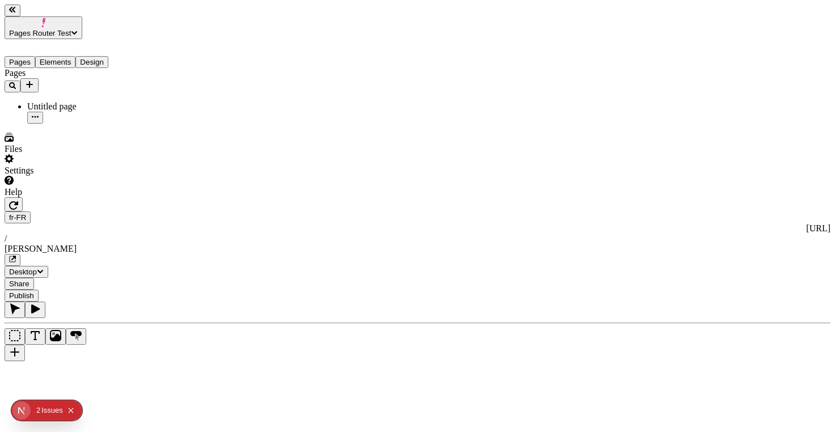
click at [18, 201] on icon "button" at bounding box center [13, 205] width 9 height 9
click at [40, 102] on div "Untitled page" at bounding box center [83, 107] width 113 height 10
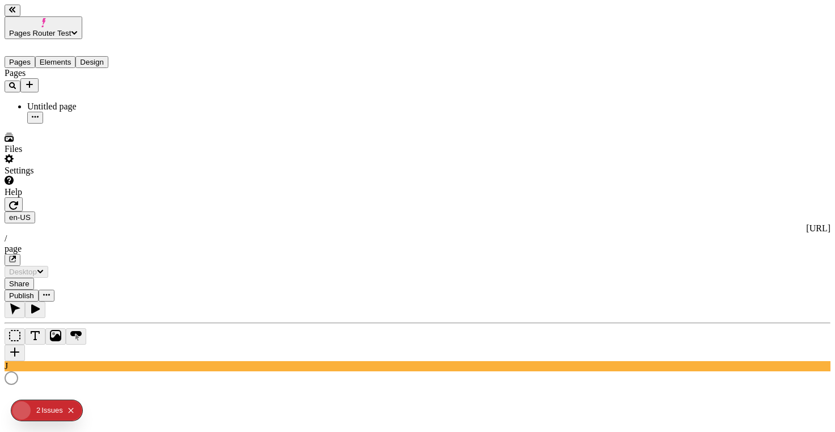
type input "/page"
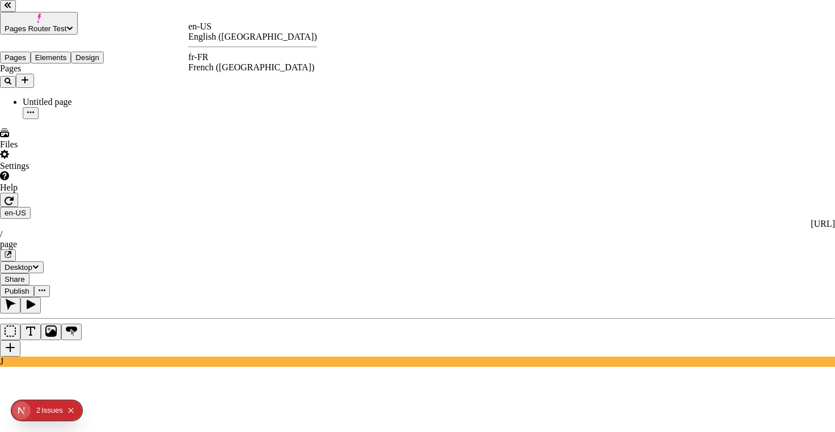
click at [213, 61] on div "fr-FR" at bounding box center [252, 57] width 129 height 10
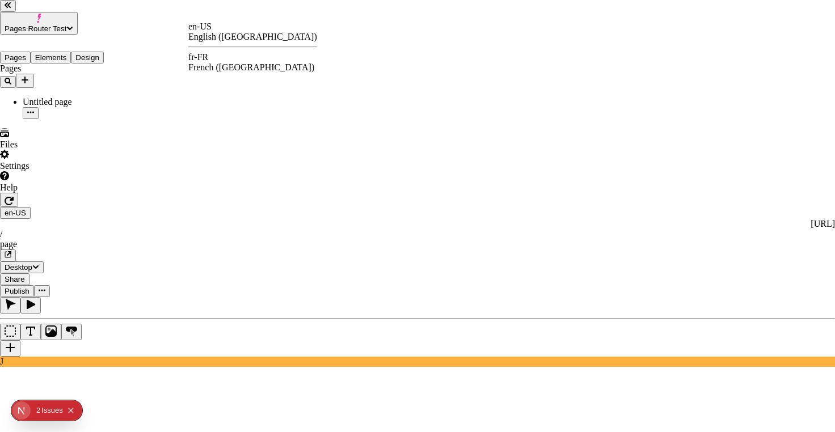
click at [231, 55] on div "fr-FR French ([GEOGRAPHIC_DATA])" at bounding box center [252, 62] width 129 height 20
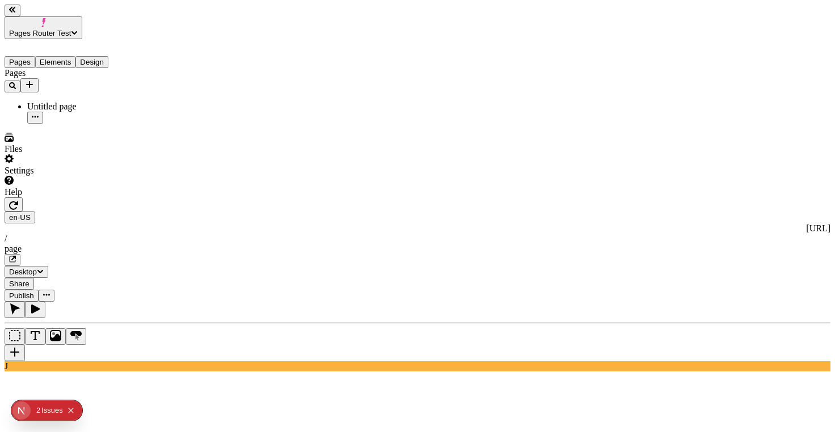
scroll to position [0, 2]
click at [42, 415] on div "Issue s" at bounding box center [52, 410] width 22 height 20
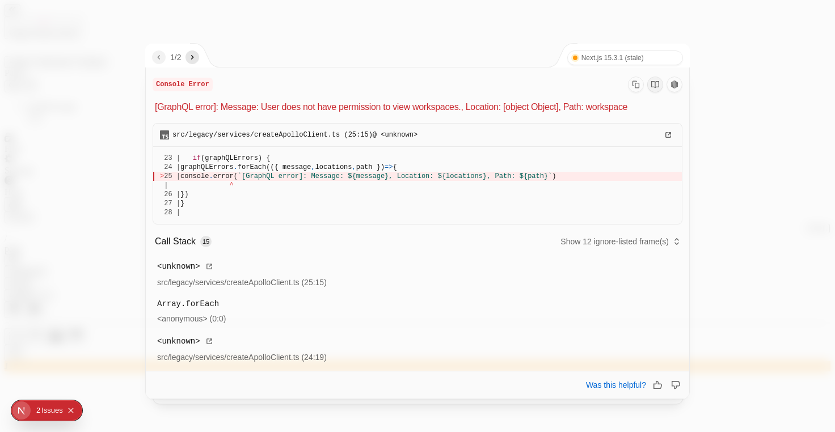
click at [194, 54] on icon "next" at bounding box center [192, 57] width 9 height 9
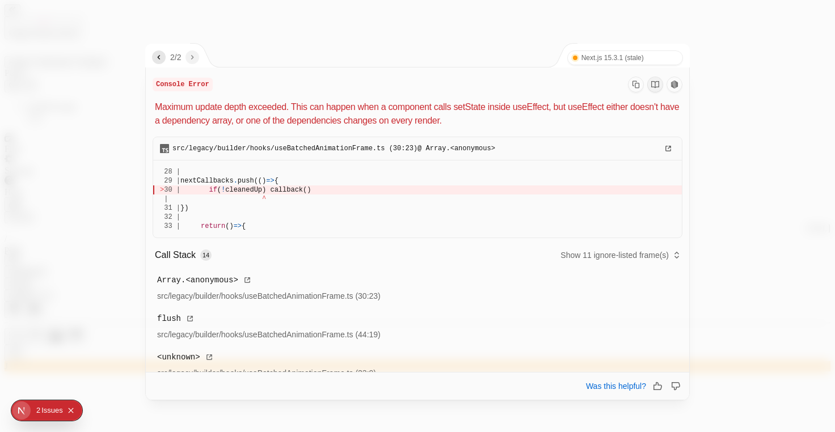
click at [281, 32] on div at bounding box center [417, 216] width 835 height 432
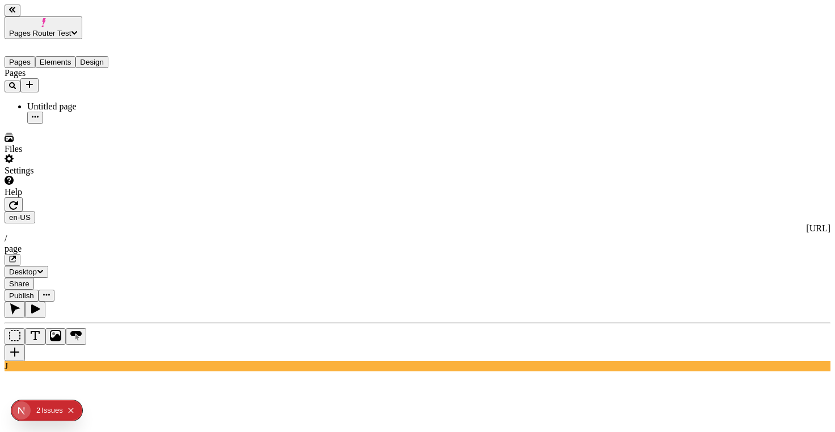
type input "80"
type input "135"
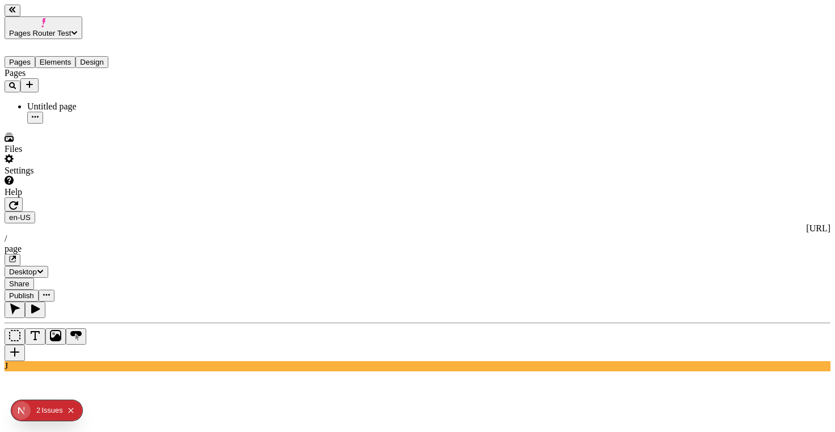
drag, startPoint x: 76, startPoint y: 29, endPoint x: 74, endPoint y: 40, distance: 10.5
click at [76, 39] on div "Pages Elements Design" at bounding box center [73, 53] width 136 height 29
click at [74, 56] on button "Elements" at bounding box center [55, 62] width 41 height 12
drag, startPoint x: 9, startPoint y: 48, endPoint x: 15, endPoint y: 48, distance: 6.3
click at [9, 56] on button "Pages" at bounding box center [20, 62] width 31 height 12
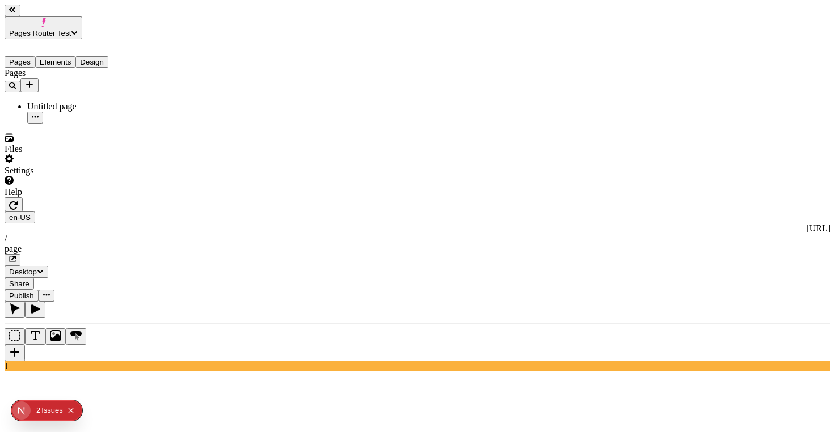
click at [20, 254] on button "button" at bounding box center [13, 260] width 16 height 12
click at [47, 407] on div "Issue s" at bounding box center [52, 410] width 22 height 20
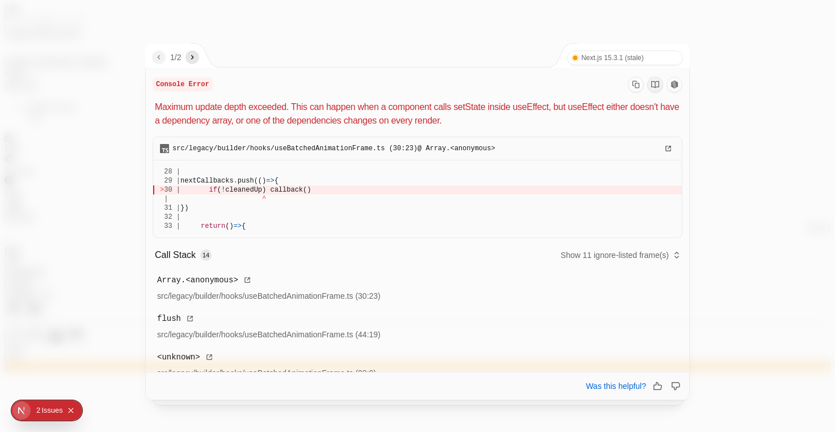
click at [195, 56] on icon "next" at bounding box center [192, 57] width 9 height 9
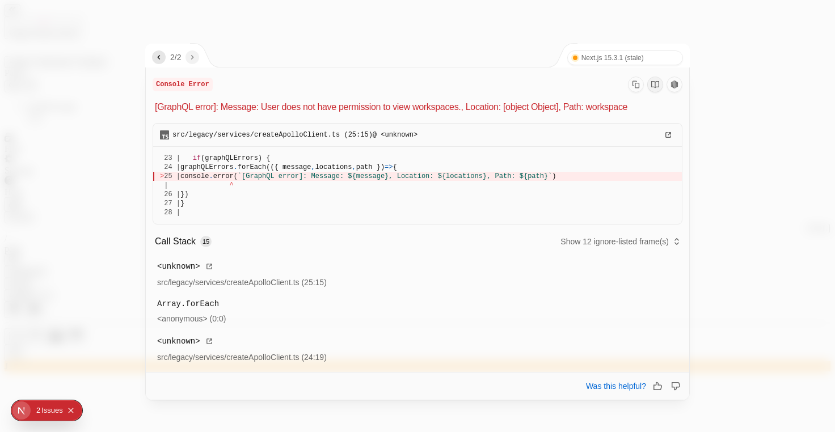
drag, startPoint x: 459, startPoint y: 113, endPoint x: 512, endPoint y: 113, distance: 52.2
click at [489, 113] on p "[GraphQL error]: Message: User does not have permission to view workspaces., Lo…" at bounding box center [418, 107] width 527 height 14
click at [512, 113] on p "[GraphQL error]: Message: User does not have permission to view workspaces., Lo…" at bounding box center [418, 107] width 527 height 14
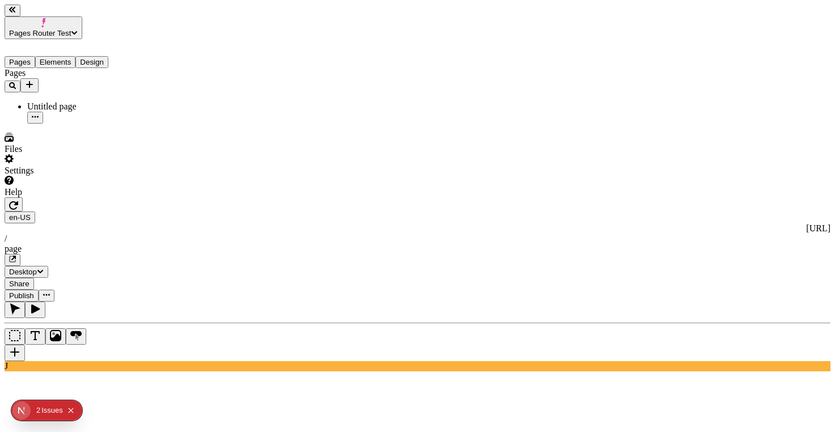
click at [23, 197] on button "button" at bounding box center [14, 204] width 18 height 14
click at [205, 212] on div "en-US [URL] / page" at bounding box center [418, 239] width 826 height 54
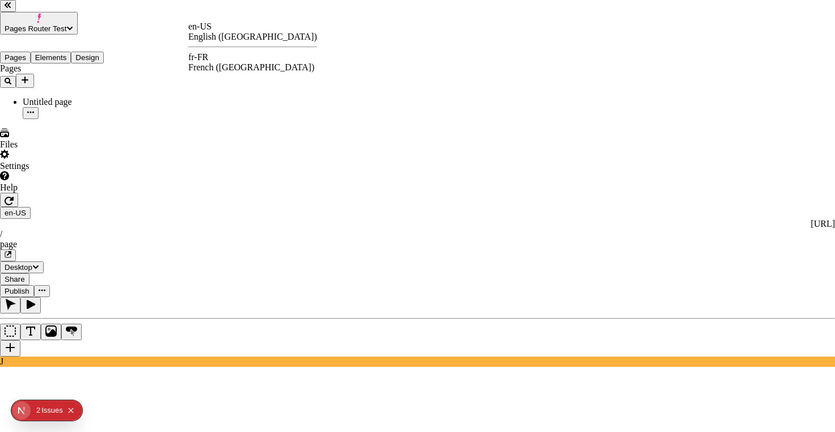
click at [225, 57] on div "fr-FR French ([GEOGRAPHIC_DATA])" at bounding box center [252, 62] width 129 height 20
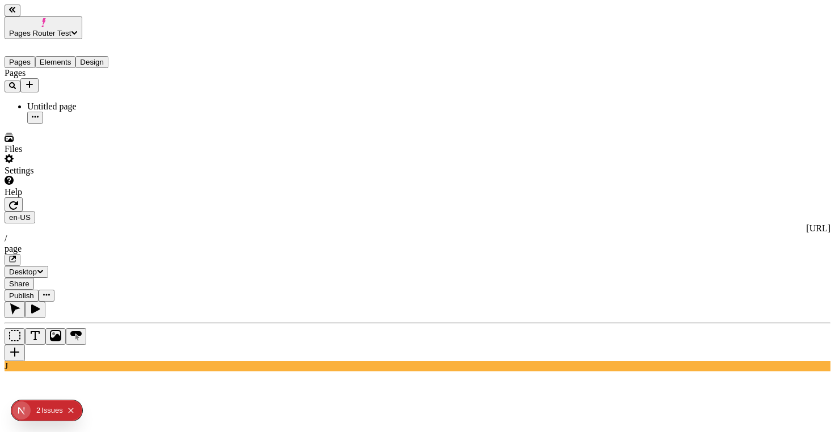
click at [43, 407] on div "Issue s" at bounding box center [52, 410] width 22 height 20
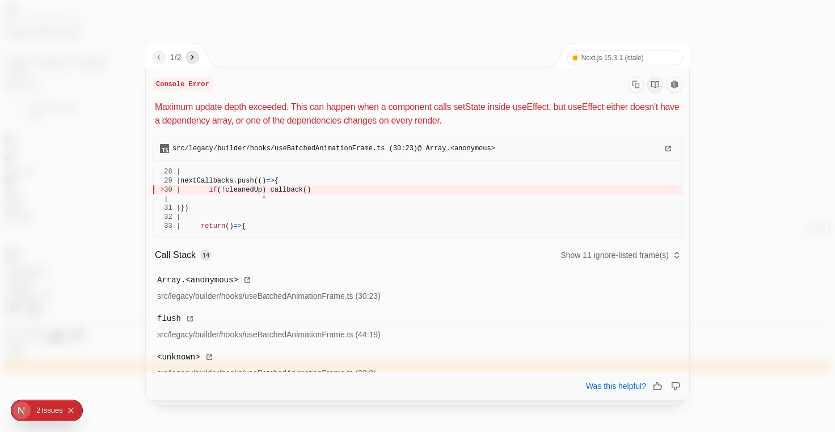
click at [197, 60] on icon "next" at bounding box center [192, 57] width 9 height 9
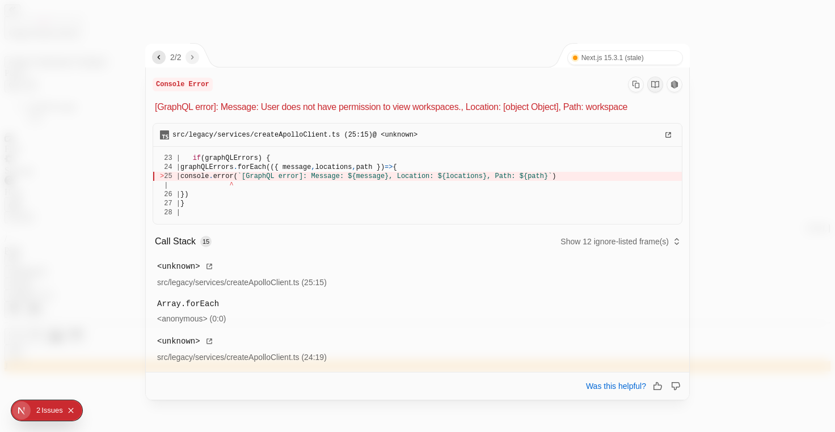
click at [162, 57] on icon "previous" at bounding box center [158, 57] width 9 height 9
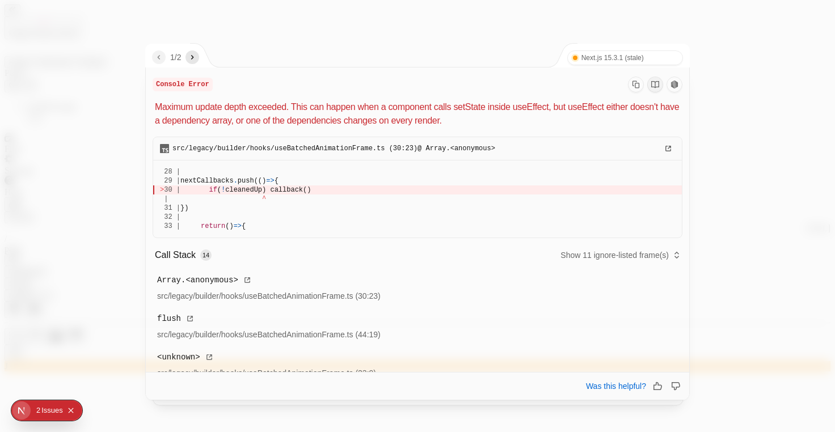
drag, startPoint x: 368, startPoint y: 101, endPoint x: 444, endPoint y: 109, distance: 77.0
click at [444, 109] on div "Console Error Maximum update depth exceeded. This can happen when a component c…" at bounding box center [418, 102] width 530 height 51
click at [444, 109] on p "Maximum update depth exceeded. This can happen when a component calls setState …" at bounding box center [418, 113] width 527 height 27
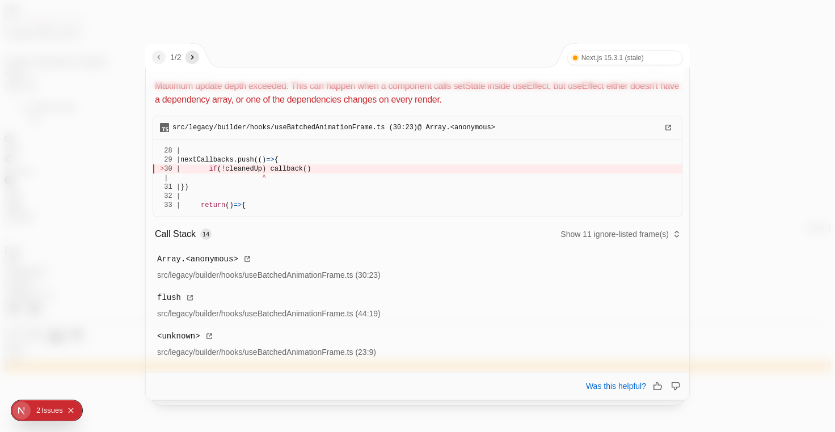
click at [116, 15] on div at bounding box center [417, 216] width 835 height 432
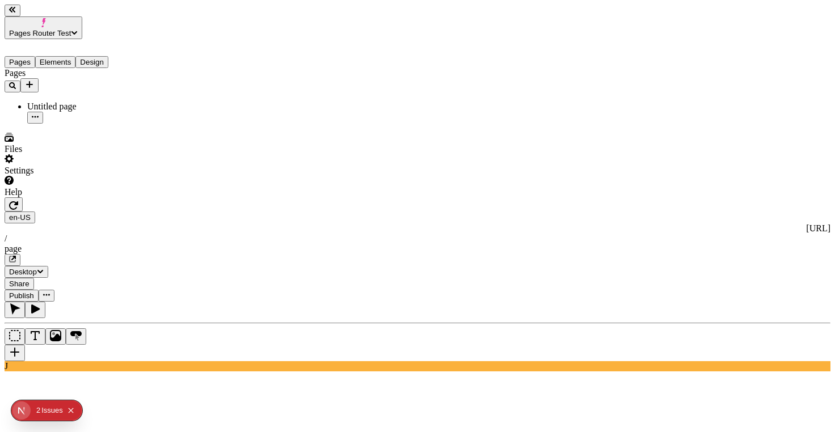
click at [23, 197] on button "button" at bounding box center [14, 204] width 18 height 14
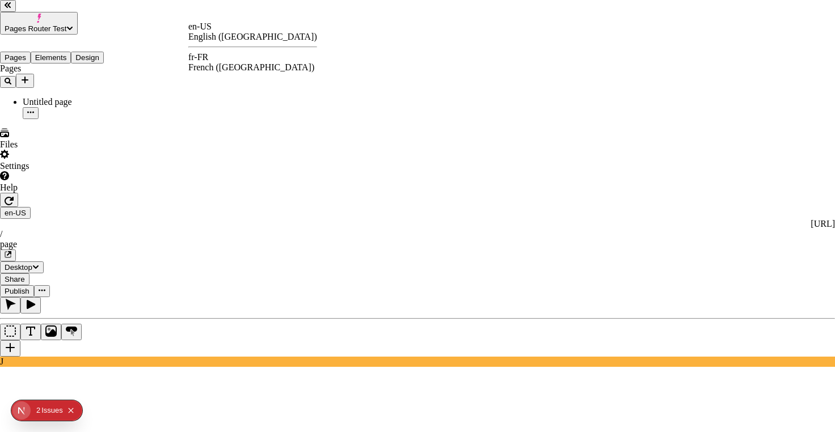
click at [226, 58] on div "fr-FR French ([GEOGRAPHIC_DATA])" at bounding box center [252, 62] width 129 height 20
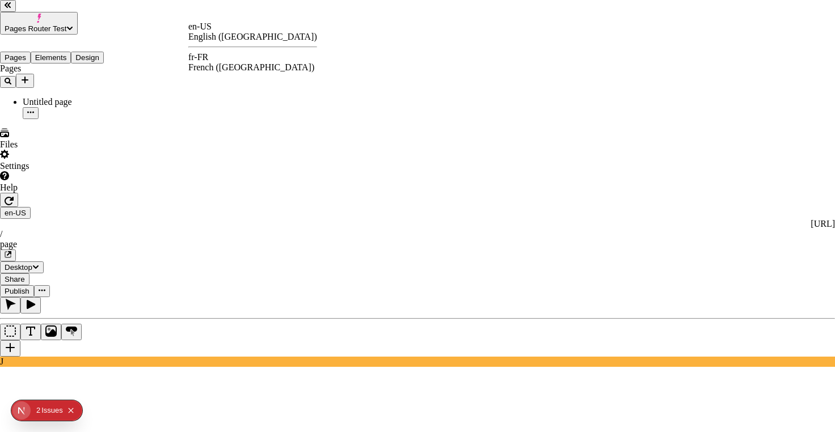
click at [222, 54] on div "fr-FR French ([GEOGRAPHIC_DATA])" at bounding box center [252, 62] width 129 height 20
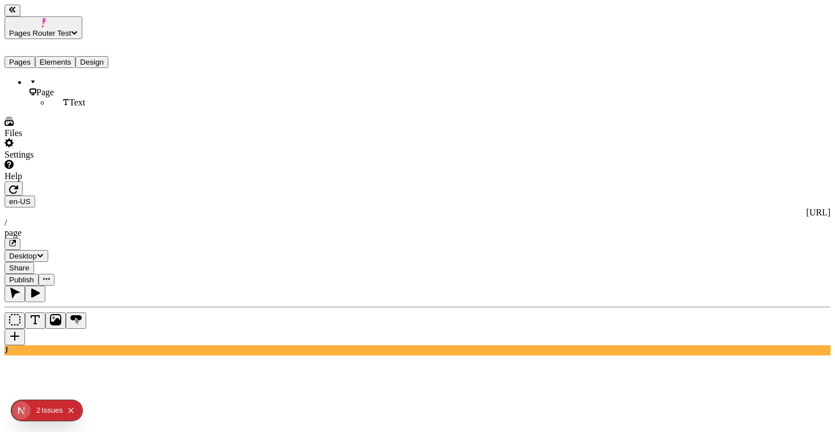
click at [76, 56] on button "Elements" at bounding box center [55, 62] width 41 height 12
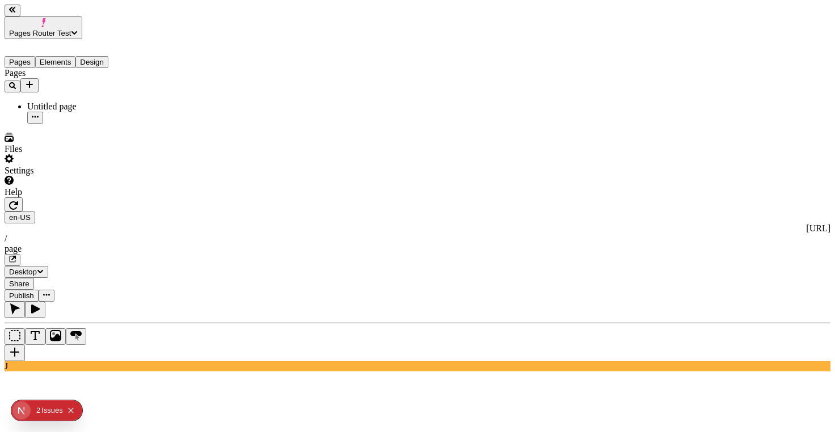
click at [28, 56] on button "Pages" at bounding box center [20, 62] width 31 height 12
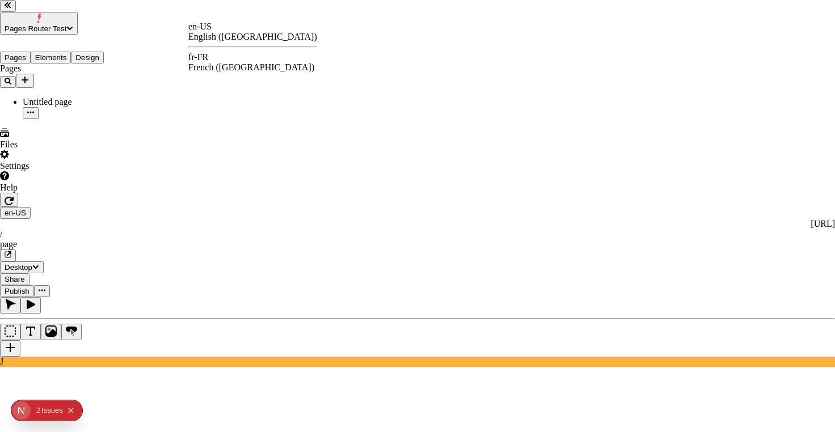
drag, startPoint x: 231, startPoint y: 50, endPoint x: 235, endPoint y: 57, distance: 8.2
click at [231, 50] on div "en-US English ([GEOGRAPHIC_DATA]) fr-FR French ([GEOGRAPHIC_DATA])" at bounding box center [252, 47] width 129 height 51
click at [235, 62] on div "French ([GEOGRAPHIC_DATA])" at bounding box center [252, 67] width 129 height 10
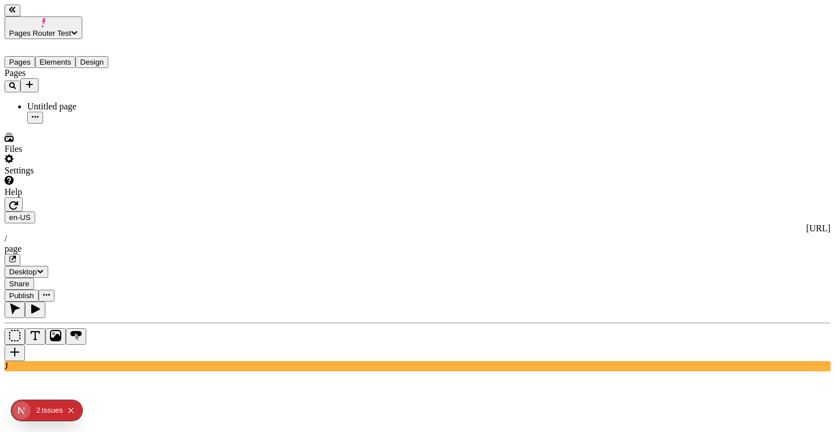
click at [341, 244] on div "page" at bounding box center [418, 249] width 826 height 10
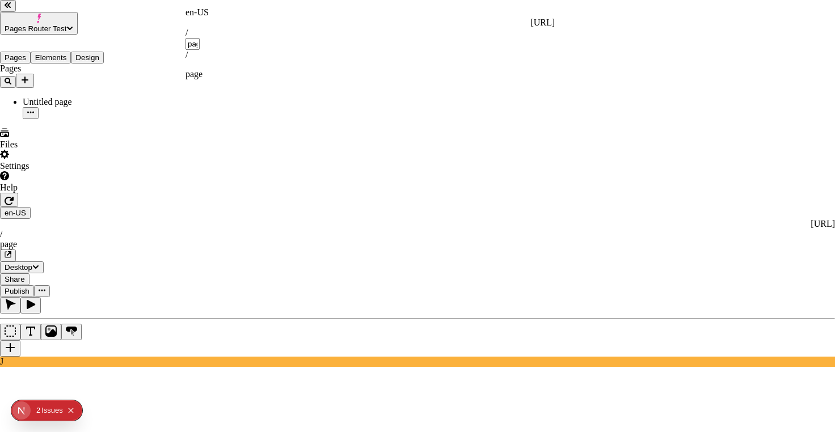
click at [44, 412] on div "Issue s" at bounding box center [52, 410] width 22 height 20
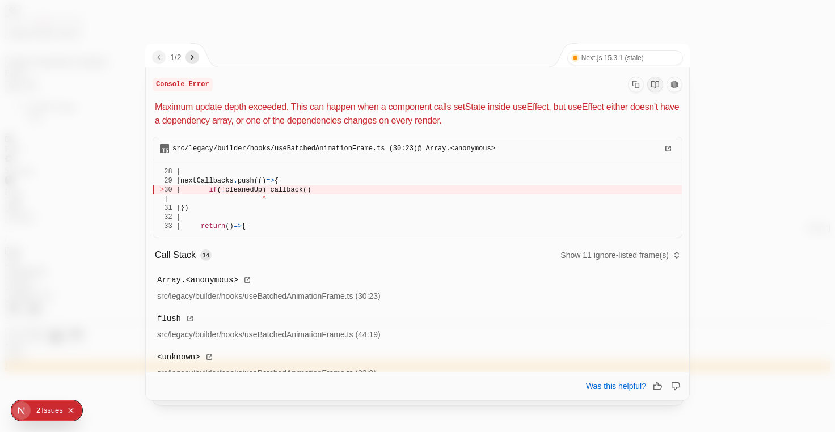
click at [191, 56] on icon "next" at bounding box center [192, 57] width 9 height 9
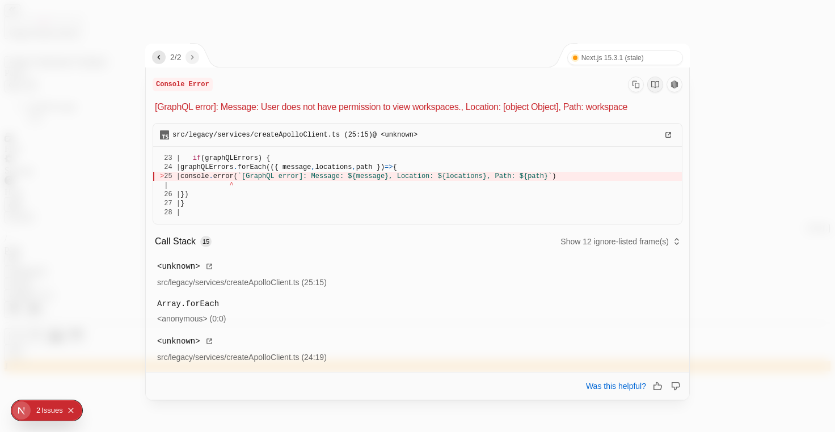
drag, startPoint x: 315, startPoint y: 104, endPoint x: 483, endPoint y: 107, distance: 167.9
click at [463, 107] on p "[GraphQL error]: Message: User does not have permission to view workspaces., Lo…" at bounding box center [418, 107] width 527 height 14
drag, startPoint x: 483, startPoint y: 107, endPoint x: 332, endPoint y: 81, distance: 152.5
click at [483, 107] on p "[GraphQL error]: Message: User does not have permission to view workspaces., Lo…" at bounding box center [418, 107] width 527 height 14
drag, startPoint x: 184, startPoint y: 67, endPoint x: 159, endPoint y: 61, distance: 25.6
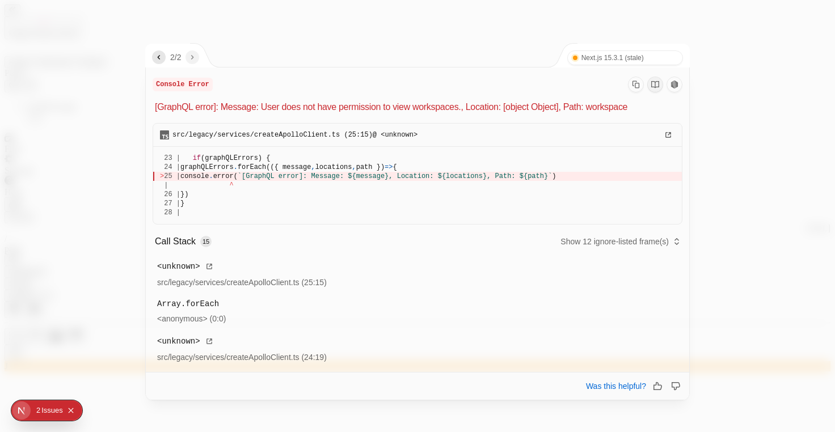
click at [178, 65] on div "2 / 2" at bounding box center [169, 56] width 48 height 24
drag, startPoint x: 123, startPoint y: 54, endPoint x: 139, endPoint y: 54, distance: 15.9
click at [133, 53] on div at bounding box center [417, 216] width 835 height 432
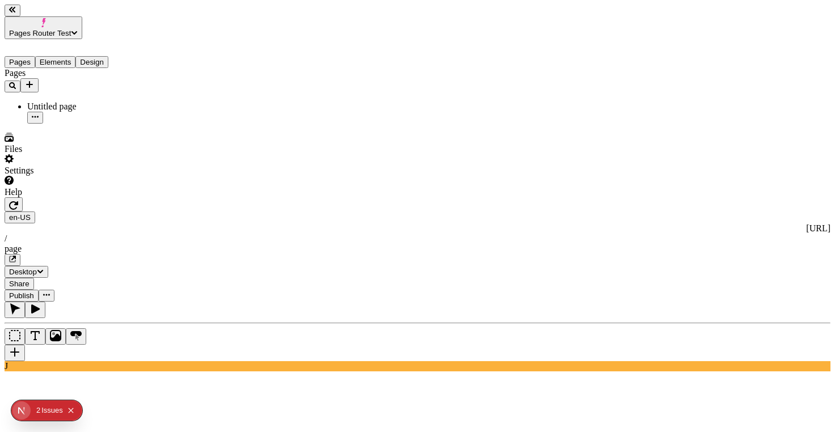
click at [46, 411] on div "Issue s" at bounding box center [52, 410] width 22 height 20
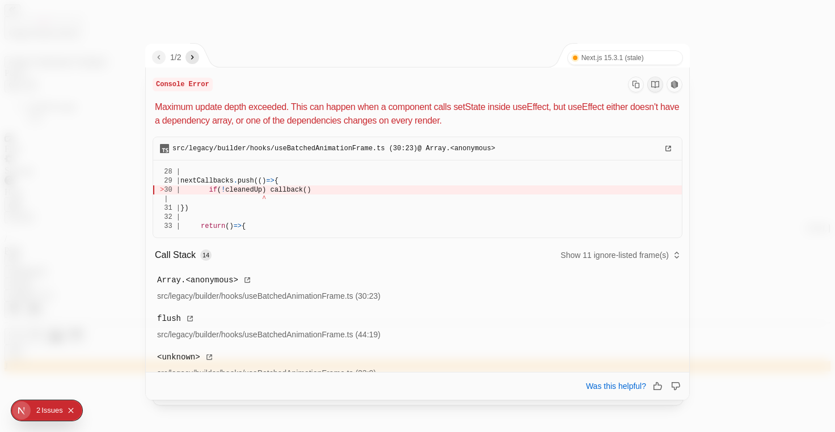
drag, startPoint x: 402, startPoint y: 110, endPoint x: 542, endPoint y: 109, distance: 140.1
click at [492, 109] on p "Maximum update depth exceeded. This can happen when a component calls setState …" at bounding box center [418, 113] width 527 height 27
drag, startPoint x: 542, startPoint y: 111, endPoint x: 539, endPoint y: 119, distance: 8.4
click at [542, 111] on p "Maximum update depth exceeded. This can happen when a component calls setState …" at bounding box center [418, 113] width 527 height 27
click at [506, 18] on div at bounding box center [417, 216] width 835 height 432
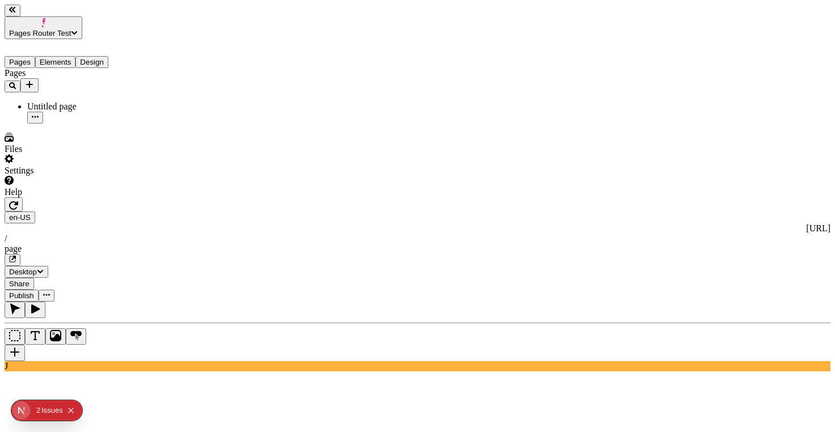
click at [306, 212] on div "en-US [URL] / page" at bounding box center [418, 239] width 826 height 54
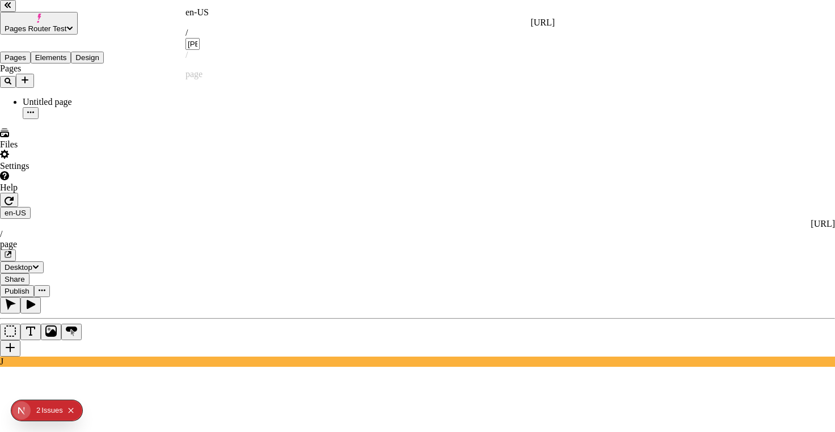
type input "[PERSON_NAME]"
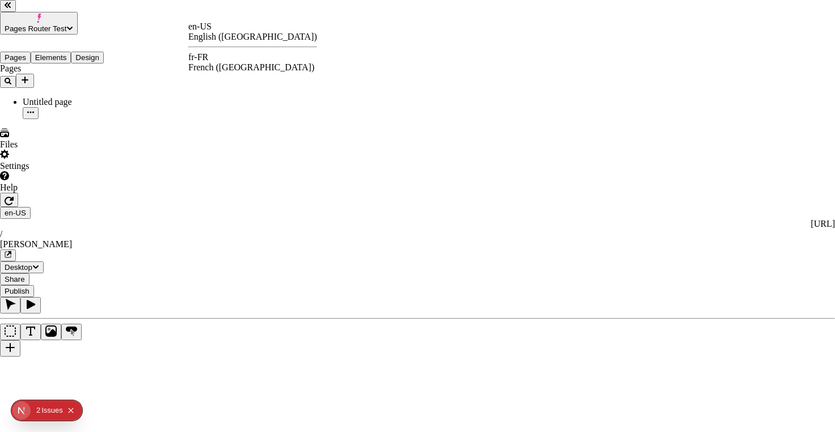
click at [223, 61] on div "fr-FR" at bounding box center [252, 57] width 129 height 10
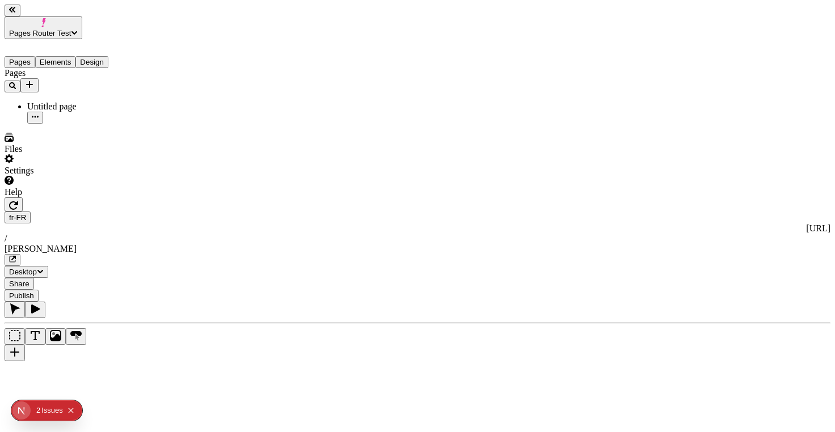
click at [51, 102] on div "Untitled page" at bounding box center [83, 107] width 113 height 10
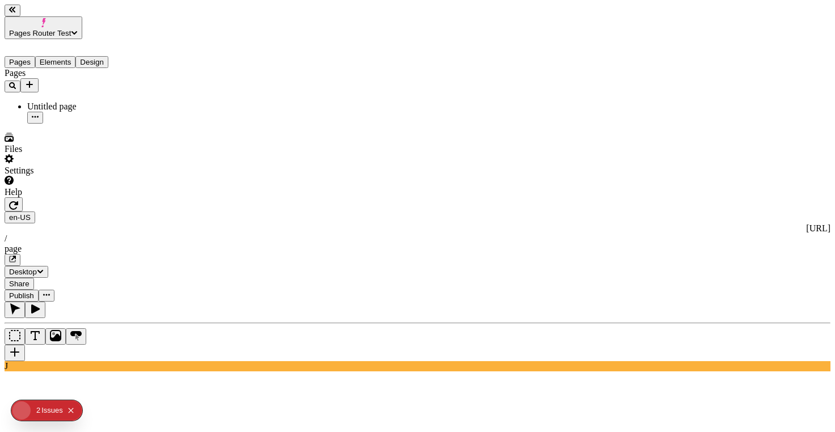
click at [73, 409] on icon "Collapse issues badge" at bounding box center [70, 410] width 5 height 5
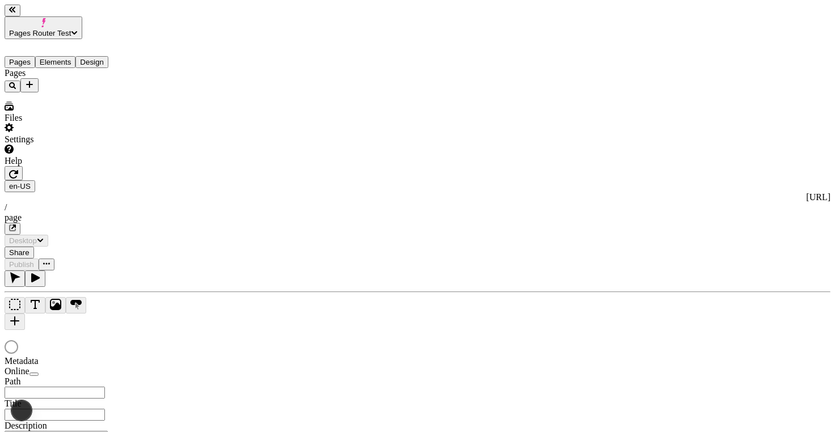
type input "/page"
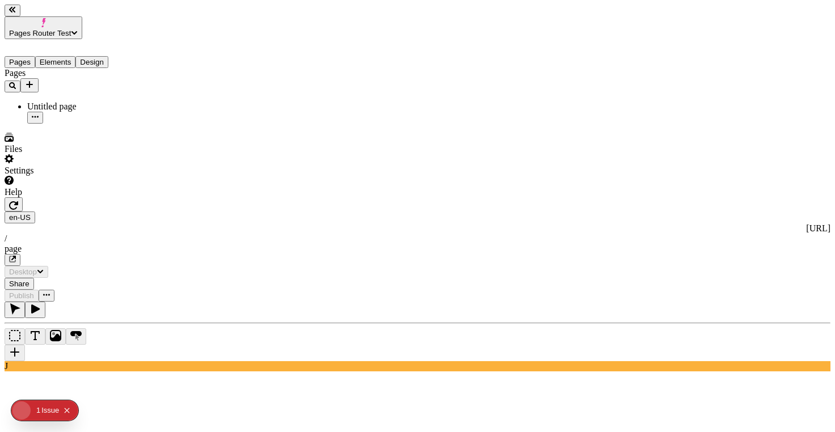
click at [48, 405] on div "Issue" at bounding box center [50, 410] width 18 height 20
click at [362, 158] on div "23 | if (graphQLErrors) {" at bounding box center [417, 159] width 505 height 9
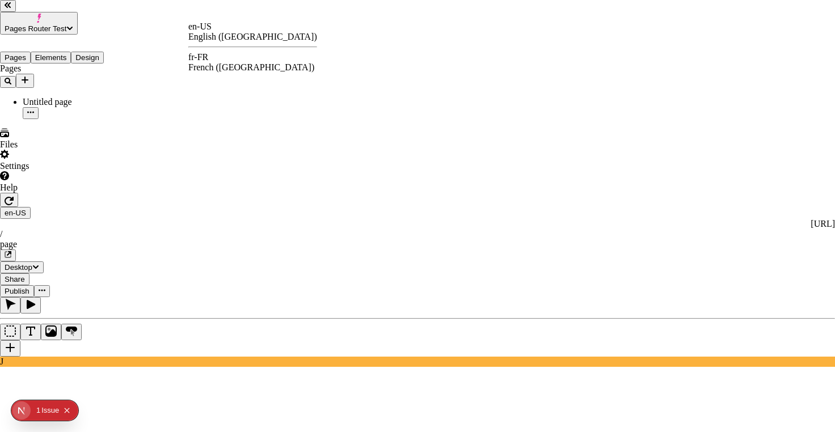
click at [217, 60] on div "fr-FR" at bounding box center [252, 57] width 129 height 10
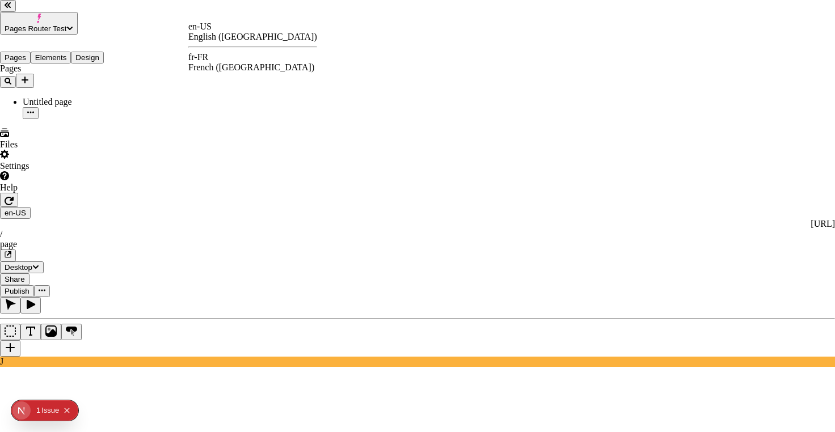
click at [221, 60] on div "fr-FR" at bounding box center [252, 57] width 129 height 10
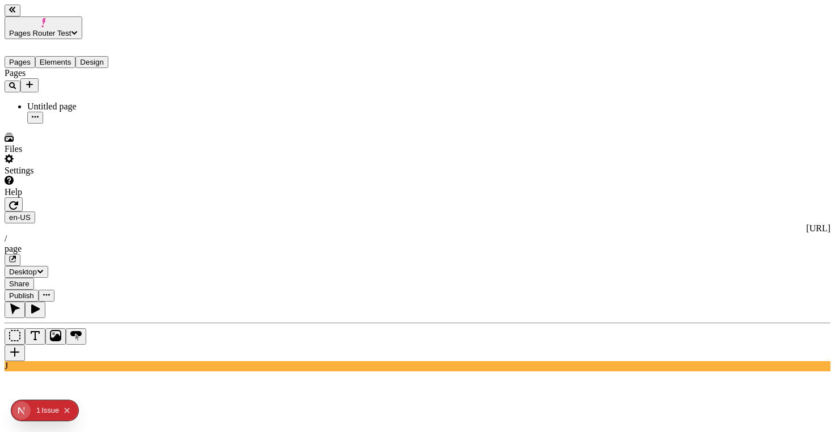
click at [41, 409] on button "0 1 Issue" at bounding box center [47, 411] width 23 height 18
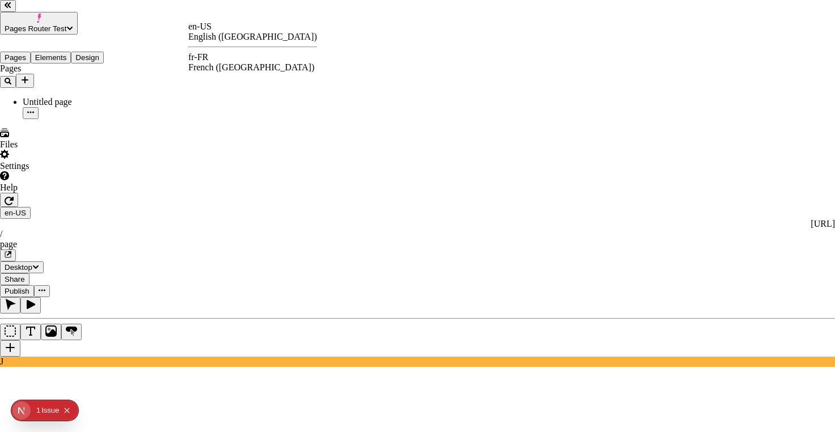
click at [239, 56] on div "fr-FR French (France)" at bounding box center [252, 62] width 129 height 20
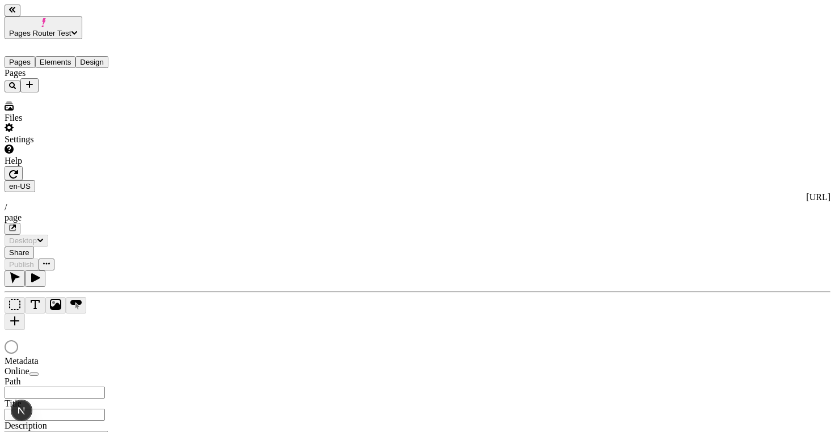
type input "/page"
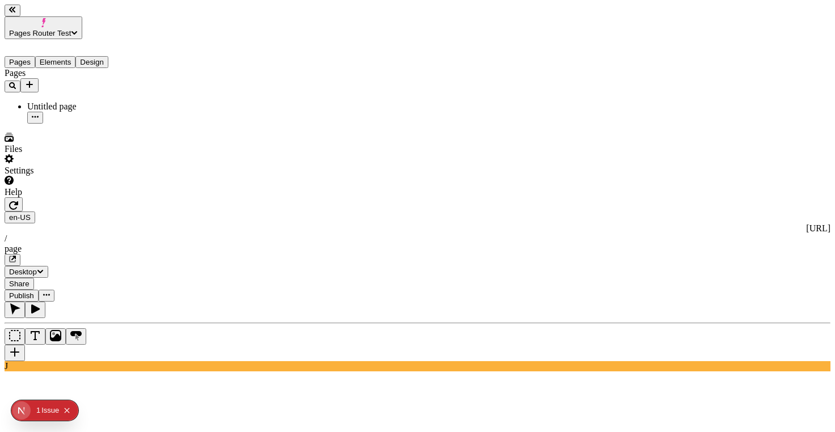
click at [59, 56] on button "Elements" at bounding box center [55, 62] width 41 height 12
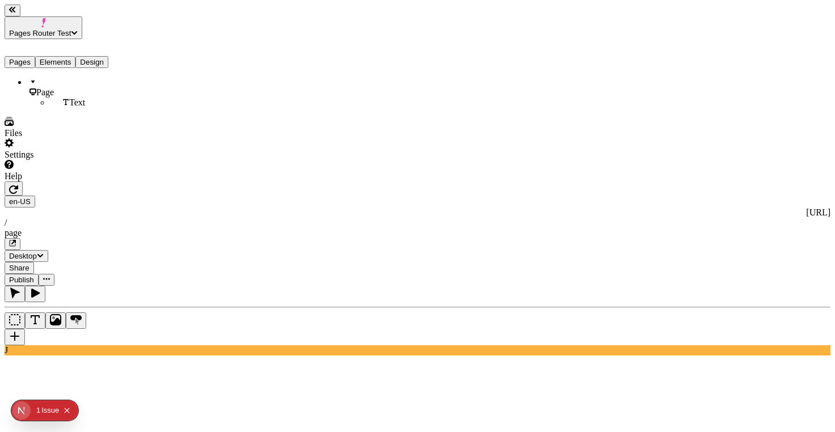
click at [35, 56] on button "Pages" at bounding box center [20, 62] width 31 height 12
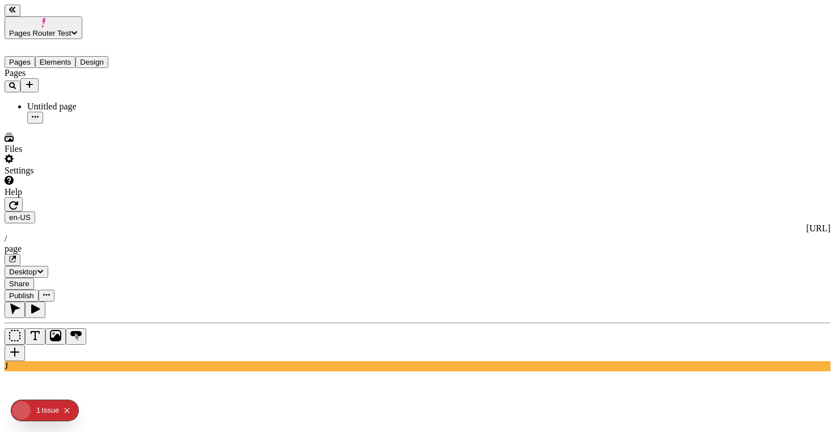
click at [310, 212] on div "en-US [URL] / page" at bounding box center [418, 239] width 826 height 54
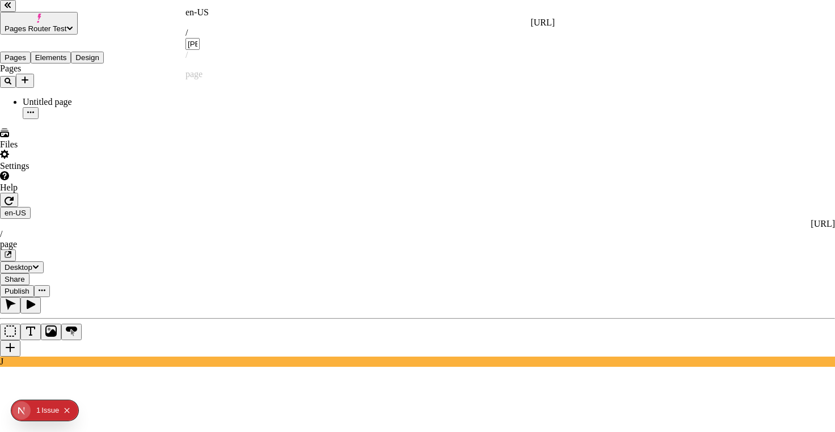
type input "[PERSON_NAME]"
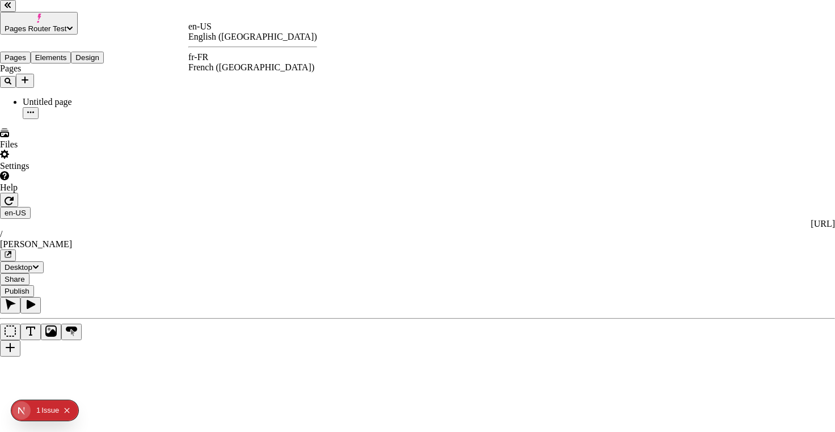
click at [228, 64] on div "fr-FR French ([GEOGRAPHIC_DATA])" at bounding box center [252, 62] width 129 height 20
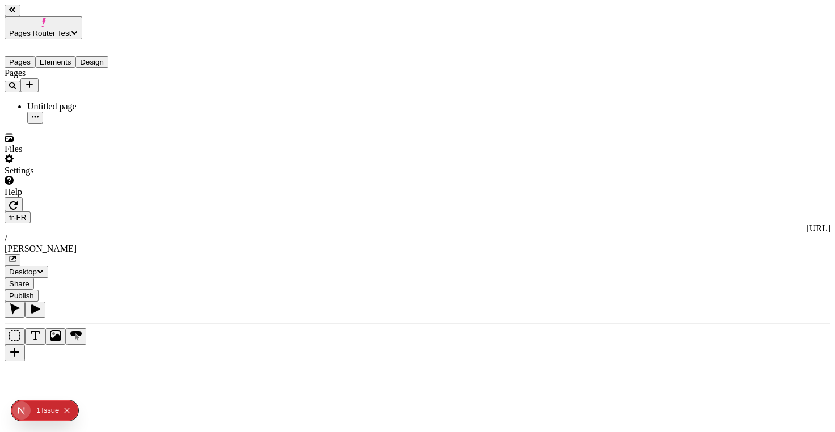
click at [48, 414] on div "Issue" at bounding box center [50, 410] width 18 height 20
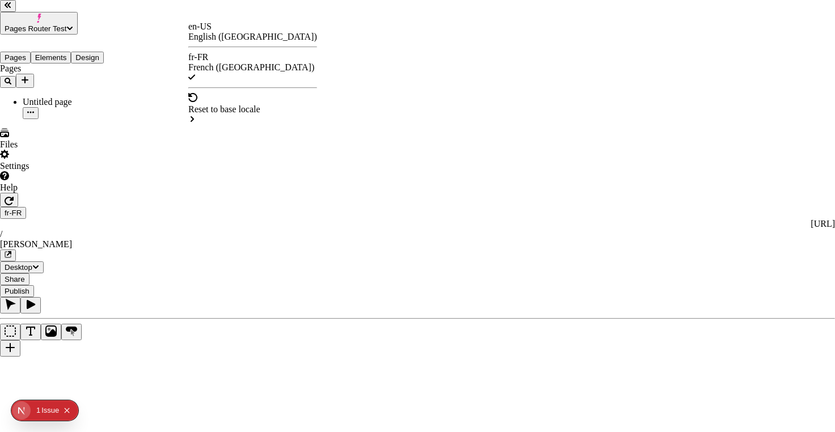
click at [229, 35] on div "en-US English ([GEOGRAPHIC_DATA])" at bounding box center [252, 32] width 129 height 20
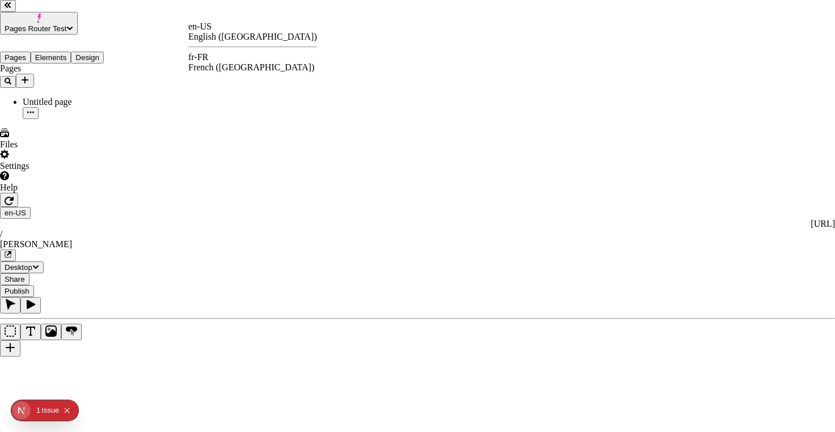
click at [222, 61] on div "fr-FR" at bounding box center [252, 57] width 129 height 10
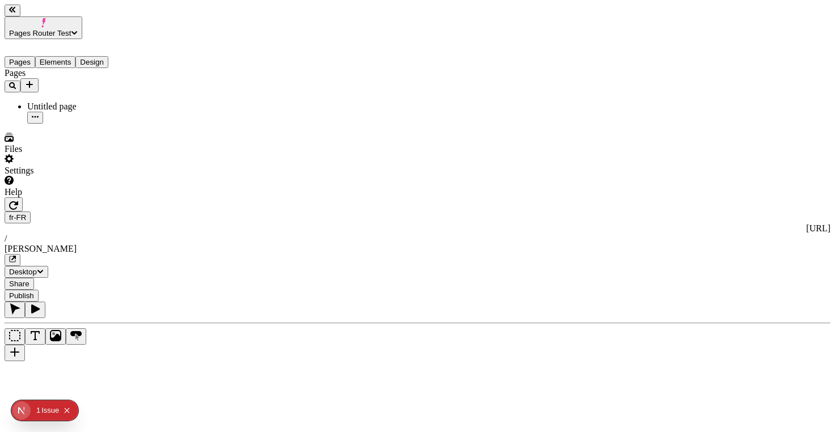
click at [36, 102] on div "Untitled page" at bounding box center [83, 107] width 113 height 10
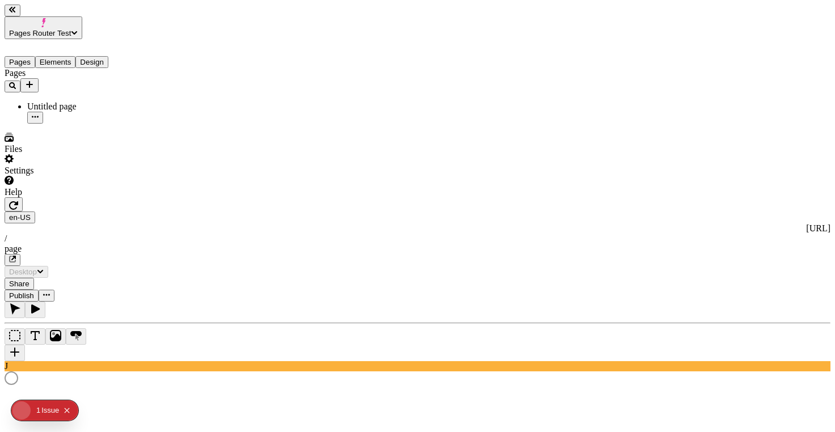
type input "/page"
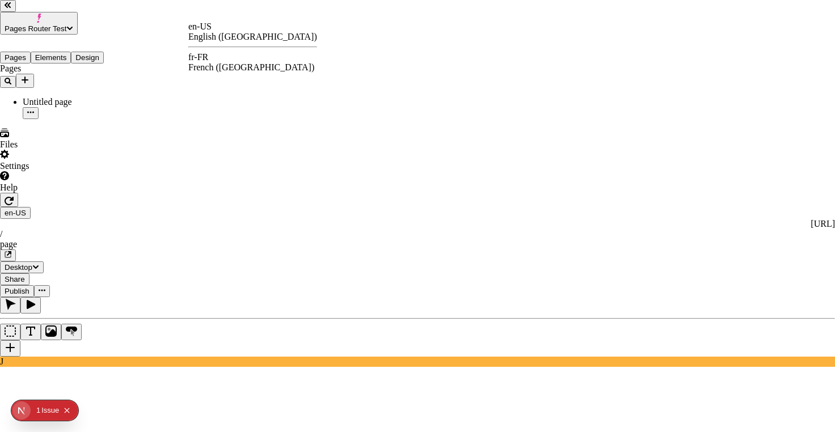
click at [225, 58] on div "fr-FR French ([GEOGRAPHIC_DATA])" at bounding box center [252, 62] width 129 height 20
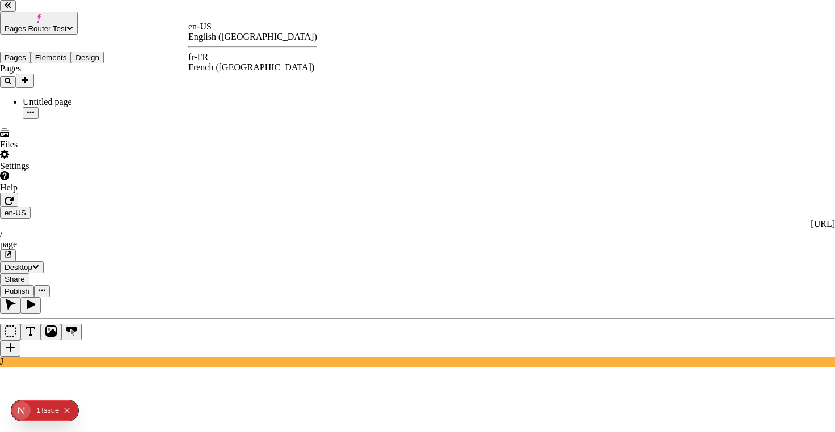
click at [231, 62] on div "French ([GEOGRAPHIC_DATA])" at bounding box center [252, 67] width 129 height 10
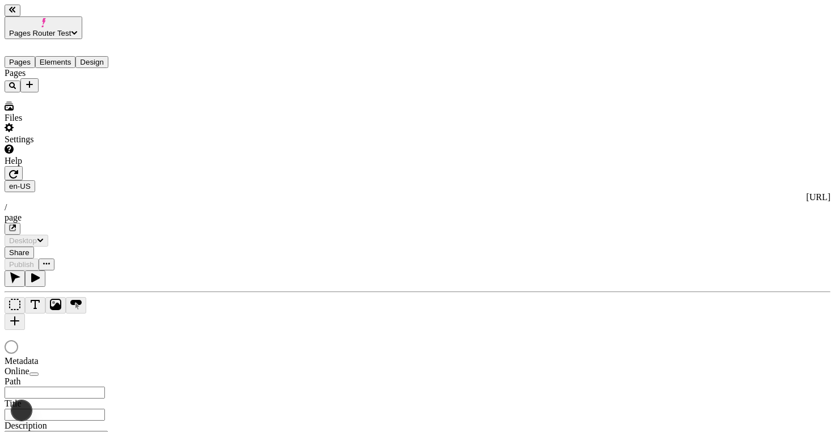
type input "/page"
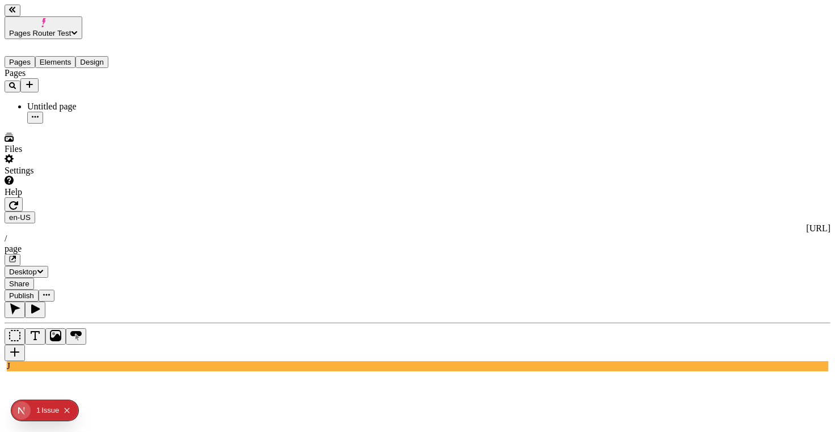
click at [350, 244] on div "page" at bounding box center [418, 249] width 826 height 10
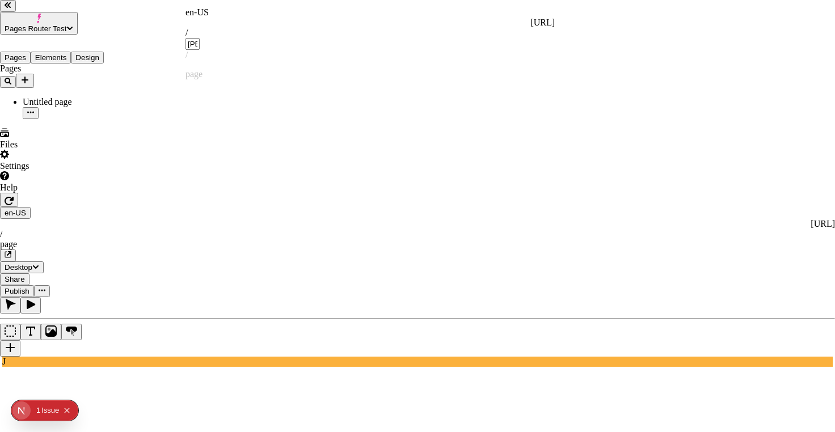
type input "[PERSON_NAME]"
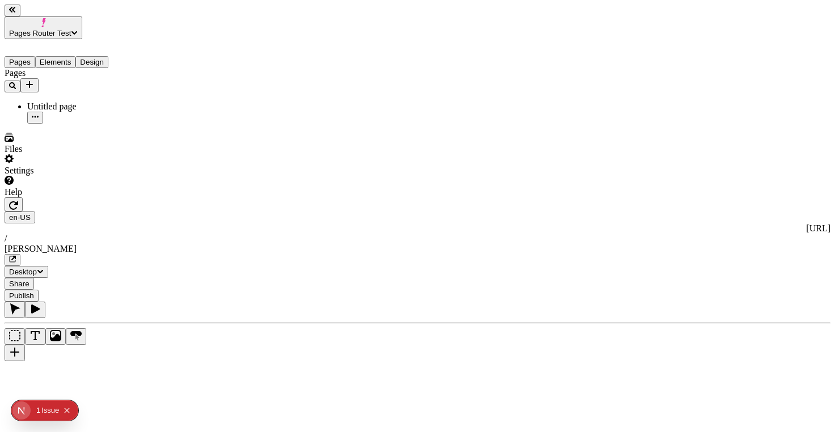
click at [140, 302] on div at bounding box center [418, 332] width 826 height 60
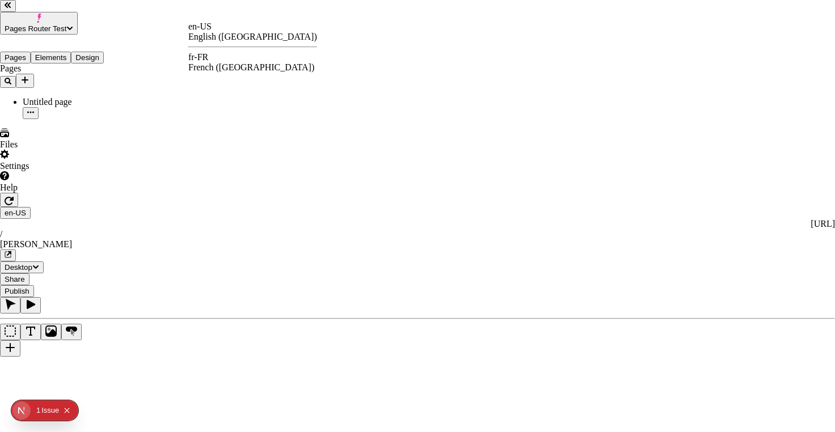
click at [218, 56] on div "fr-FR French ([GEOGRAPHIC_DATA])" at bounding box center [252, 62] width 129 height 20
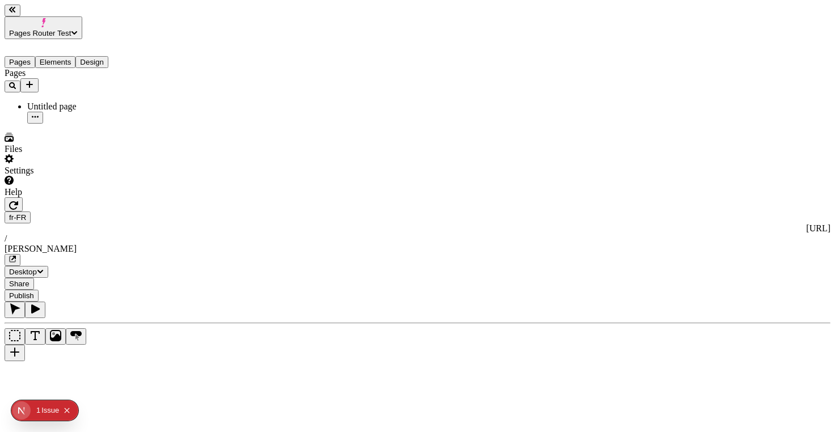
click at [18, 201] on icon "button" at bounding box center [13, 205] width 9 height 9
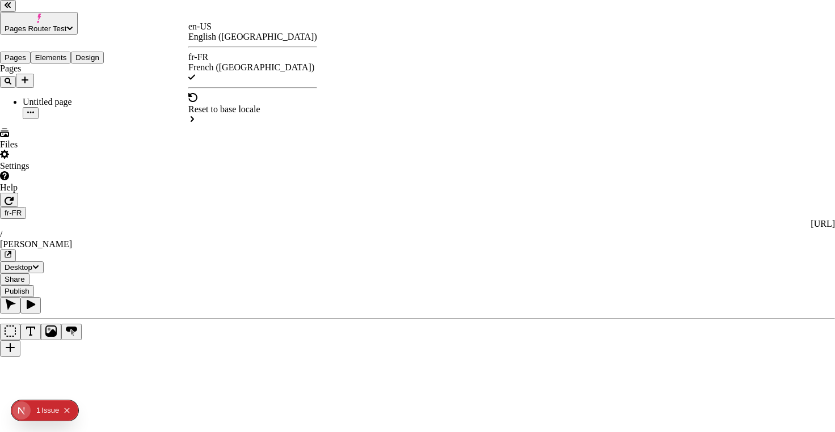
click at [237, 28] on div "en-US English ([GEOGRAPHIC_DATA])" at bounding box center [252, 32] width 129 height 20
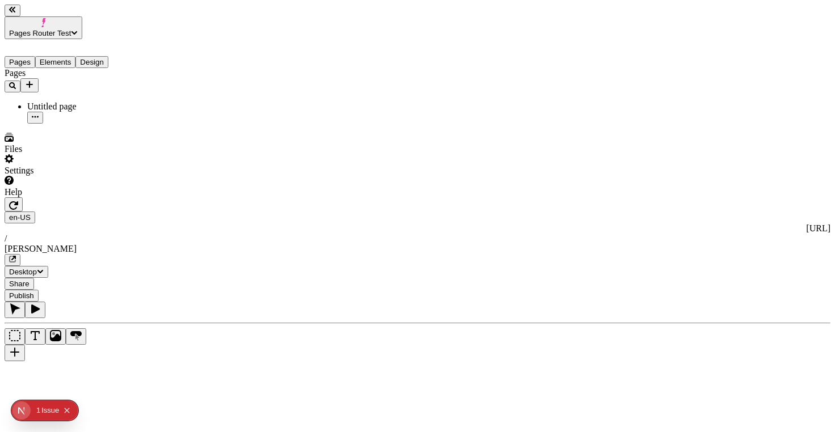
click at [43, 102] on div "Untitled page" at bounding box center [83, 107] width 113 height 10
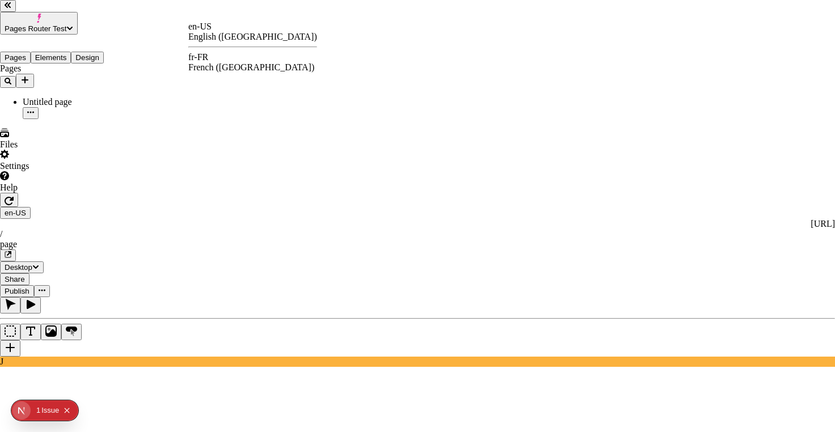
click at [226, 58] on div "fr-FR French ([GEOGRAPHIC_DATA])" at bounding box center [252, 62] width 129 height 20
click at [217, 62] on div "fr-FR" at bounding box center [252, 57] width 129 height 10
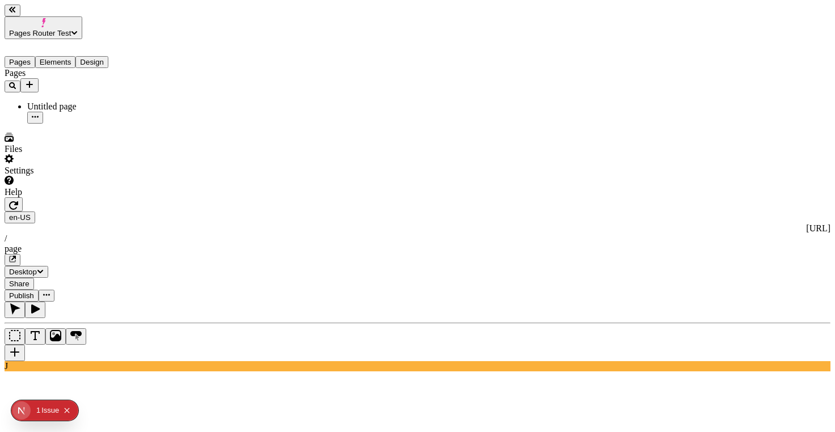
click at [324, 244] on div "page" at bounding box center [418, 249] width 826 height 10
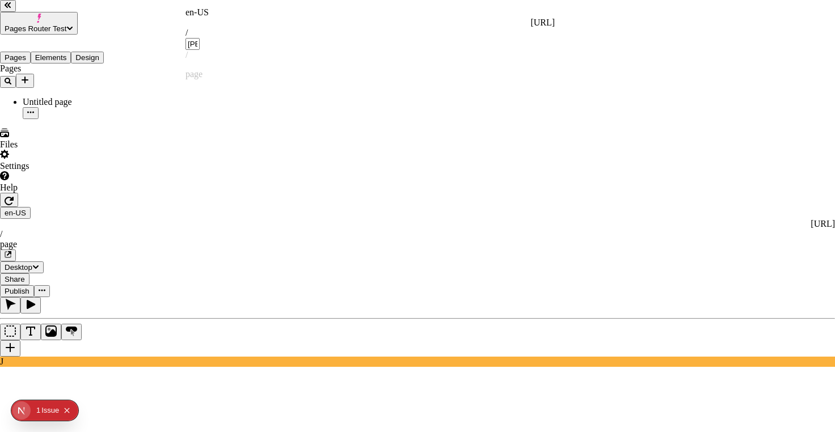
type input "[PERSON_NAME]"
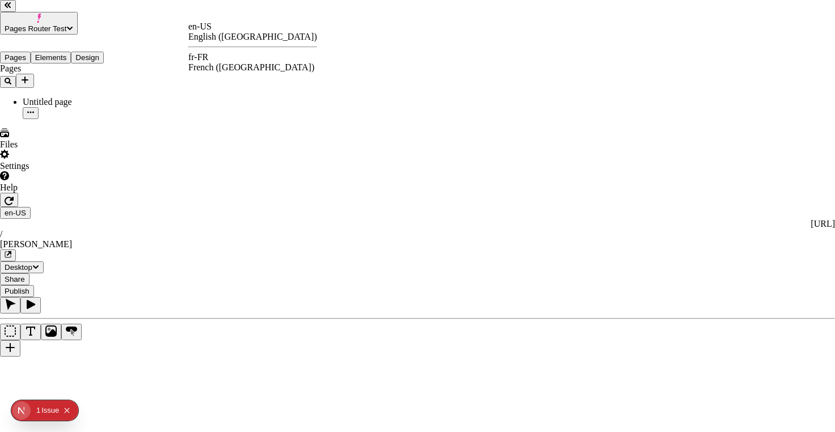
click at [244, 62] on div "French ([GEOGRAPHIC_DATA])" at bounding box center [252, 67] width 129 height 10
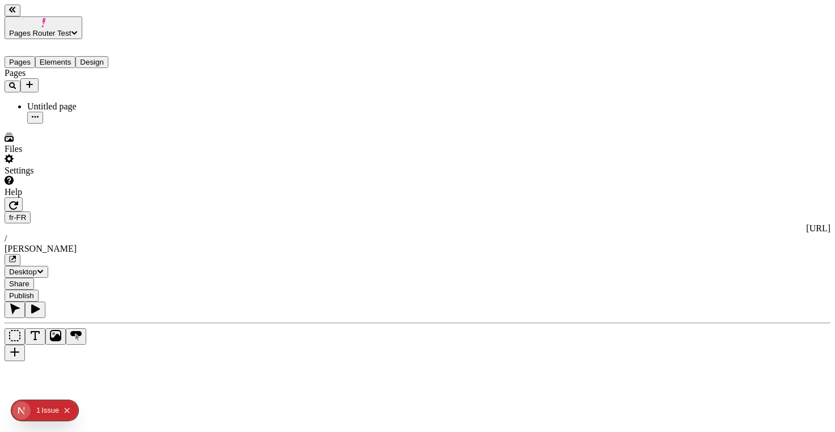
click at [331, 244] on div "[PERSON_NAME]" at bounding box center [418, 249] width 826 height 10
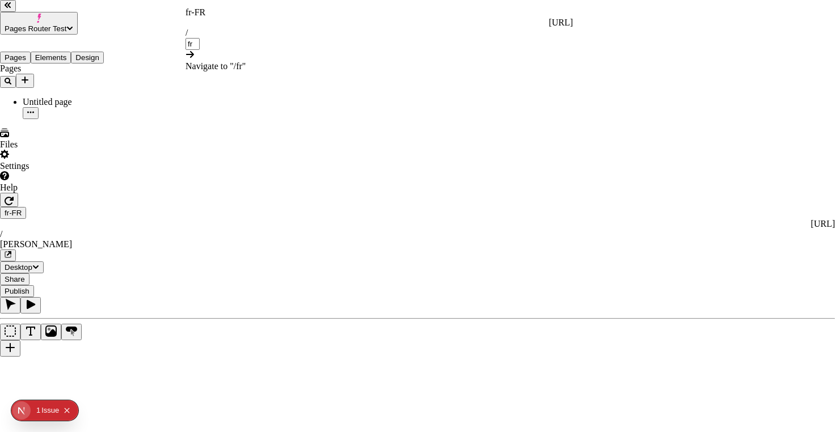
type input "f"
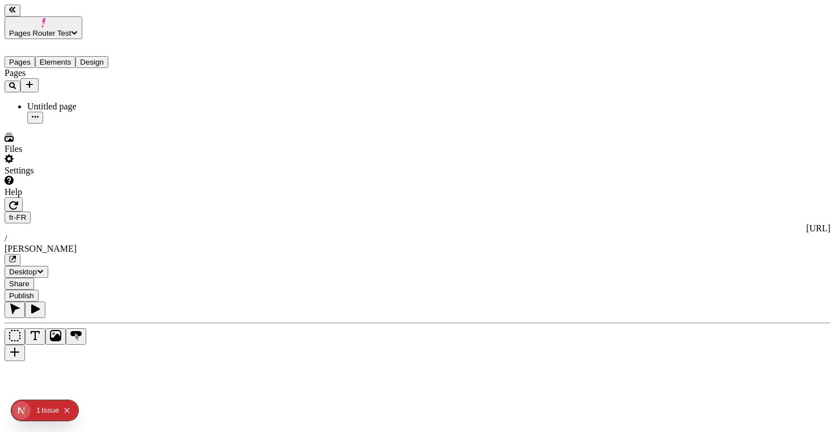
click at [23, 197] on button "button" at bounding box center [14, 204] width 18 height 14
click at [333, 244] on div "[PERSON_NAME]" at bounding box center [418, 249] width 826 height 10
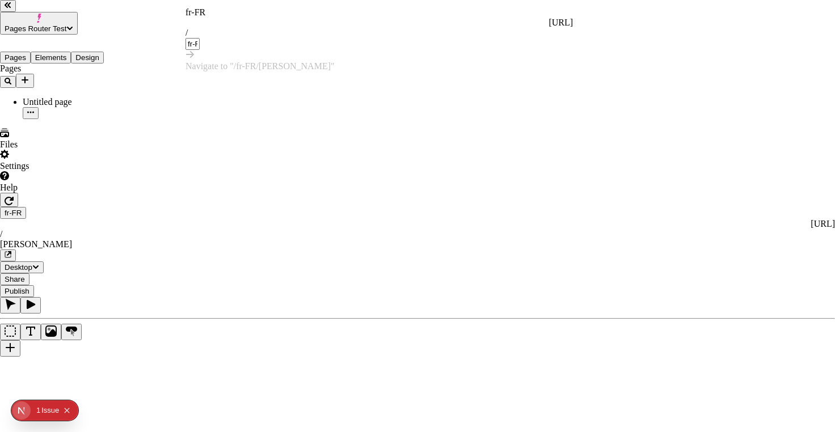
type input "fr-FR/[PERSON_NAME]"
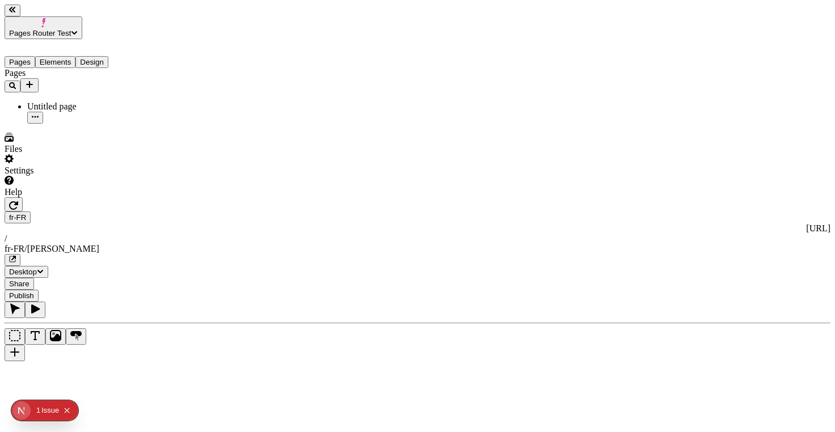
drag, startPoint x: 44, startPoint y: 71, endPoint x: 51, endPoint y: 102, distance: 31.5
click at [43, 71] on div "Pages" at bounding box center [73, 80] width 136 height 24
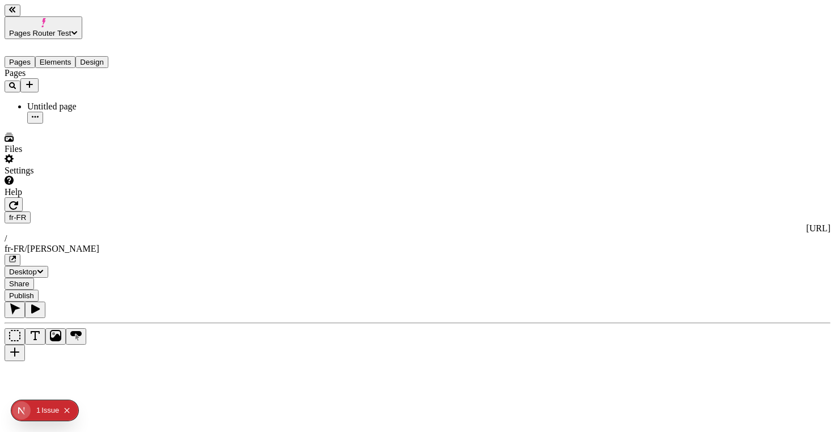
click at [56, 102] on div "Untitled page" at bounding box center [83, 113] width 113 height 22
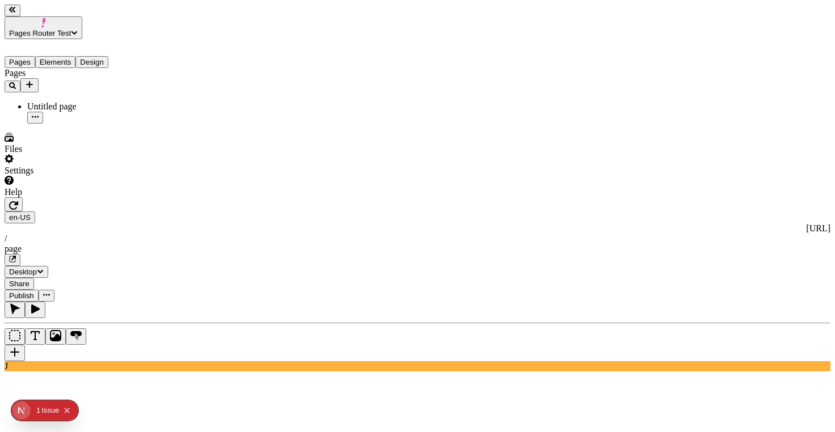
click at [303, 244] on div "page" at bounding box center [418, 249] width 826 height 10
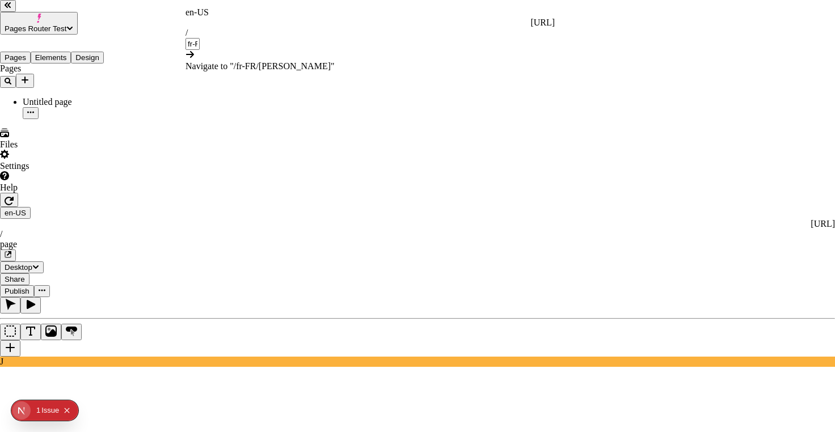
type input "fr-FR/[PERSON_NAME]"
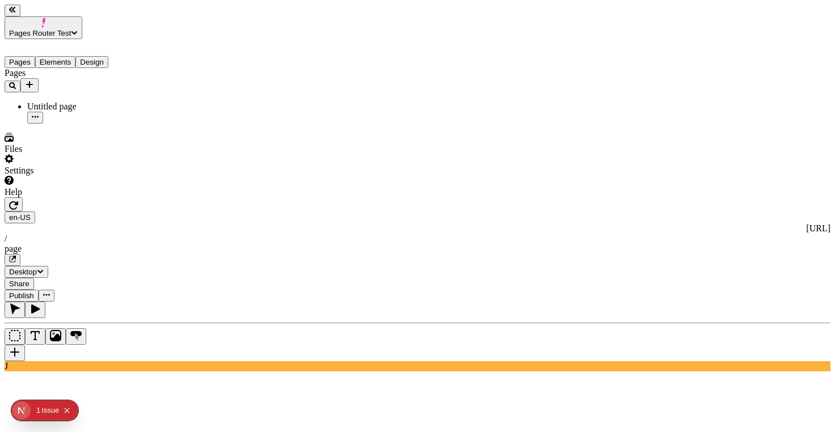
click at [16, 256] on icon "button" at bounding box center [12, 259] width 7 height 7
click at [306, 212] on div "en-US [URL] / page" at bounding box center [418, 239] width 826 height 54
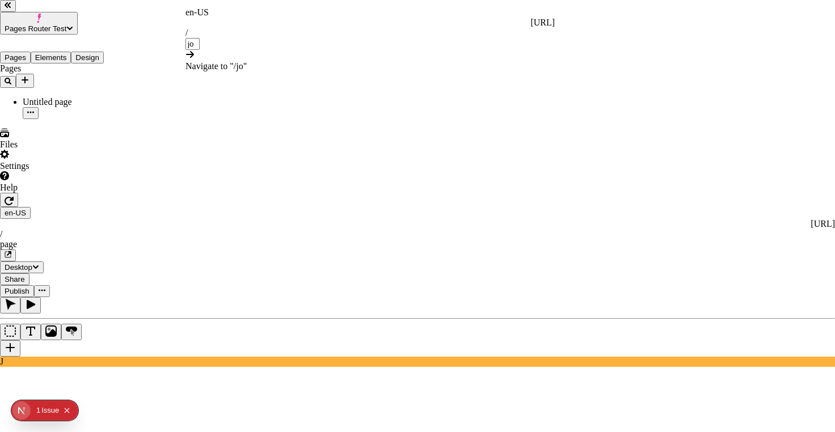
type input "j"
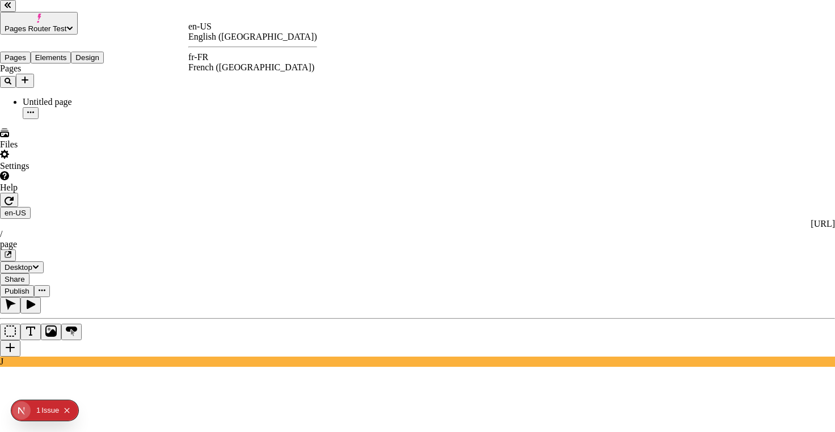
click at [227, 60] on div "fr-FR French ([GEOGRAPHIC_DATA])" at bounding box center [252, 62] width 129 height 20
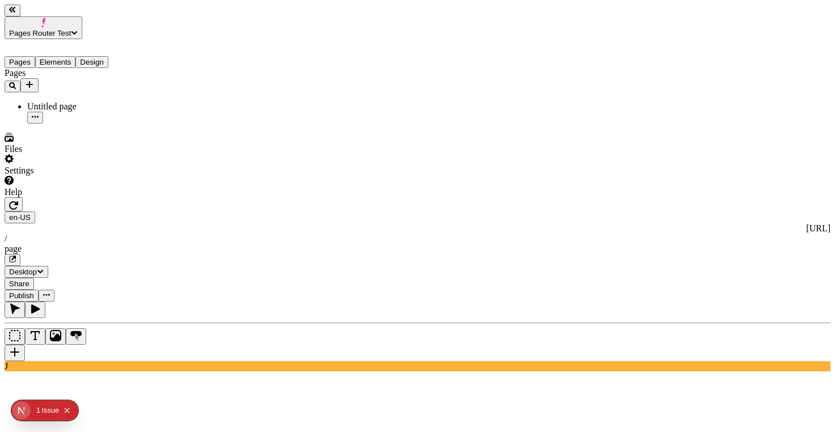
click at [324, 244] on div "page" at bounding box center [418, 249] width 826 height 10
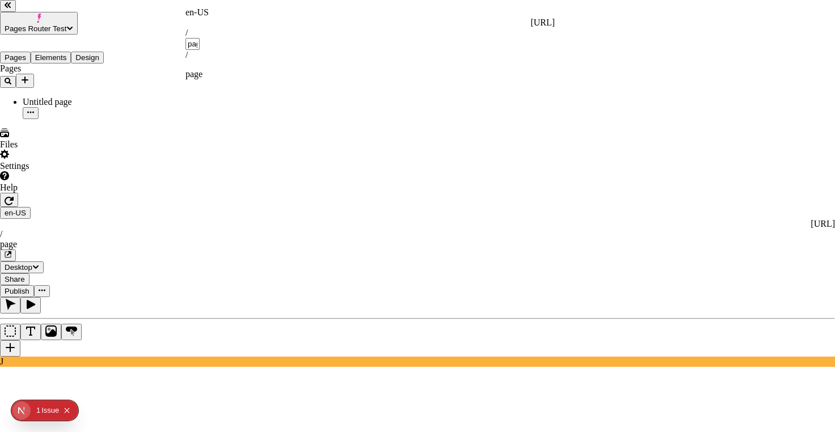
click at [205, 18] on div "en-US" at bounding box center [369, 12] width 369 height 10
click at [208, 16] on div "en-US" at bounding box center [369, 12] width 369 height 10
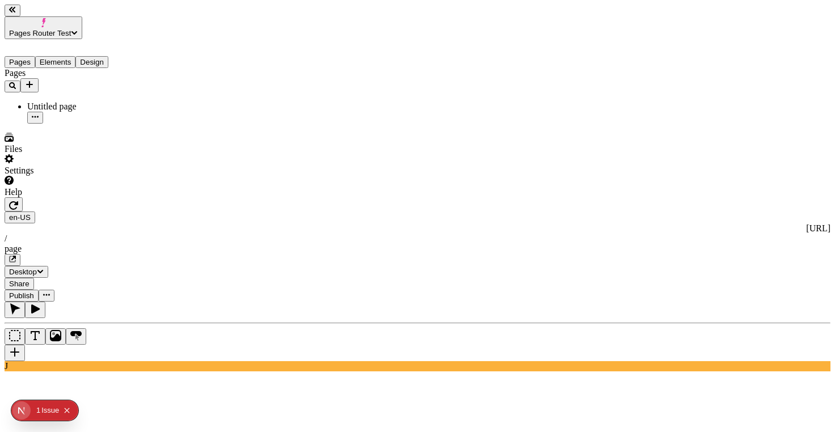
click at [308, 212] on div "en-US [URL] / page" at bounding box center [418, 239] width 826 height 54
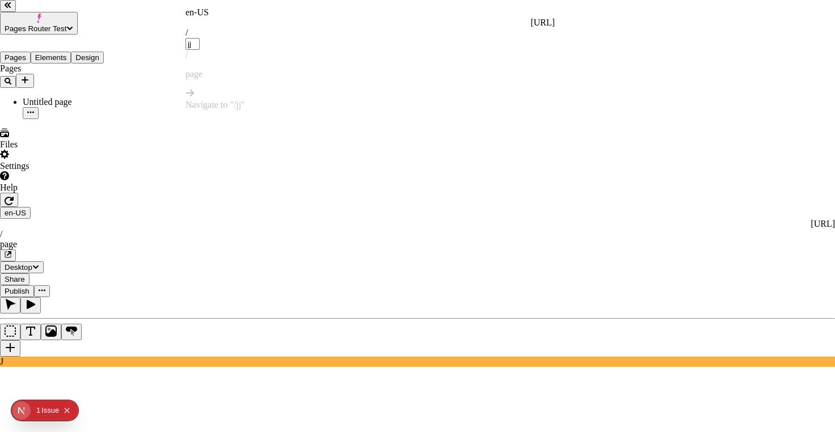
type input "j"
type input "[PERSON_NAME]"
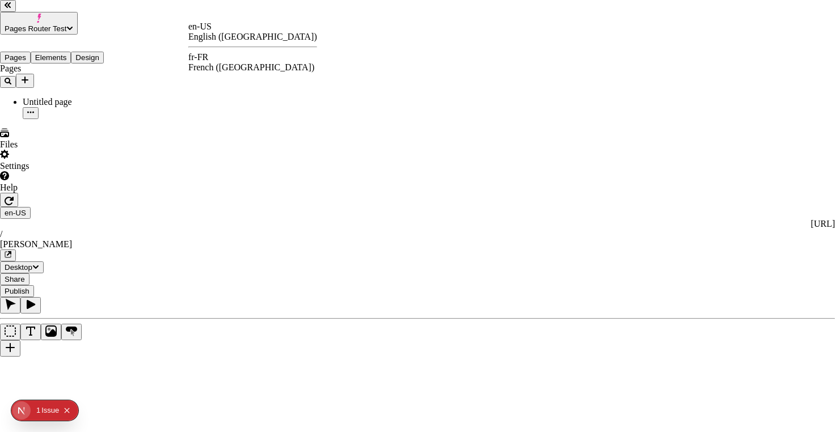
click at [229, 61] on div "fr-FR French ([GEOGRAPHIC_DATA])" at bounding box center [252, 62] width 129 height 20
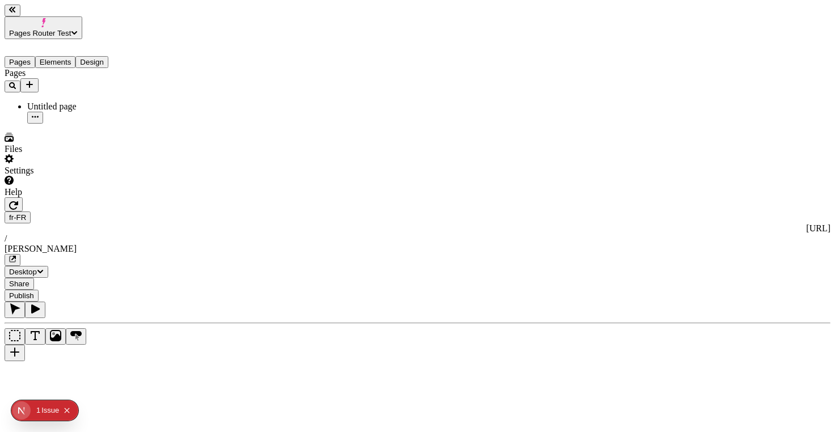
click at [354, 244] on div "[PERSON_NAME]" at bounding box center [418, 249] width 826 height 10
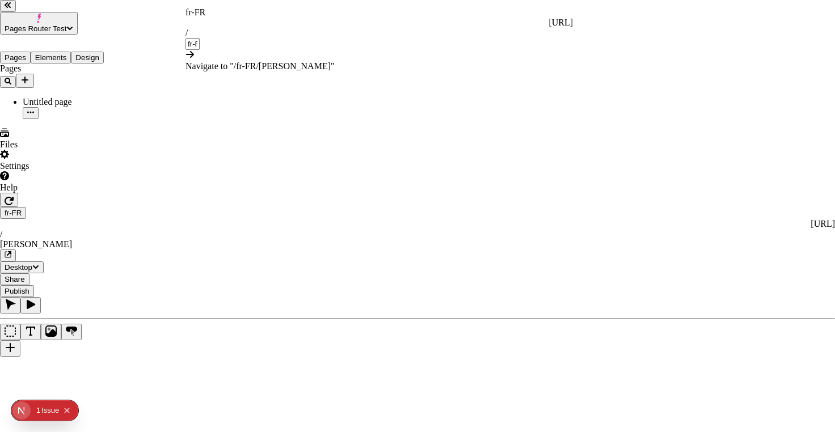
type input "fr-FR/[PERSON_NAME]"
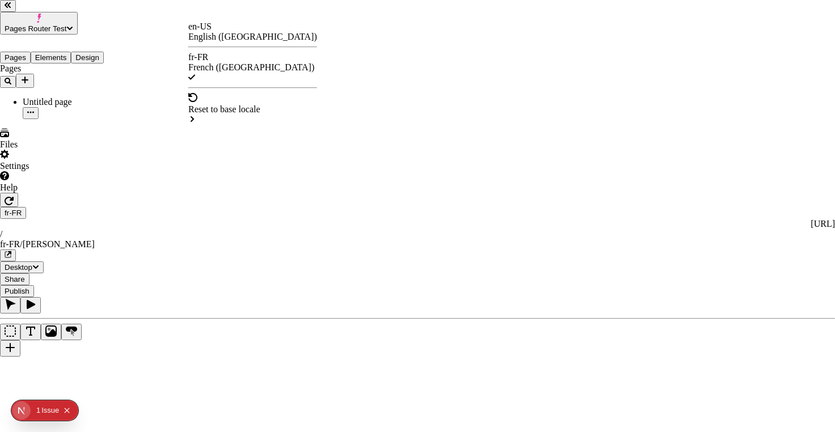
click at [229, 33] on div "en-US English ([GEOGRAPHIC_DATA])" at bounding box center [252, 32] width 129 height 20
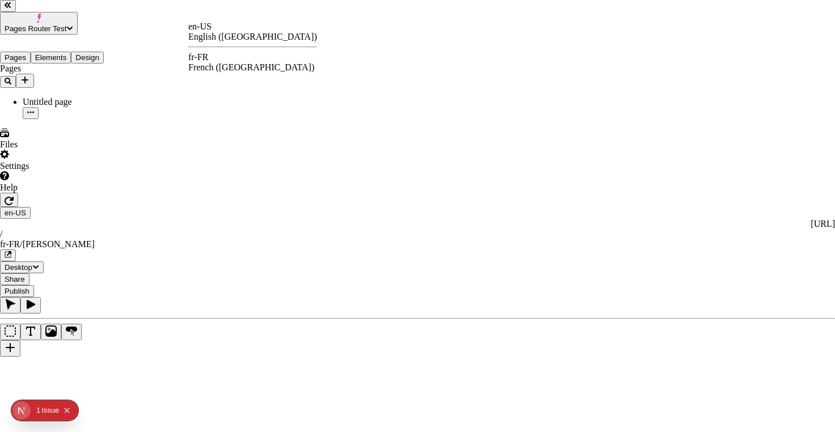
click at [273, 32] on div "English ([GEOGRAPHIC_DATA])" at bounding box center [252, 37] width 129 height 10
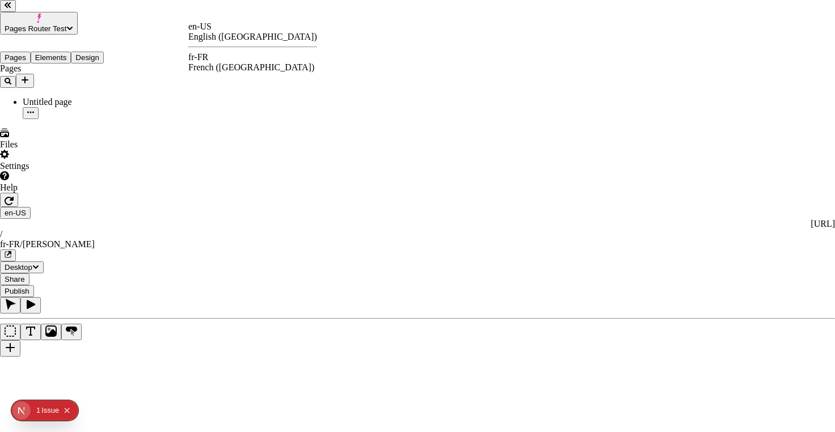
click at [222, 60] on div "fr-FR" at bounding box center [252, 57] width 129 height 10
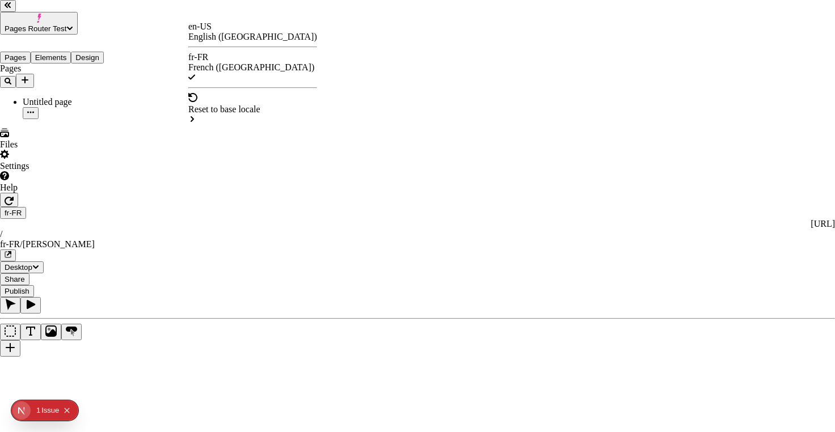
click at [218, 32] on div "en-US" at bounding box center [252, 27] width 129 height 10
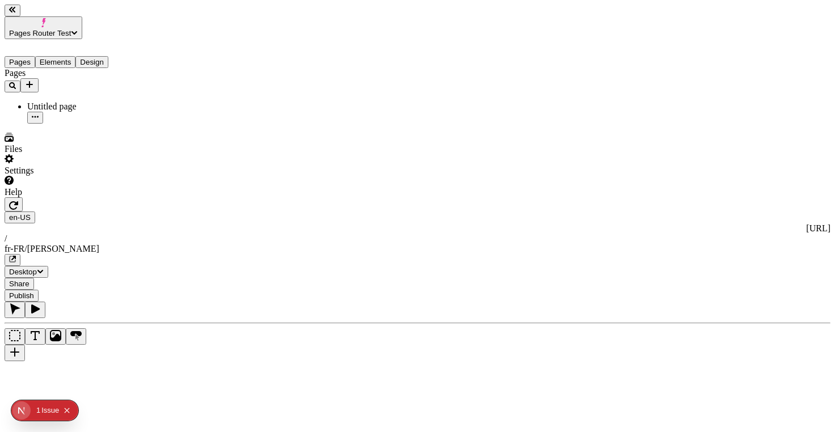
click at [151, 302] on div at bounding box center [418, 332] width 826 height 60
click at [53, 102] on div "Untitled page" at bounding box center [83, 113] width 113 height 22
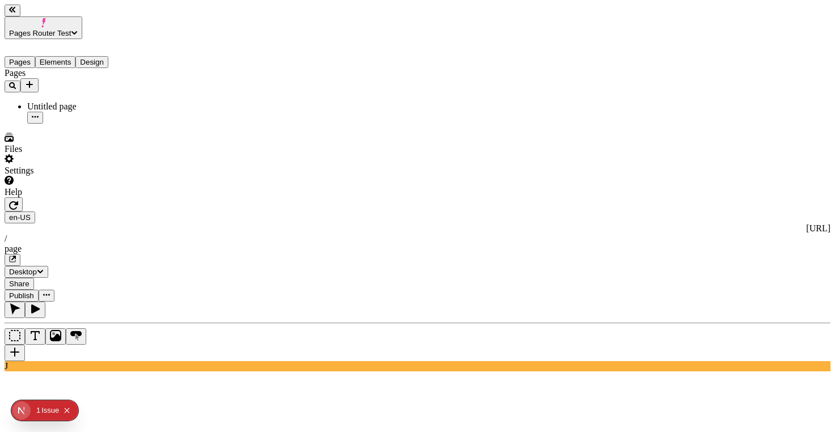
click at [71, 407] on button "Collapse issues badge" at bounding box center [67, 411] width 14 height 14
